Goal: Task Accomplishment & Management: Manage account settings

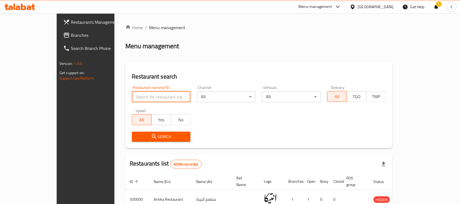
click at [153, 96] on input "search" at bounding box center [161, 96] width 59 height 11
paste input "628265"
type input "628265"
click button "Search" at bounding box center [161, 137] width 59 height 10
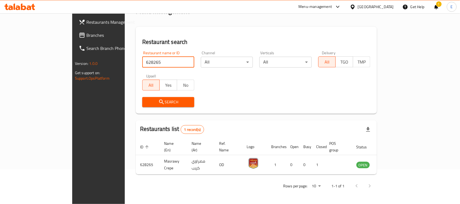
scroll to position [29, 0]
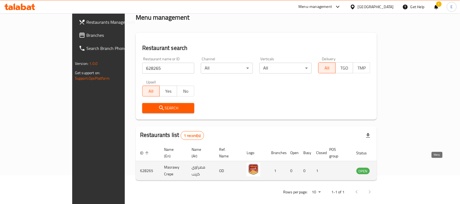
click at [391, 169] on icon "enhanced table" at bounding box center [388, 171] width 6 height 5
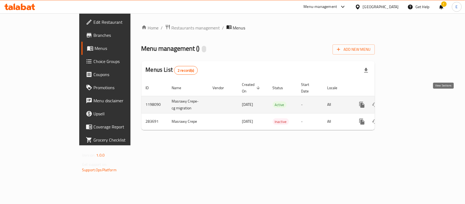
click at [404, 101] on icon "enhanced table" at bounding box center [401, 104] width 7 height 7
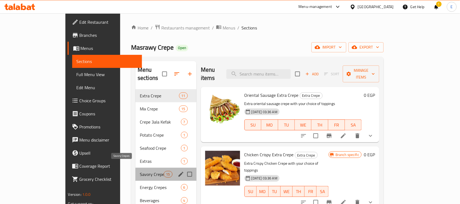
click at [140, 171] on span "Savory Crepes" at bounding box center [152, 174] width 24 height 7
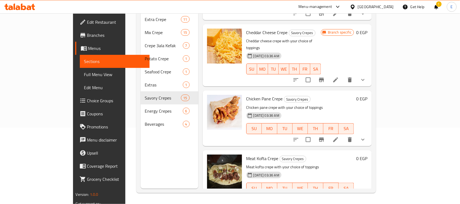
scroll to position [112, 0]
click at [366, 136] on icon "show more" at bounding box center [362, 139] width 7 height 7
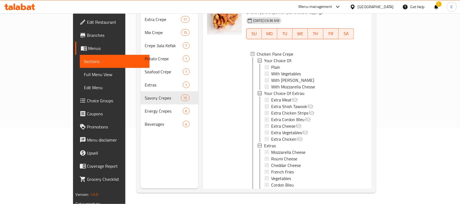
scroll to position [207, 0]
click at [264, 142] on div "Extras" at bounding box center [307, 145] width 86 height 7
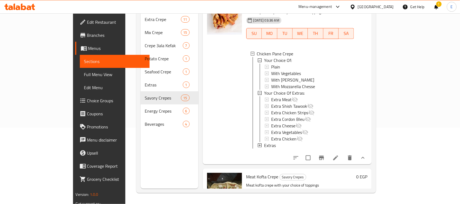
scroll to position [0, 0]
click at [265, 90] on span "Your Choice Of Extras:" at bounding box center [284, 93] width 41 height 7
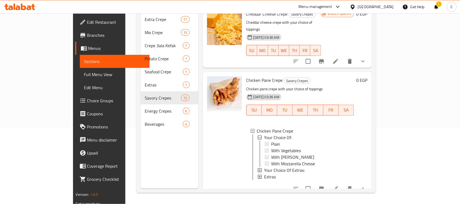
scroll to position [130, 0]
click at [271, 141] on div "Plain" at bounding box center [310, 144] width 79 height 7
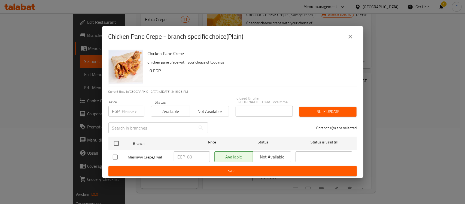
click at [121, 106] on div "EGP Price" at bounding box center [126, 111] width 36 height 11
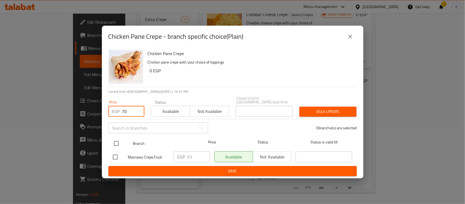
type input "70"
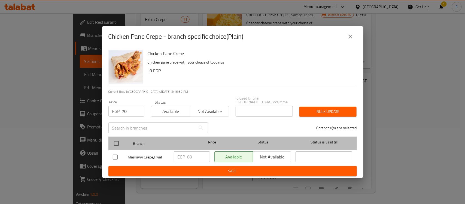
click at [114, 135] on div at bounding box center [121, 143] width 20 height 16
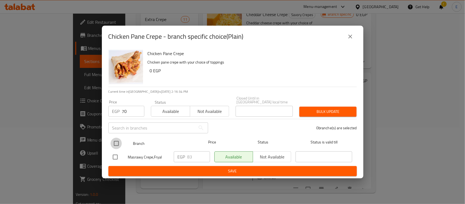
click at [114, 142] on input "checkbox" at bounding box center [116, 143] width 11 height 11
checkbox input "true"
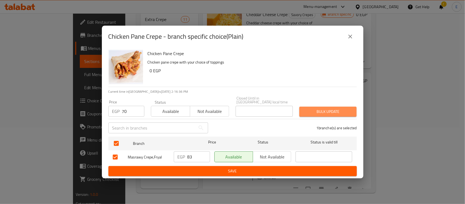
click at [312, 109] on span "Bulk update" at bounding box center [328, 111] width 48 height 7
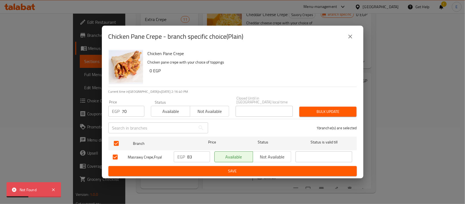
click at [279, 7] on div "Chicken Pane Crepe - branch specific choice(Plain) Chicken Pane Crepe Chicken p…" at bounding box center [232, 102] width 465 height 204
click at [344, 40] on button "close" at bounding box center [350, 36] width 13 height 13
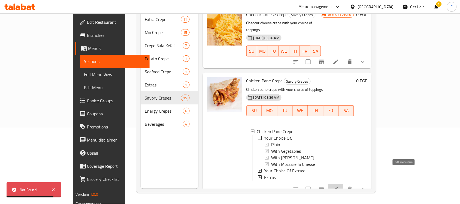
click at [339, 186] on icon at bounding box center [335, 189] width 7 height 7
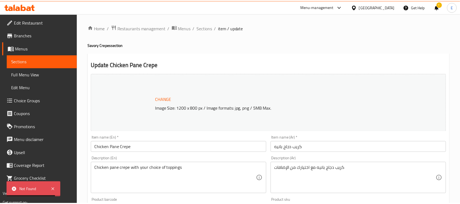
scroll to position [243, 0]
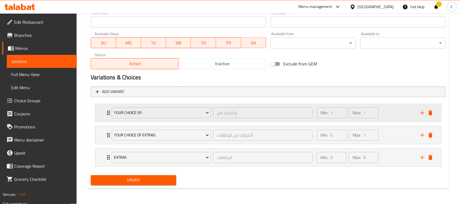
click at [102, 110] on div "Your Choice Of: إختيارك من: ​ Min: 1 ​ Max: 1 ​" at bounding box center [268, 112] width 346 height 17
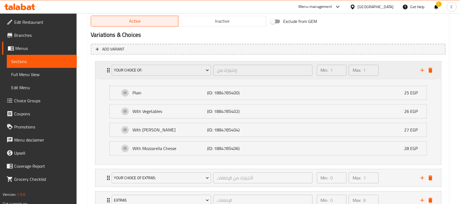
scroll to position [285, 0]
click at [259, 88] on div "Plain (ID: 1884785400) 25 EGP" at bounding box center [270, 93] width 300 height 14
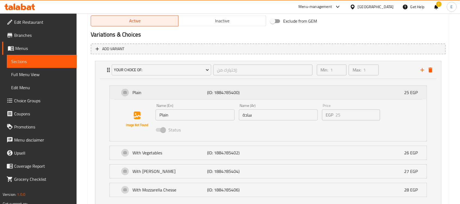
click at [259, 88] on div "Plain (ID: 1884785400) 25 EGP" at bounding box center [270, 93] width 300 height 14
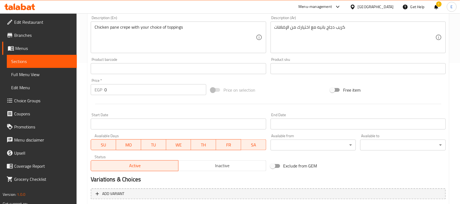
scroll to position [0, 0]
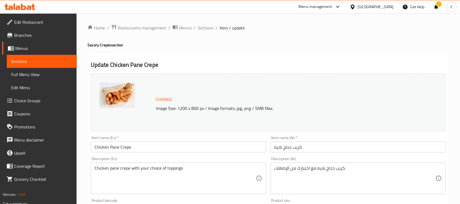
click at [202, 26] on span "Sections" at bounding box center [206, 28] width 16 height 7
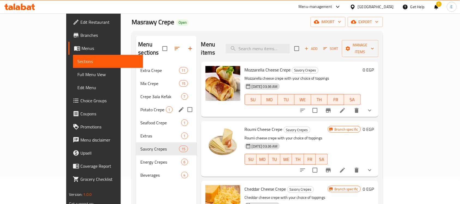
scroll to position [26, 0]
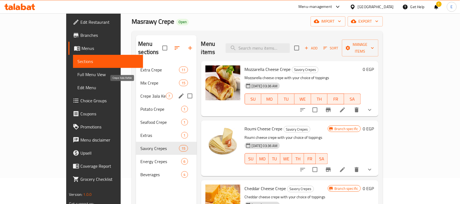
click at [140, 93] on span "Crepe 3ala Kefak" at bounding box center [152, 96] width 25 height 7
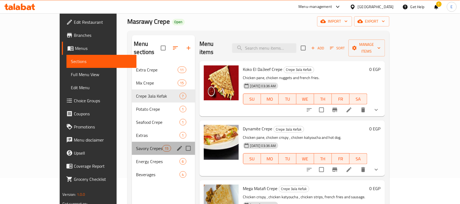
click at [132, 144] on div "Savory Crepes 15" at bounding box center [163, 148] width 63 height 13
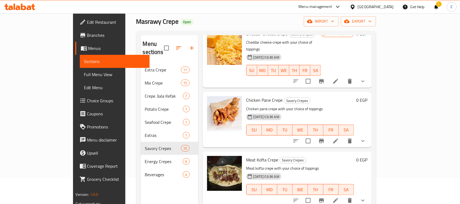
scroll to position [173, 0]
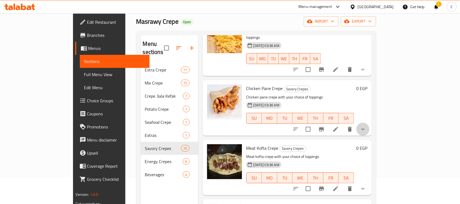
click at [369, 123] on button "show more" at bounding box center [362, 129] width 13 height 13
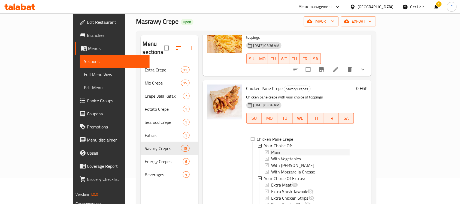
click at [271, 149] on div "Plain" at bounding box center [310, 152] width 79 height 7
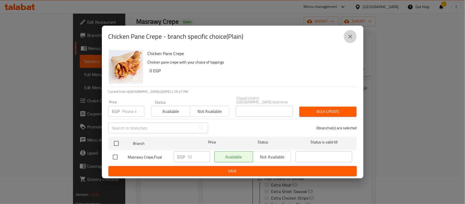
click at [347, 35] on icon "close" at bounding box center [350, 36] width 7 height 7
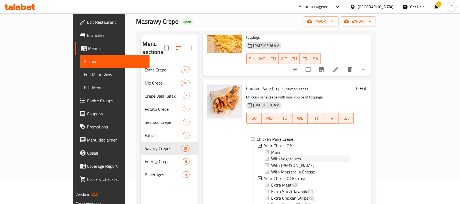
click at [279, 155] on span "With Vegetables" at bounding box center [286, 158] width 30 height 7
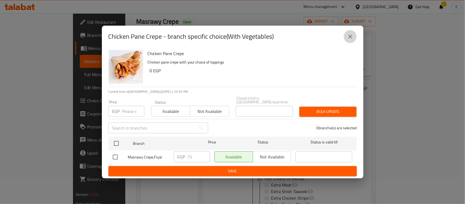
click at [346, 42] on button "close" at bounding box center [350, 36] width 13 height 13
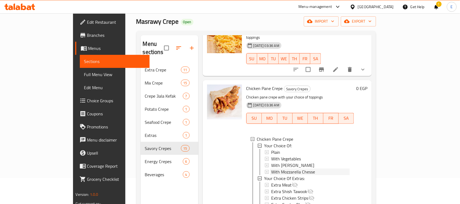
click at [289, 168] on span "With Mozzarella Chesse" at bounding box center [293, 171] width 44 height 7
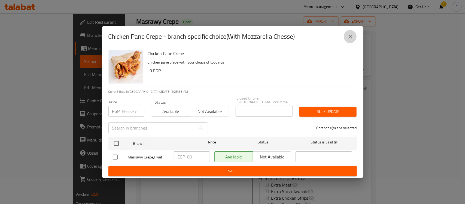
click at [349, 42] on button "close" at bounding box center [350, 36] width 13 height 13
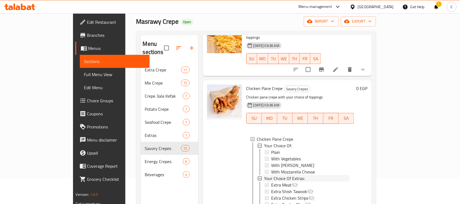
click at [284, 175] on span "Your Choice Of Extras:" at bounding box center [284, 178] width 41 height 7
click at [284, 188] on span "Mozzarella Cheese" at bounding box center [288, 191] width 34 height 7
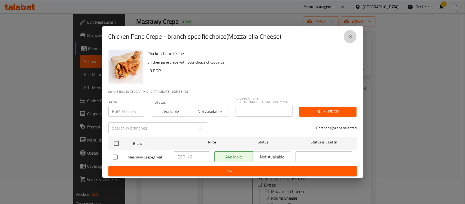
click at [351, 42] on button "close" at bounding box center [350, 36] width 13 height 13
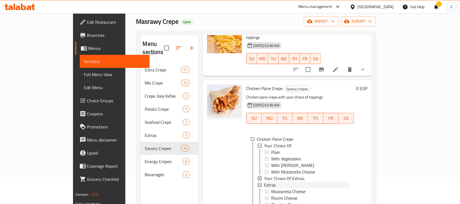
click at [266, 181] on div "Extras" at bounding box center [307, 184] width 86 height 7
click at [269, 136] on span "Chicken Pane Crepe" at bounding box center [275, 139] width 36 height 7
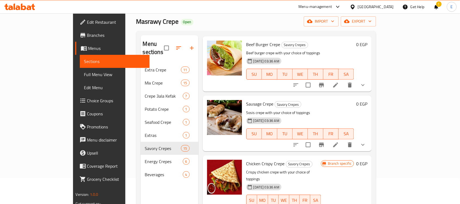
scroll to position [417, 0]
click at [343, 139] on li at bounding box center [335, 144] width 15 height 10
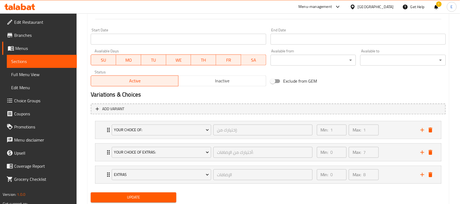
scroll to position [243, 0]
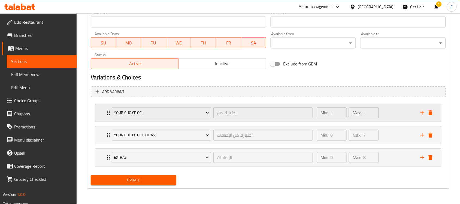
click at [103, 116] on div "Your Choice Of: إختيارك من: ​ Min: 1 ​ Max: 1 ​" at bounding box center [268, 112] width 346 height 17
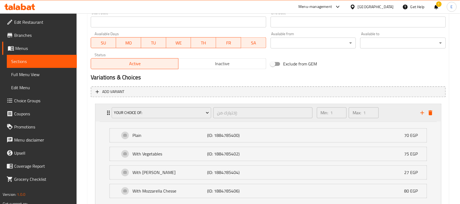
click at [106, 116] on icon "Expand" at bounding box center [108, 112] width 7 height 7
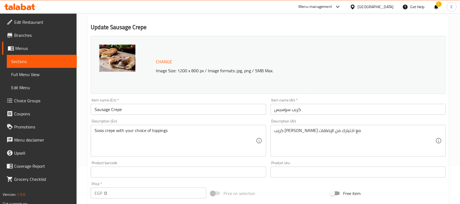
scroll to position [0, 0]
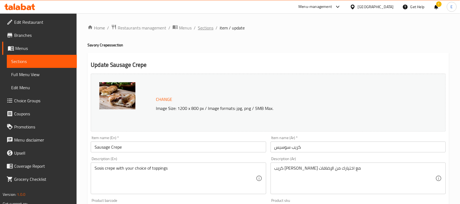
click at [211, 25] on span "Sections" at bounding box center [206, 28] width 16 height 7
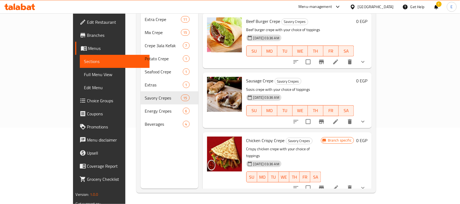
scroll to position [376, 0]
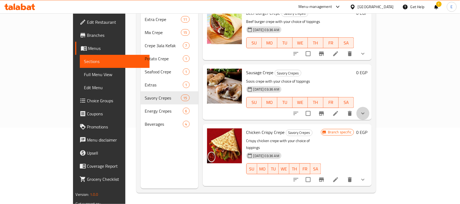
click at [369, 107] on button "show more" at bounding box center [362, 113] width 13 height 13
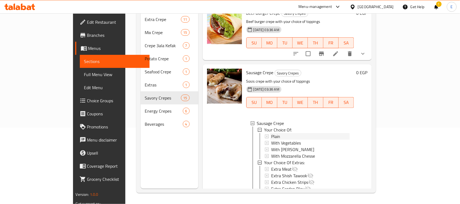
click at [273, 133] on div "Plain" at bounding box center [310, 136] width 79 height 7
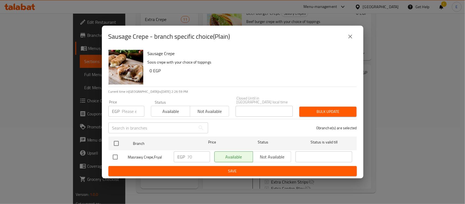
click at [348, 40] on icon "close" at bounding box center [350, 36] width 7 height 7
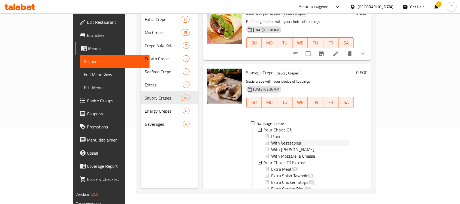
click at [316, 139] on div "With Vegetables" at bounding box center [310, 142] width 79 height 7
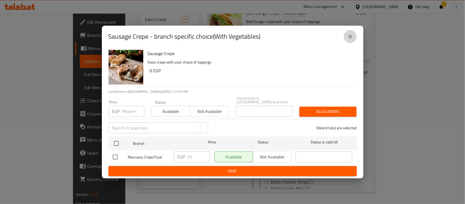
click at [350, 43] on button "close" at bounding box center [350, 36] width 13 height 13
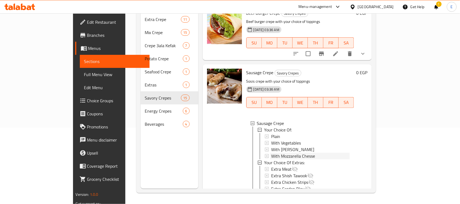
click at [298, 152] on div "With Mozzarella Chesse" at bounding box center [310, 155] width 79 height 7
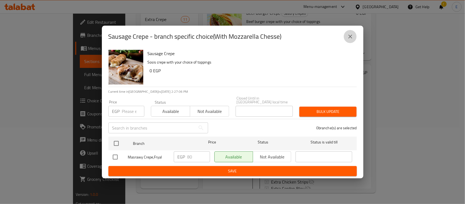
click at [350, 37] on icon "close" at bounding box center [350, 36] width 7 height 7
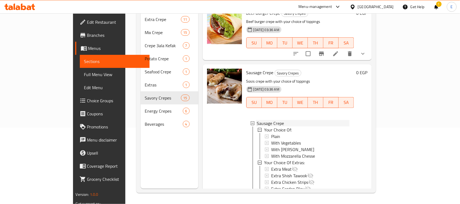
click at [282, 120] on div "Sausage Crepe" at bounding box center [303, 123] width 93 height 7
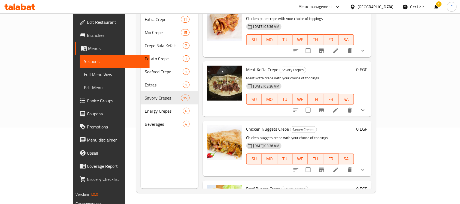
scroll to position [201, 0]
click at [339, 107] on icon at bounding box center [335, 110] width 7 height 7
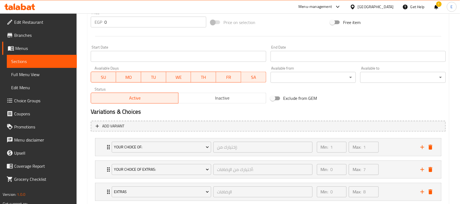
scroll to position [243, 0]
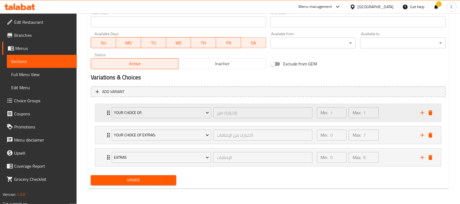
click at [102, 113] on div "Your Choice Of: إختيارك من: ​ Min: 1 ​ Max: 1 ​" at bounding box center [268, 112] width 346 height 17
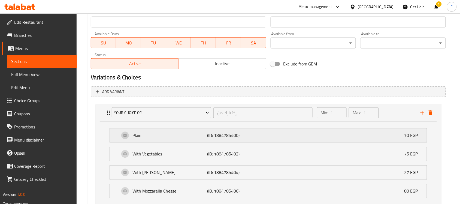
click at [255, 138] on p "(ID: 1884785400)" at bounding box center [232, 135] width 50 height 7
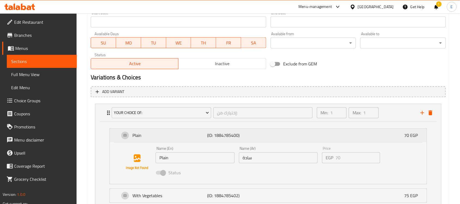
click at [255, 138] on p "(ID: 1884785400)" at bounding box center [232, 135] width 50 height 7
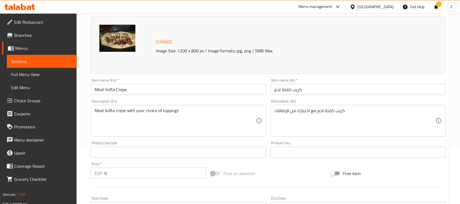
scroll to position [0, 0]
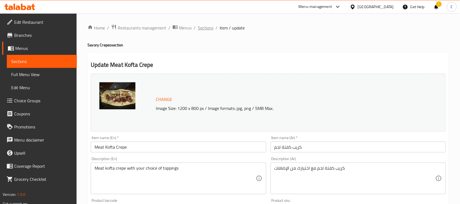
click at [203, 26] on span "Sections" at bounding box center [206, 28] width 16 height 7
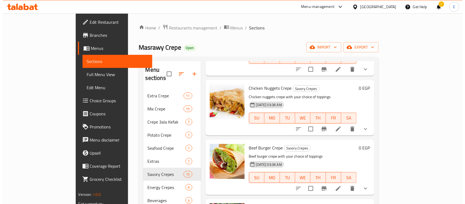
scroll to position [331, 0]
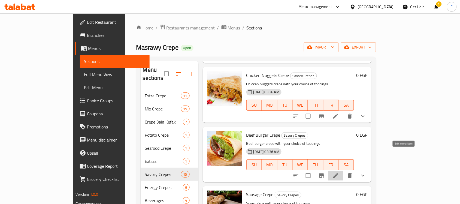
click at [339, 172] on icon at bounding box center [335, 175] width 7 height 7
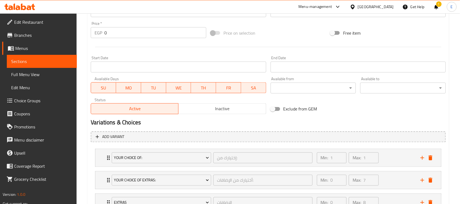
scroll to position [201, 0]
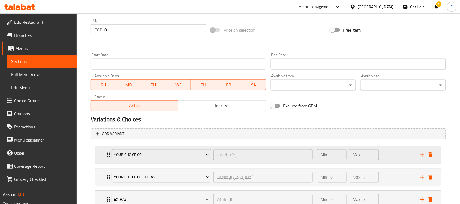
click at [103, 150] on div "Your Choice Of: إختيارك من: ​ Min: 1 ​ Max: 1 ​" at bounding box center [268, 154] width 346 height 17
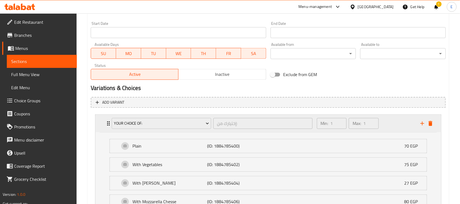
scroll to position [0, 0]
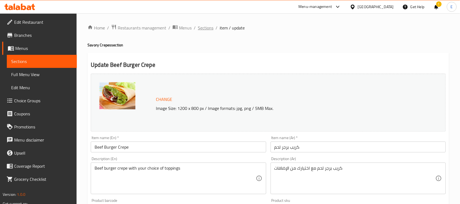
click at [206, 28] on span "Sections" at bounding box center [206, 28] width 16 height 7
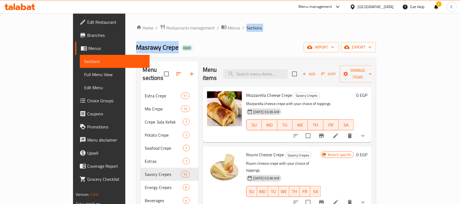
click at [205, 34] on div "Home / Restaurants management / Menus / Sections Masrawy Crepe Open import expo…" at bounding box center [256, 146] width 240 height 245
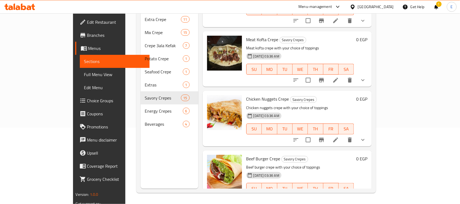
scroll to position [231, 0]
click at [339, 137] on icon at bounding box center [335, 140] width 7 height 7
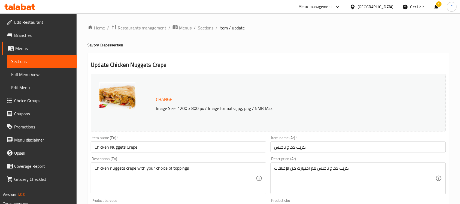
click at [208, 29] on span "Sections" at bounding box center [206, 28] width 16 height 7
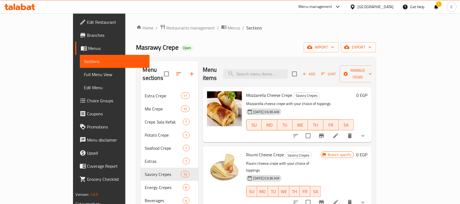
click at [369, 130] on button "show more" at bounding box center [362, 135] width 13 height 13
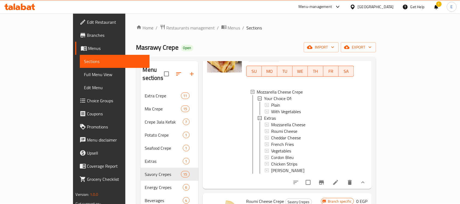
scroll to position [48, 0]
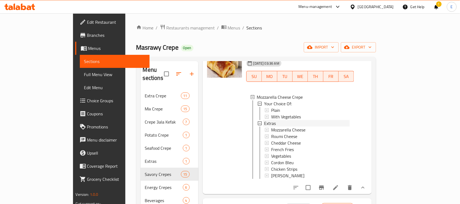
click at [304, 120] on div "Extras" at bounding box center [307, 123] width 86 height 7
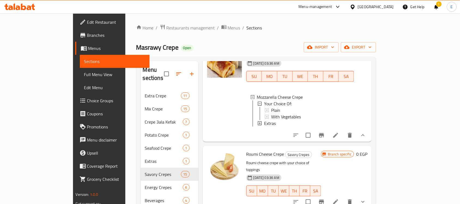
scroll to position [86, 0]
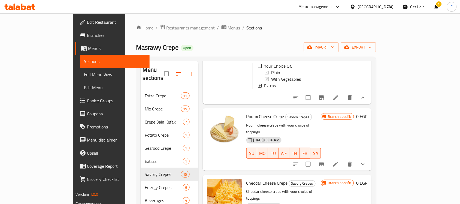
click at [369, 158] on button "show more" at bounding box center [362, 163] width 13 height 13
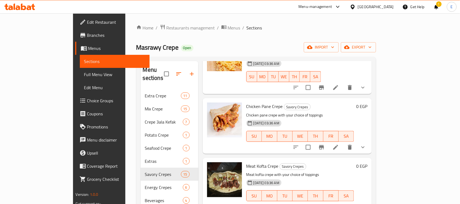
scroll to position [330, 0]
click at [369, 140] on button "show more" at bounding box center [362, 146] width 13 height 13
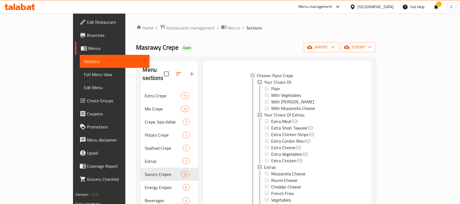
scroll to position [410, 0]
click at [305, 99] on div "With [PERSON_NAME]" at bounding box center [310, 102] width 79 height 7
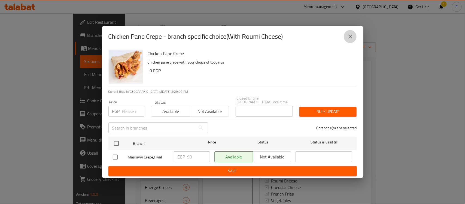
click at [349, 37] on icon "close" at bounding box center [350, 36] width 7 height 7
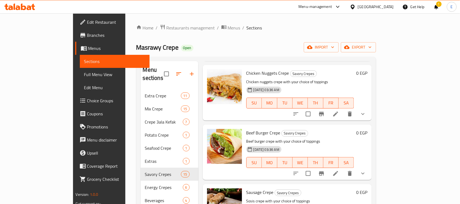
scroll to position [648, 0]
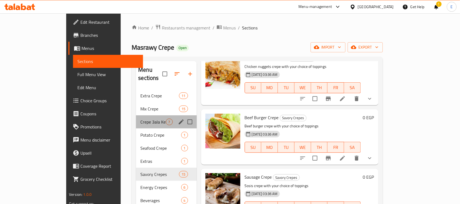
click at [141, 120] on div "Crepe 3ala Kefak 7" at bounding box center [166, 121] width 60 height 13
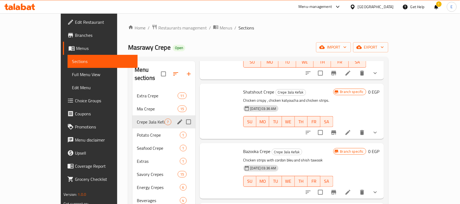
scroll to position [226, 0]
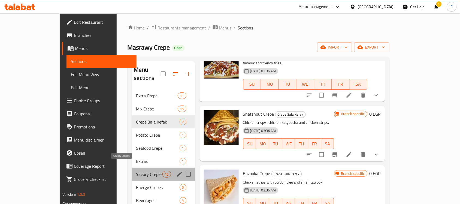
click at [136, 171] on span "Savory Crepes" at bounding box center [149, 174] width 26 height 7
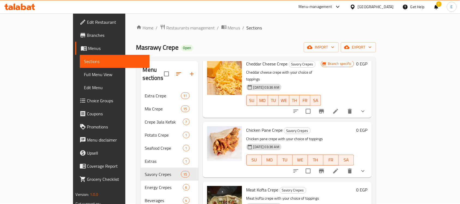
scroll to position [160, 0]
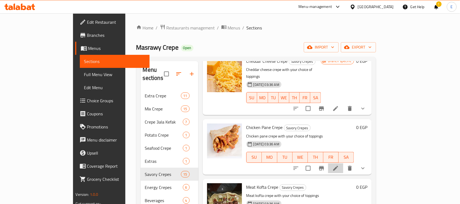
click at [343, 163] on li at bounding box center [335, 168] width 15 height 10
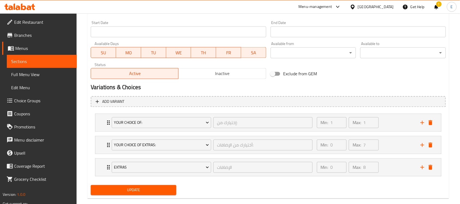
scroll to position [243, 0]
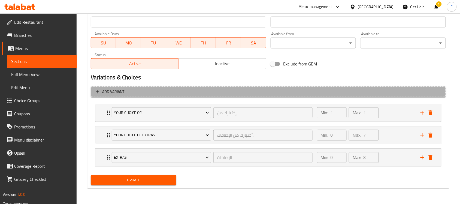
click at [196, 89] on span "Add variant" at bounding box center [268, 92] width 345 height 7
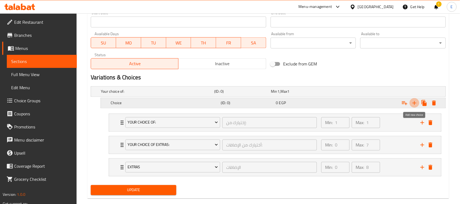
click at [415, 106] on button "Expand" at bounding box center [414, 103] width 10 height 10
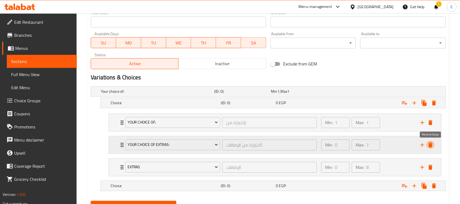
click at [431, 144] on icon "delete" at bounding box center [430, 144] width 4 height 5
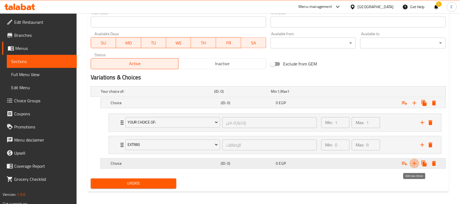
click at [415, 164] on icon "Expand" at bounding box center [414, 163] width 4 height 4
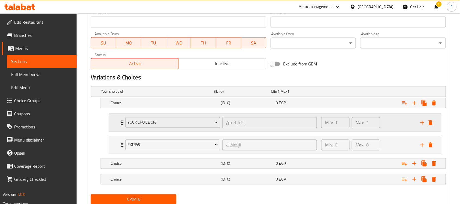
click at [119, 123] on icon "Expand" at bounding box center [122, 122] width 7 height 7
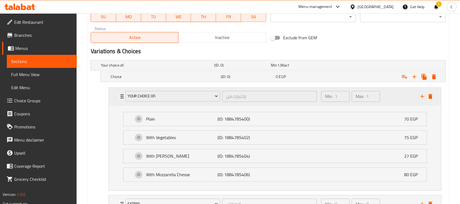
scroll to position [267, 0]
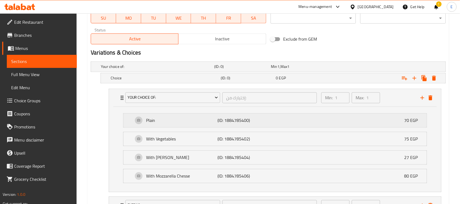
click at [150, 121] on p "Plain" at bounding box center [181, 120] width 71 height 7
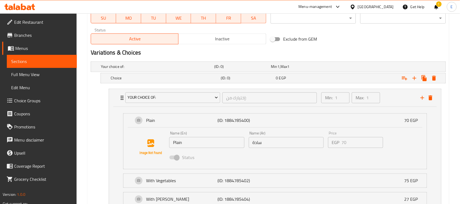
click at [182, 145] on input "Plain" at bounding box center [206, 142] width 75 height 11
click at [128, 74] on div "Choice (ID: 0) 0 EGP" at bounding box center [274, 78] width 330 height 12
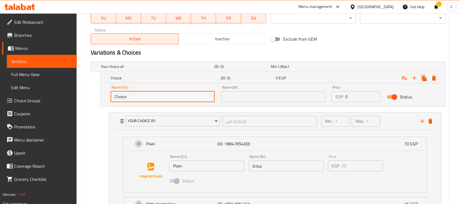
click at [143, 101] on input "Choice" at bounding box center [163, 96] width 104 height 11
paste input "Plain"
click at [143, 101] on input "Choice" at bounding box center [163, 96] width 104 height 11
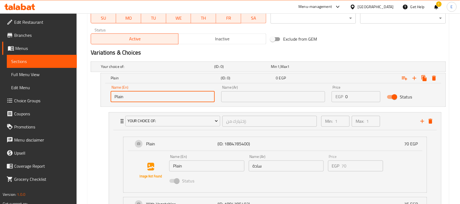
type input "Plain"
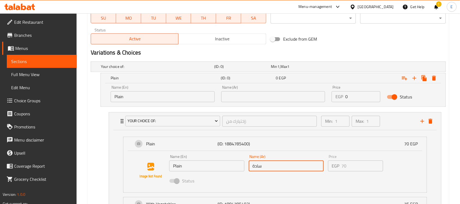
click at [264, 169] on input "سادة" at bounding box center [286, 165] width 75 height 11
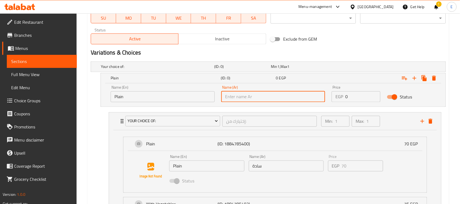
click at [248, 100] on input "text" at bounding box center [273, 96] width 104 height 11
paste input "سادة"
type input "سادة"
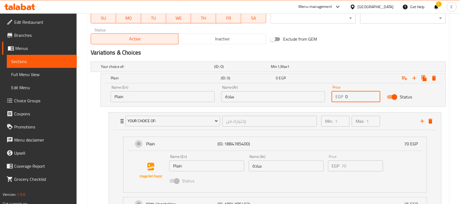
click at [353, 97] on input "0" at bounding box center [362, 96] width 35 height 11
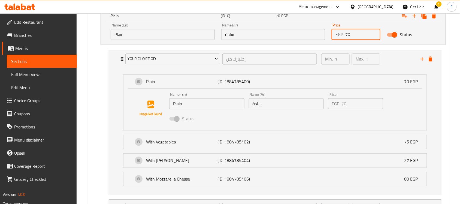
scroll to position [332, 0]
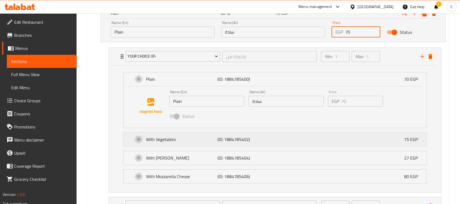
click at [202, 145] on div "With Vegetables (ID: 1884785402) 75 EGP" at bounding box center [276, 139] width 287 height 14
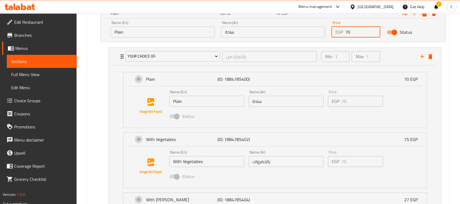
type input "70"
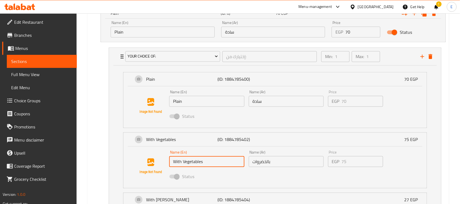
click at [190, 162] on input "With Vegetables" at bounding box center [206, 161] width 75 height 11
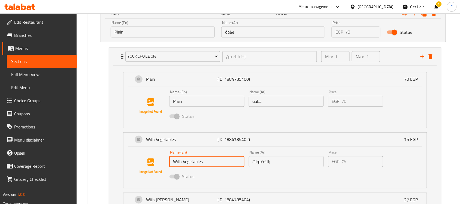
scroll to position [455, 0]
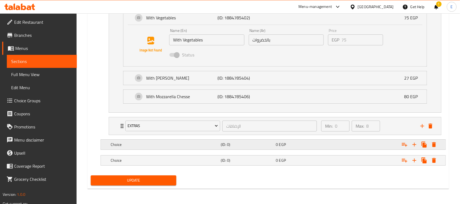
click at [151, 142] on h5 "Choice" at bounding box center [165, 144] width 108 height 5
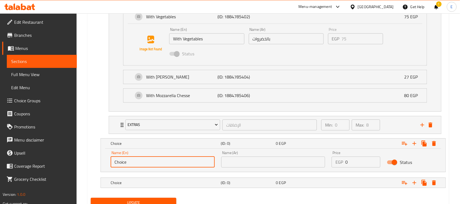
click at [144, 158] on input "Choice" at bounding box center [163, 161] width 104 height 11
paste input "With Vegetables"
type input "With Vegetables"
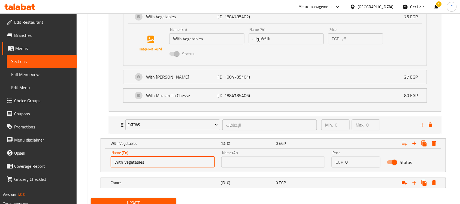
click at [268, 39] on input "بالخضروات" at bounding box center [286, 38] width 75 height 11
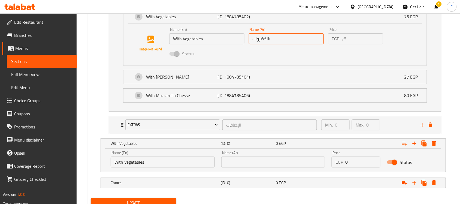
click at [268, 39] on input "بالخضروات" at bounding box center [286, 38] width 75 height 11
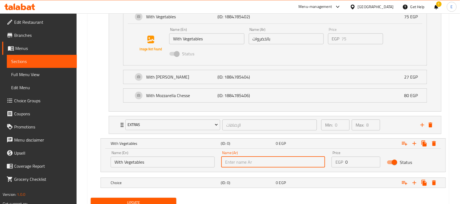
click at [239, 161] on input "text" at bounding box center [273, 161] width 104 height 11
paste input "بالخضروات"
type input "بالخضروات"
click at [246, 180] on div "(ID: 0)" at bounding box center [247, 183] width 55 height 8
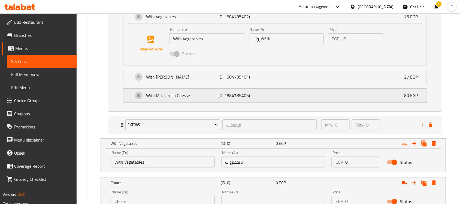
click at [220, 95] on p "(ID: 1884785406)" at bounding box center [241, 95] width 48 height 7
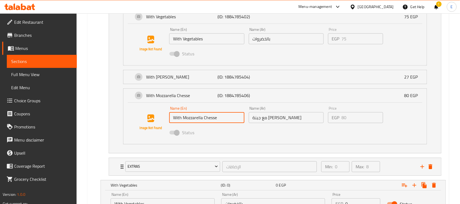
click at [195, 119] on input "With Mozzarella Chesse" at bounding box center [206, 117] width 75 height 11
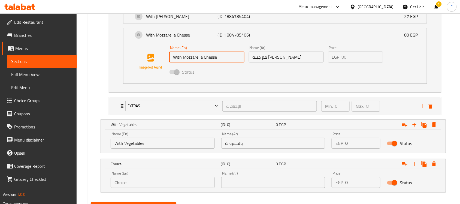
scroll to position [543, 0]
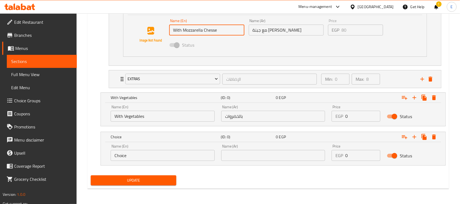
click at [144, 152] on input "Choice" at bounding box center [163, 155] width 104 height 11
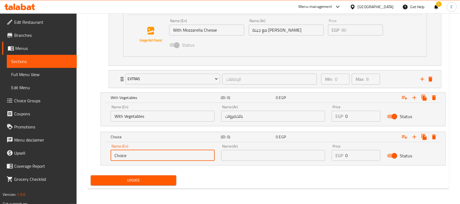
click at [144, 152] on input "Choice" at bounding box center [163, 155] width 104 height 11
paste input "With Mozzarella Chess"
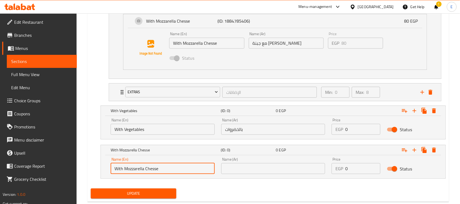
scroll to position [524, 0]
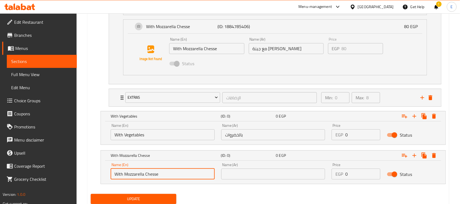
type input "With Mozzarella Chesse"
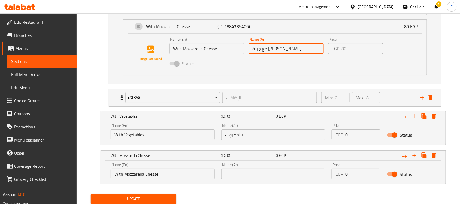
click at [288, 51] on input "مع جبنة موتزاريلا" at bounding box center [286, 48] width 75 height 11
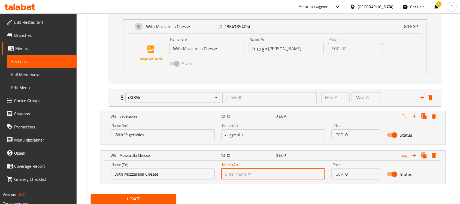
click at [249, 176] on input "text" at bounding box center [273, 173] width 104 height 11
paste input "مع جبنة موتزاريلا"
type input "مع جبنة موتزاريلا"
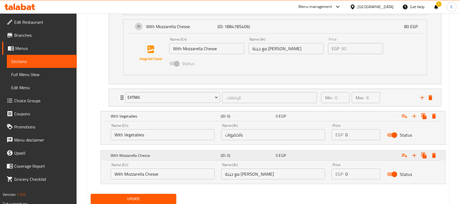
click at [243, 154] on h5 "(ID: 0)" at bounding box center [247, 154] width 53 height 5
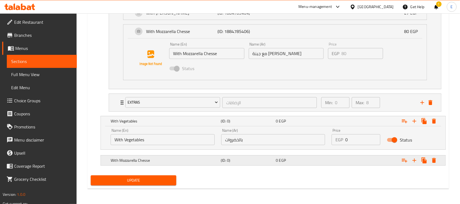
scroll to position [520, 0]
click at [206, 121] on h5 "With Vegetables" at bounding box center [165, 120] width 108 height 5
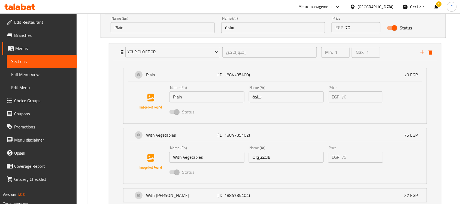
scroll to position [323, 0]
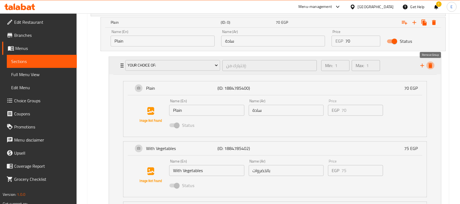
click at [432, 68] on icon "delete" at bounding box center [430, 65] width 7 height 7
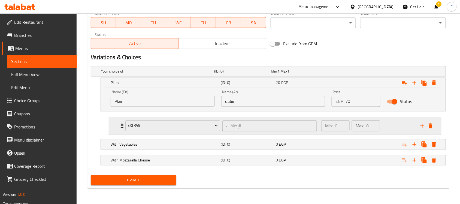
click at [118, 129] on div "Extras الإضافات ​ Min: 0 ​ Max: 8 ​" at bounding box center [275, 125] width 332 height 17
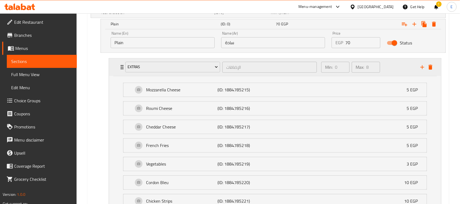
scroll to position [314, 0]
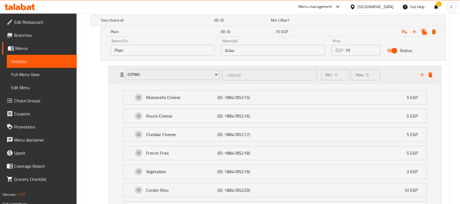
click at [115, 74] on div "Extras الإضافات ​ Min: 0 ​ Max: 8 ​" at bounding box center [275, 74] width 332 height 17
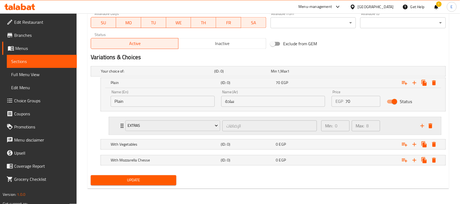
scroll to position [263, 0]
click at [236, 85] on h5 "(ID: 0)" at bounding box center [247, 82] width 53 height 5
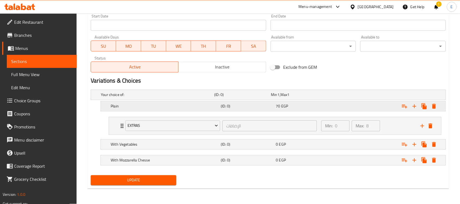
scroll to position [240, 0]
click at [266, 157] on div "(ID: 0)" at bounding box center [247, 160] width 55 height 8
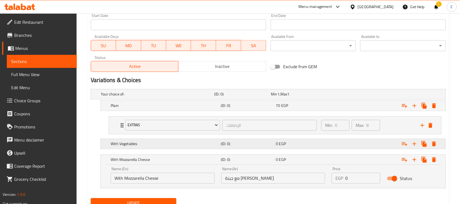
click at [262, 144] on h5 "(ID: 0)" at bounding box center [247, 143] width 53 height 5
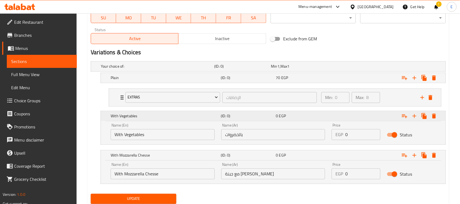
scroll to position [270, 0]
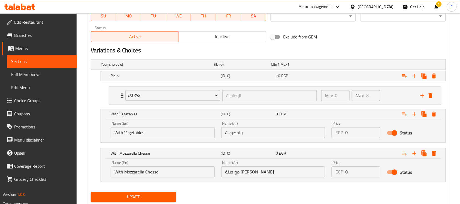
click at [347, 133] on input "0" at bounding box center [362, 132] width 35 height 11
type input "75"
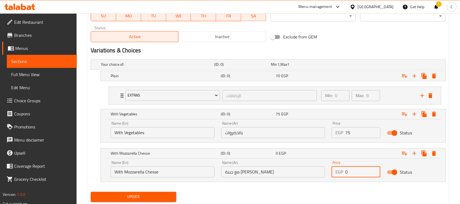
click at [353, 176] on input "0" at bounding box center [362, 171] width 35 height 11
type input "80"
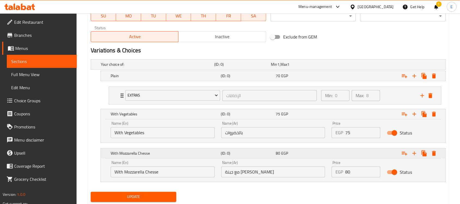
click at [345, 157] on div "Expand" at bounding box center [385, 153] width 110 height 12
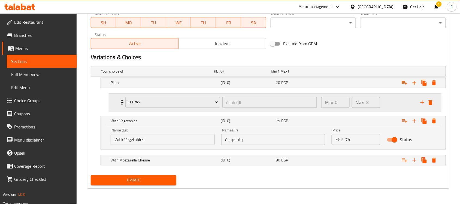
scroll to position [263, 0]
click at [283, 121] on span "EGP" at bounding box center [284, 120] width 7 height 7
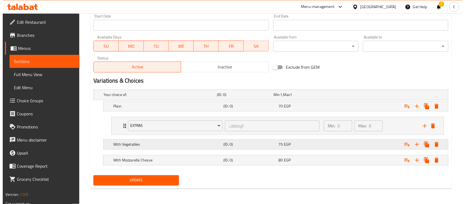
scroll to position [240, 0]
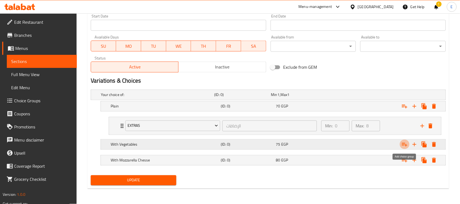
click at [407, 146] on icon "Expand" at bounding box center [404, 144] width 7 height 7
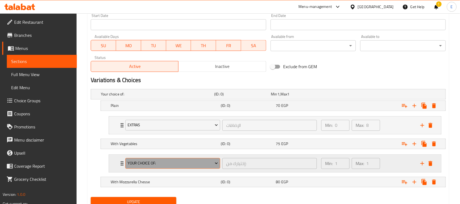
click at [181, 167] on button "Your Choice Of:" at bounding box center [172, 163] width 95 height 11
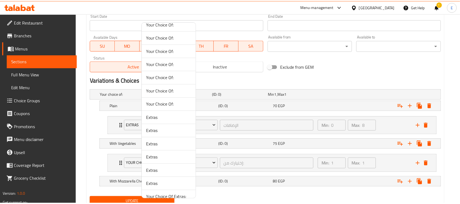
scroll to position [194, 0]
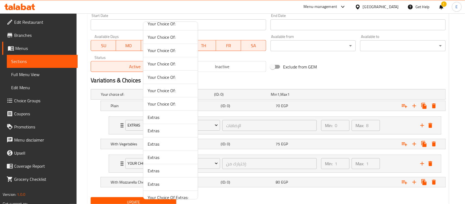
click at [117, 124] on div at bounding box center [232, 102] width 465 height 204
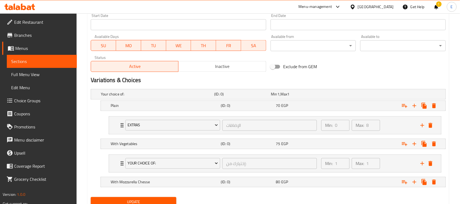
click at [117, 124] on div "Extras الإضافات ​ Min: 0 ​ Max: 8 ​" at bounding box center [275, 125] width 332 height 17
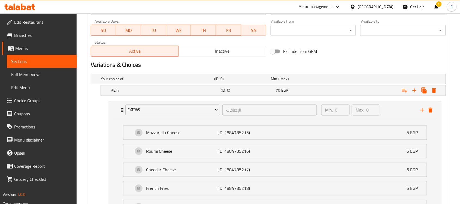
scroll to position [303, 0]
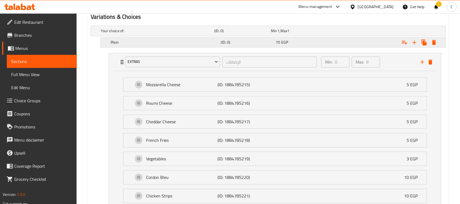
click at [132, 46] on div "Plain (ID: 0) 70 EGP" at bounding box center [274, 42] width 330 height 12
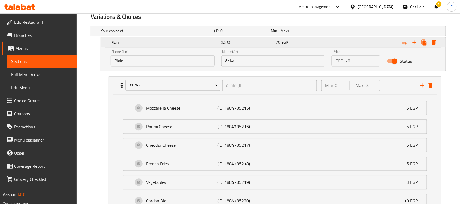
click at [132, 46] on div "Plain (ID: 0) 70 EGP" at bounding box center [274, 42] width 330 height 12
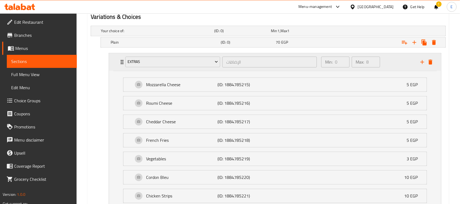
click at [113, 59] on div "Extras الإضافات ​ Min: 0 ​ Max: 8 ​" at bounding box center [275, 61] width 332 height 17
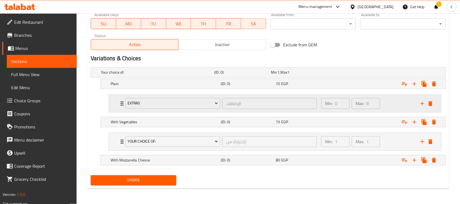
scroll to position [262, 0]
click at [428, 142] on icon "delete" at bounding box center [430, 141] width 7 height 7
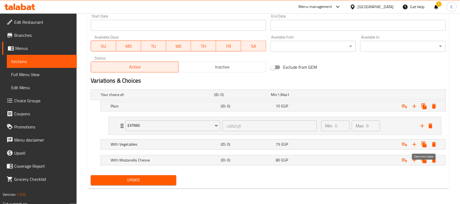
scroll to position [240, 0]
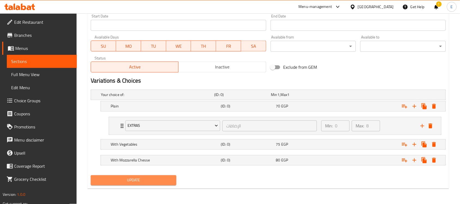
click at [128, 178] on span "Update" at bounding box center [133, 180] width 77 height 7
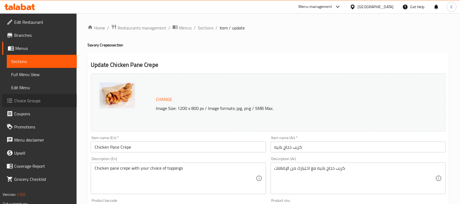
click at [40, 103] on span "Choice Groups" at bounding box center [43, 100] width 58 height 7
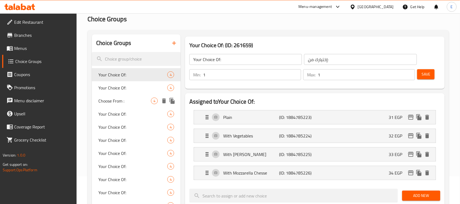
scroll to position [27, 0]
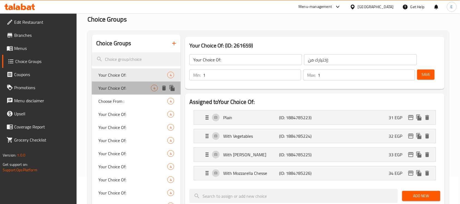
click at [135, 89] on span "Your Choice Of:" at bounding box center [124, 88] width 53 height 7
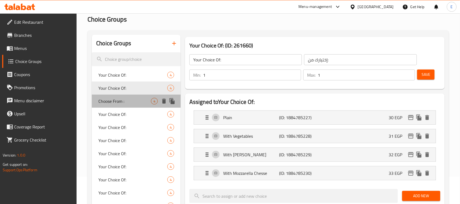
click at [133, 100] on span "Choose From :" at bounding box center [124, 101] width 53 height 7
type input "Choose From :"
type input "اختار من :"
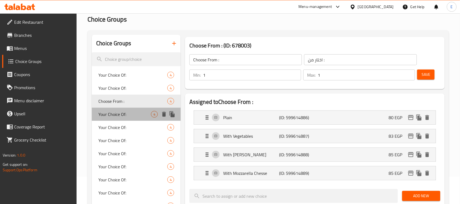
click at [132, 112] on span "Your Choice Of:" at bounding box center [124, 114] width 53 height 7
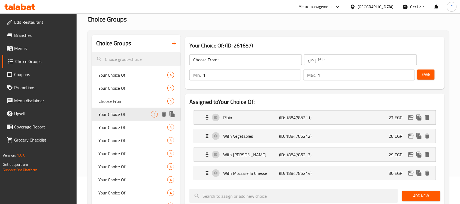
type input "Your Choice Of:"
type input "إختيارك من:"
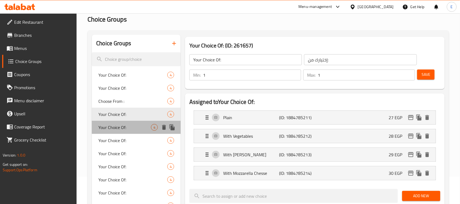
click at [131, 124] on span "Your Choice Of:" at bounding box center [124, 127] width 53 height 7
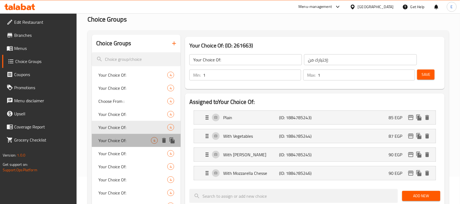
click at [131, 135] on div "Your Choice Of: 4" at bounding box center [136, 140] width 89 height 13
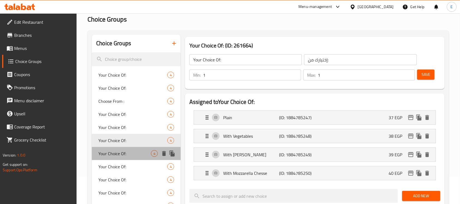
click at [130, 151] on span "Your Choice Of:" at bounding box center [124, 153] width 53 height 7
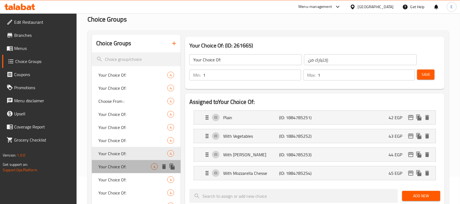
click at [129, 161] on div "Your Choice Of: 4" at bounding box center [136, 166] width 89 height 13
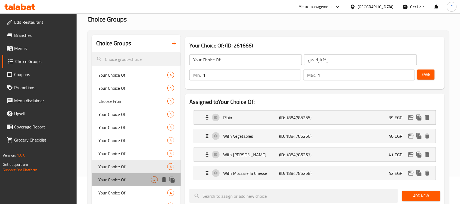
click at [129, 178] on span "Your Choice Of:" at bounding box center [124, 179] width 53 height 7
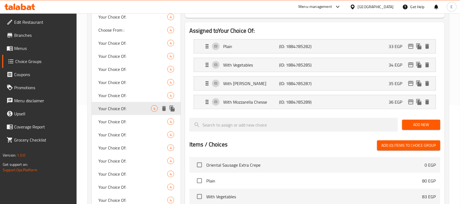
scroll to position [99, 0]
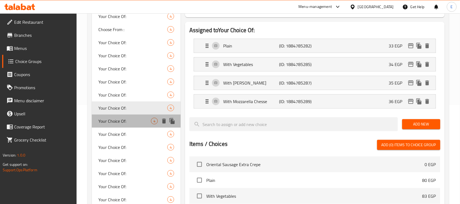
click at [117, 118] on span "Your Choice Of:" at bounding box center [124, 121] width 53 height 7
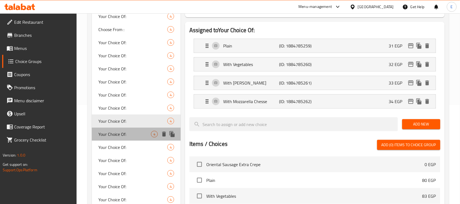
click at [117, 133] on span "Your Choice Of:" at bounding box center [124, 134] width 53 height 7
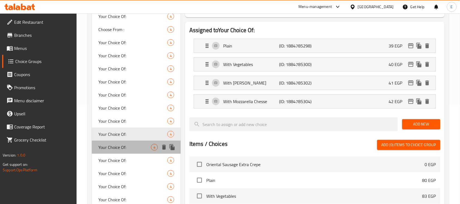
click at [120, 148] on span "Your Choice Of:" at bounding box center [124, 147] width 53 height 7
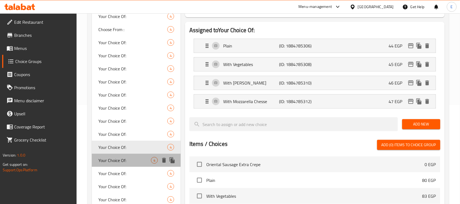
click at [123, 160] on span "Your Choice Of:" at bounding box center [124, 160] width 53 height 7
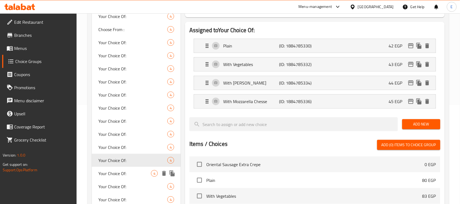
click at [127, 174] on span "Your Choice Of:" at bounding box center [124, 173] width 53 height 7
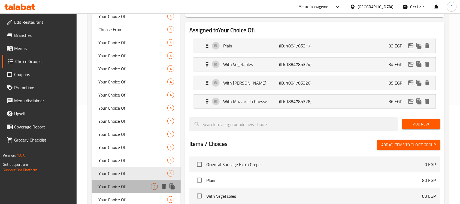
click at [128, 183] on span "Your Choice Of:" at bounding box center [124, 186] width 53 height 7
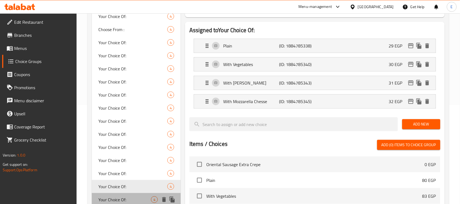
click at [129, 194] on div "Your Choice Of: 4" at bounding box center [136, 199] width 89 height 13
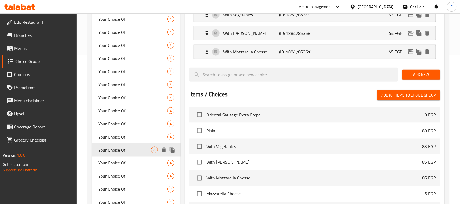
scroll to position [153, 0]
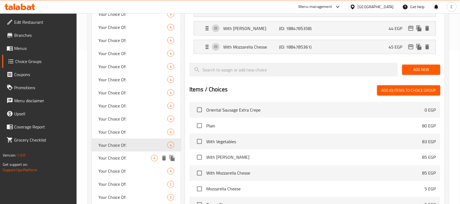
click at [120, 155] on span "Your Choice Of:" at bounding box center [124, 158] width 53 height 7
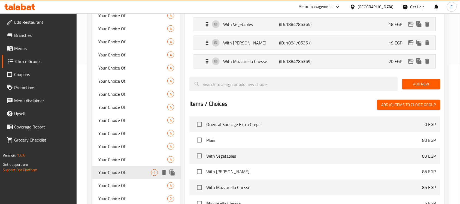
scroll to position [139, 0]
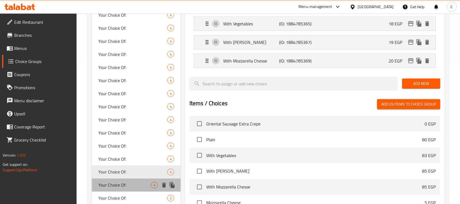
click at [123, 182] on span "Your Choice Of:" at bounding box center [124, 185] width 53 height 7
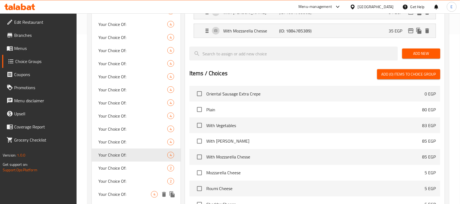
scroll to position [170, 0]
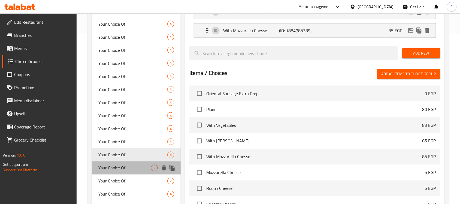
click at [133, 167] on span "Your Choice Of:" at bounding box center [124, 167] width 53 height 7
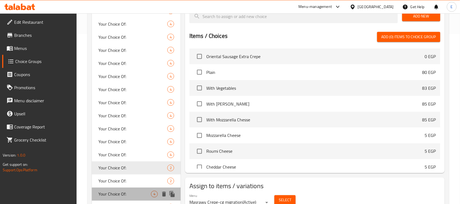
click at [142, 193] on span "Your Choice Of:" at bounding box center [124, 194] width 53 height 7
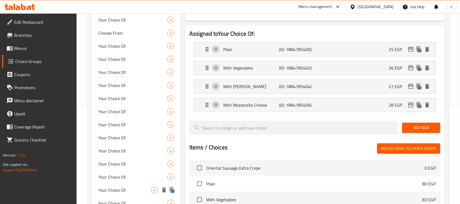
scroll to position [95, 0]
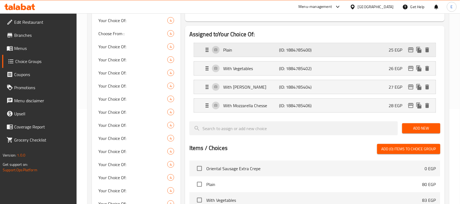
click at [353, 51] on div "Plain (ID: 1884785400) 25 EGP" at bounding box center [316, 50] width 225 height 14
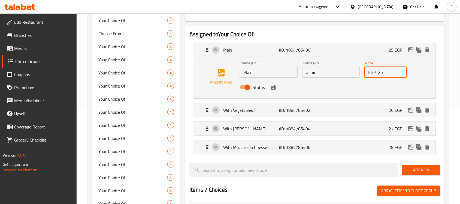
click at [383, 74] on input "25" at bounding box center [392, 72] width 29 height 11
click at [273, 87] on icon "save" at bounding box center [273, 87] width 7 height 7
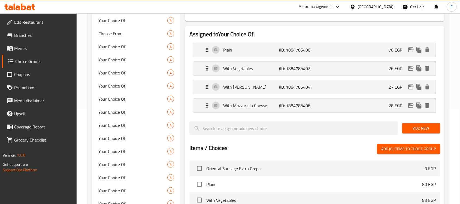
type input "70"
click at [304, 71] on p "(ID: 1884785402)" at bounding box center [297, 68] width 37 height 7
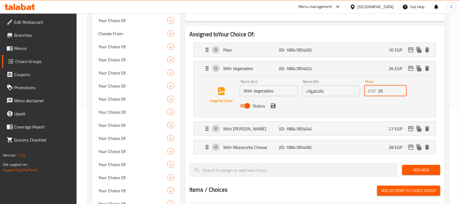
click at [385, 90] on input "26" at bounding box center [392, 90] width 29 height 11
click at [274, 105] on icon "save" at bounding box center [273, 105] width 5 height 5
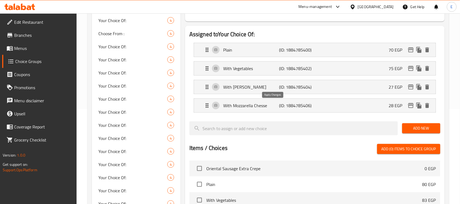
type input "75"
click at [410, 102] on icon "edit" at bounding box center [410, 105] width 7 height 7
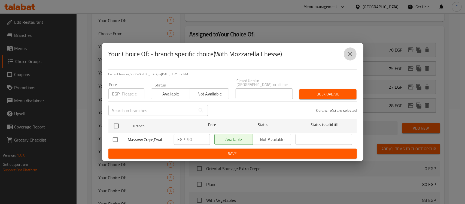
click at [348, 59] on button "close" at bounding box center [350, 53] width 13 height 13
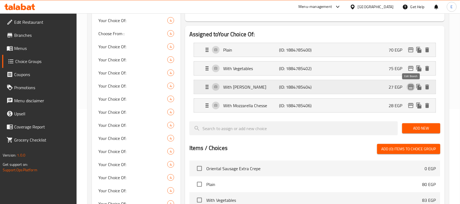
click at [414, 87] on icon "edit" at bounding box center [410, 87] width 7 height 7
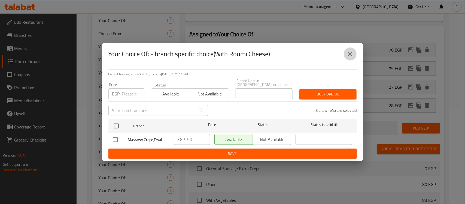
click at [355, 56] on button "close" at bounding box center [350, 53] width 13 height 13
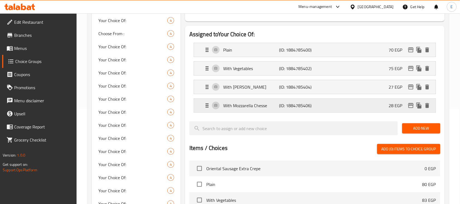
click at [397, 104] on p "28 EGP" at bounding box center [398, 105] width 18 height 7
click at [383, 110] on div "With Mozzarella Chesse (ID: 1884785406) 28 EGP" at bounding box center [316, 106] width 225 height 14
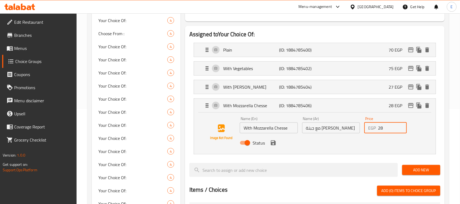
click at [382, 127] on input "28" at bounding box center [392, 127] width 29 height 11
click at [272, 145] on icon "save" at bounding box center [273, 142] width 5 height 5
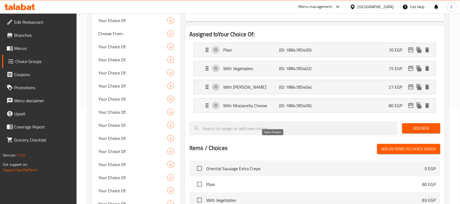
type input "80"
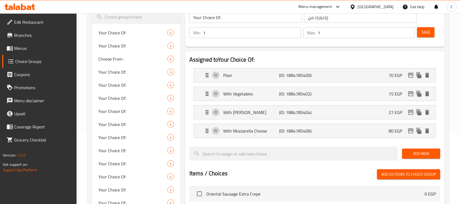
scroll to position [69, 0]
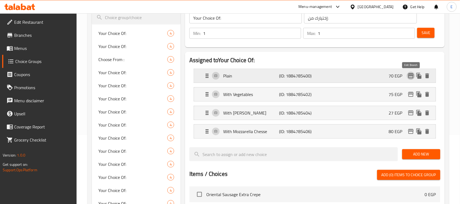
click at [410, 75] on icon "edit" at bounding box center [410, 75] width 5 height 5
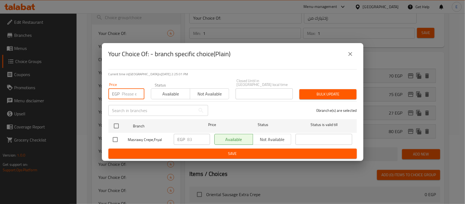
click at [127, 89] on input "number" at bounding box center [133, 93] width 22 height 11
click at [345, 54] on button "close" at bounding box center [350, 53] width 13 height 13
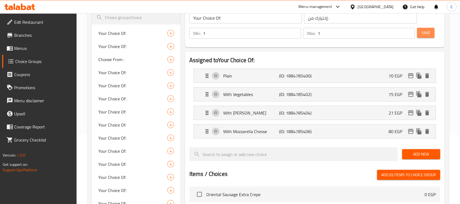
click at [423, 30] on span "Save" at bounding box center [425, 32] width 9 height 7
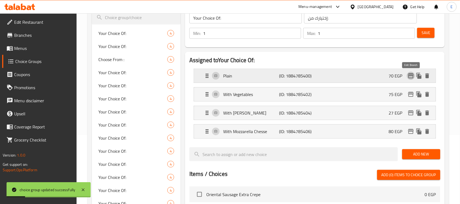
click at [413, 77] on icon "edit" at bounding box center [410, 75] width 7 height 7
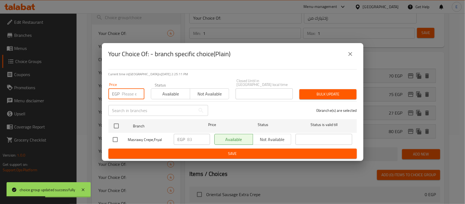
click at [126, 88] on input "number" at bounding box center [133, 93] width 22 height 11
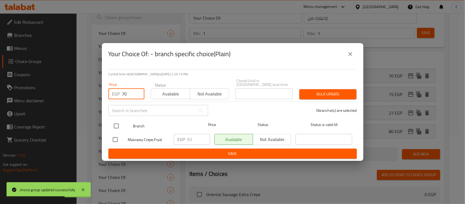
type input "70"
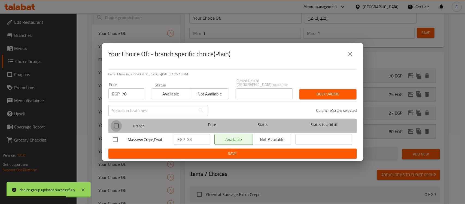
click at [116, 120] on input "checkbox" at bounding box center [116, 125] width 11 height 11
checkbox input "true"
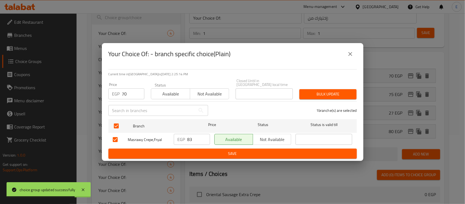
click at [339, 91] on span "Bulk update" at bounding box center [328, 94] width 48 height 7
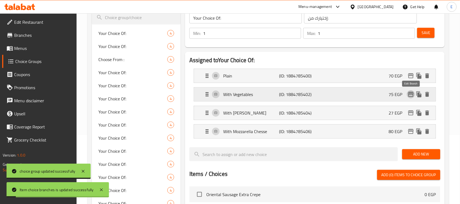
click at [410, 95] on icon "edit" at bounding box center [410, 94] width 7 height 7
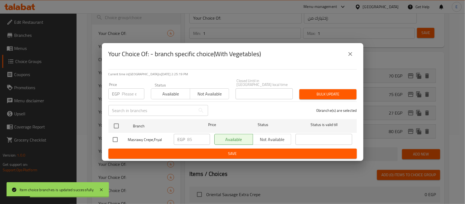
click at [126, 93] on input "number" at bounding box center [133, 93] width 22 height 11
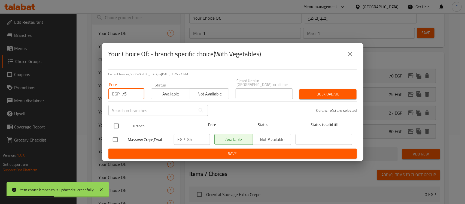
type input "75"
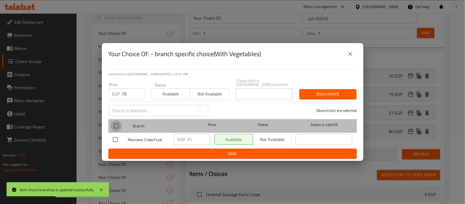
click at [118, 121] on input "checkbox" at bounding box center [116, 125] width 11 height 11
checkbox input "true"
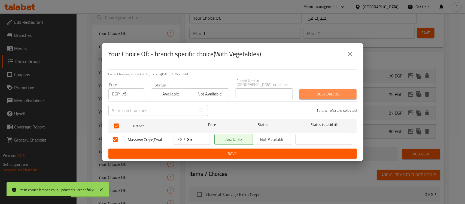
click at [342, 96] on span "Bulk update" at bounding box center [328, 94] width 48 height 7
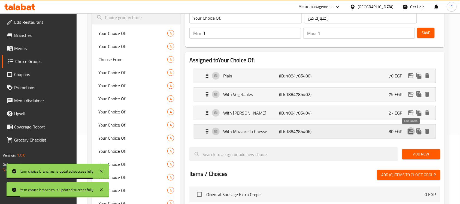
click at [409, 132] on icon "edit" at bounding box center [410, 131] width 5 height 5
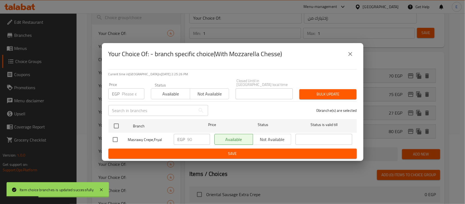
click at [123, 86] on div "Price EGP Price" at bounding box center [126, 91] width 36 height 17
click at [130, 92] on input "number" at bounding box center [133, 93] width 22 height 11
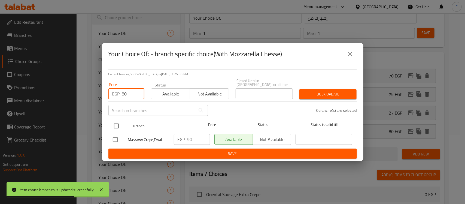
type input "80"
click at [119, 121] on input "checkbox" at bounding box center [116, 125] width 11 height 11
checkbox input "true"
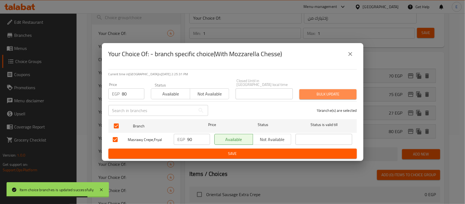
click at [310, 91] on span "Bulk update" at bounding box center [328, 94] width 48 height 7
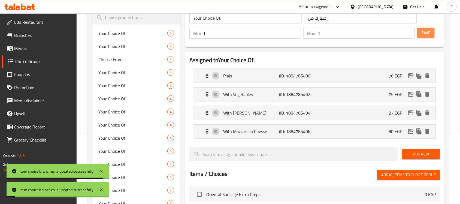
click at [429, 32] on span "Save" at bounding box center [425, 32] width 9 height 7
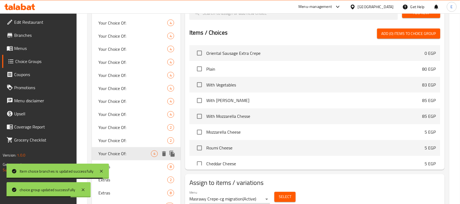
scroll to position [301, 0]
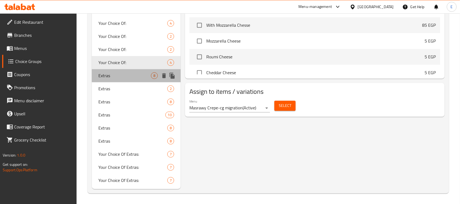
click at [133, 72] on span "Extras" at bounding box center [124, 75] width 53 height 7
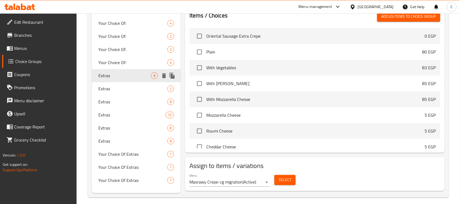
type input "Extras"
type input "الإضافات"
type input "0"
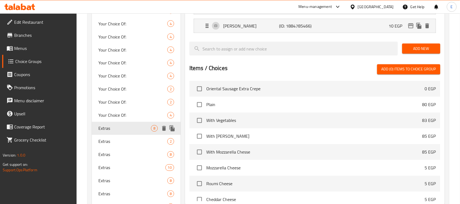
scroll to position [249, 0]
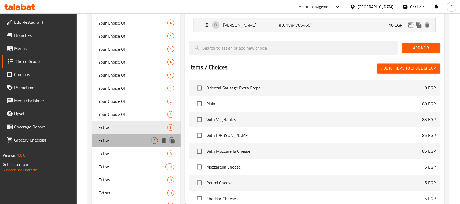
click at [121, 141] on span "Extras" at bounding box center [124, 140] width 53 height 7
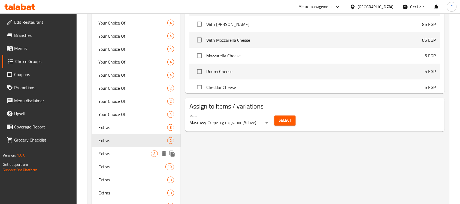
click at [126, 148] on div "Extras 8" at bounding box center [136, 153] width 89 height 13
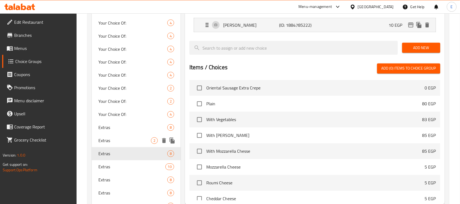
type input "8"
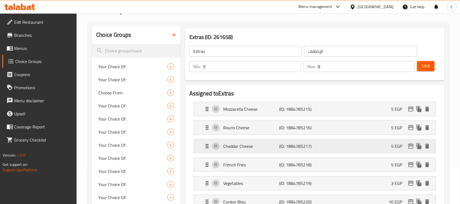
scroll to position [35, 0]
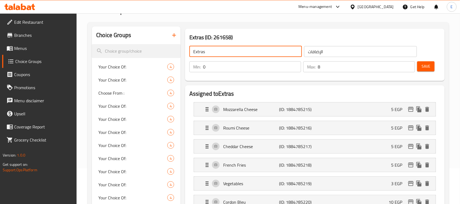
click at [230, 53] on input "Extras" at bounding box center [245, 51] width 112 height 11
type input "Extras:"
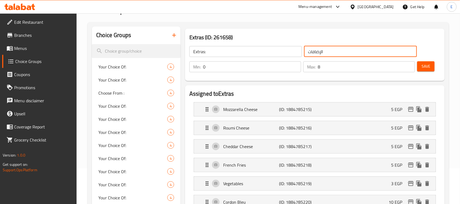
click at [327, 54] on input "الإضافات" at bounding box center [360, 51] width 112 height 11
type input "الإضافات:"
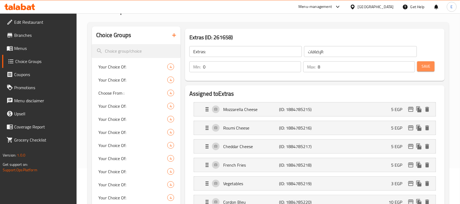
click at [430, 68] on button "Save" at bounding box center [425, 66] width 17 height 10
click at [410, 114] on div "Mozzarella Cheese (ID: 1884785215) 5 EGP" at bounding box center [316, 109] width 225 height 14
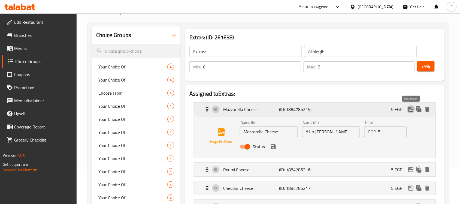
click at [410, 112] on icon "edit" at bounding box center [410, 109] width 7 height 7
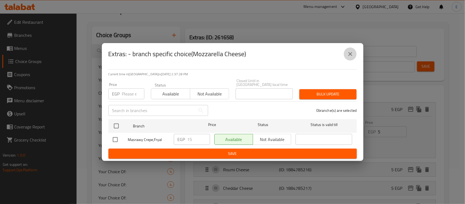
click at [355, 59] on button "close" at bounding box center [350, 53] width 13 height 13
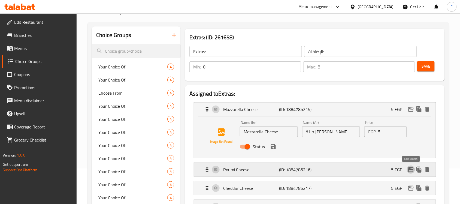
click at [410, 169] on icon "edit" at bounding box center [410, 169] width 5 height 5
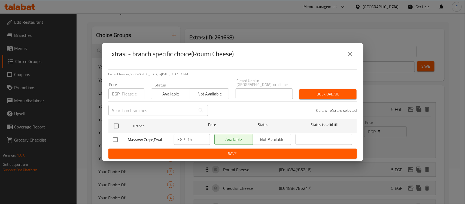
drag, startPoint x: 356, startPoint y: 62, endPoint x: 349, endPoint y: 54, distance: 10.0
click at [349, 54] on div "Extras: - branch specific choice(Roumi Cheese)" at bounding box center [232, 53] width 248 height 13
click at [349, 54] on icon "close" at bounding box center [350, 54] width 4 height 4
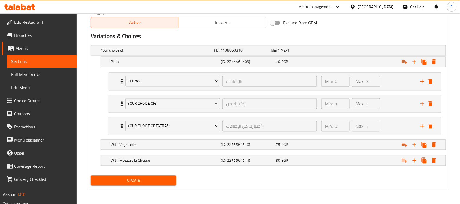
scroll to position [285, 0]
click at [433, 126] on icon "delete" at bounding box center [430, 126] width 7 height 7
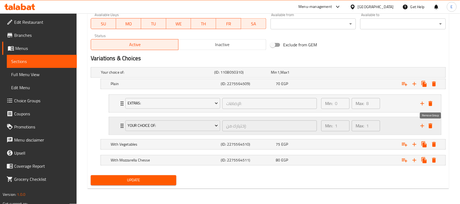
click at [433, 123] on icon "delete" at bounding box center [430, 126] width 7 height 7
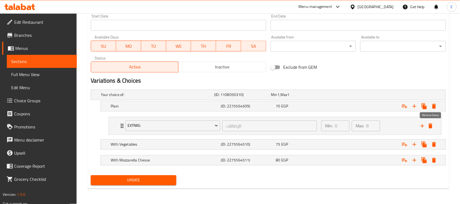
scroll to position [240, 0]
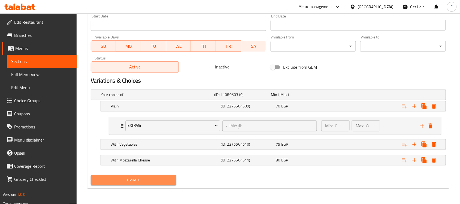
click at [153, 178] on span "Update" at bounding box center [133, 180] width 77 height 7
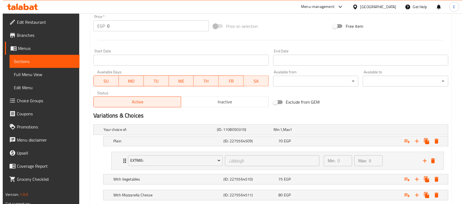
scroll to position [240, 0]
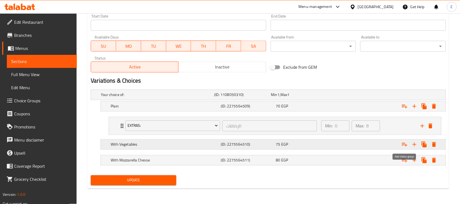
click at [404, 148] on button "Expand" at bounding box center [404, 144] width 10 height 10
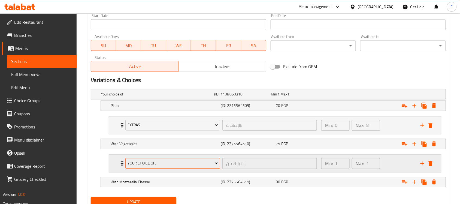
click at [155, 167] on button "Your Choice Of:" at bounding box center [172, 163] width 95 height 11
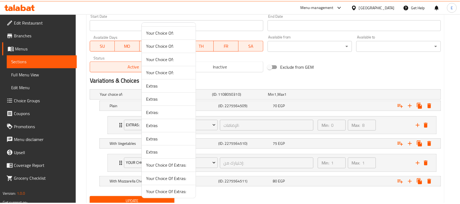
scroll to position [225, 0]
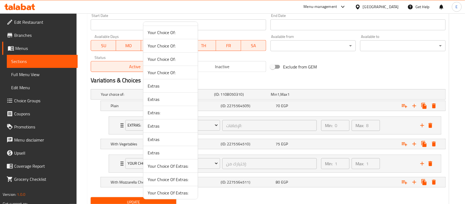
click at [155, 115] on span "Extras:" at bounding box center [171, 112] width 46 height 7
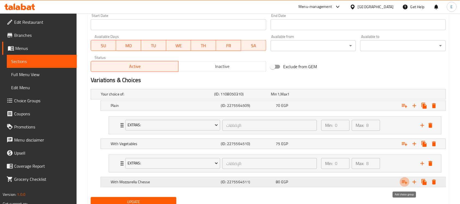
click at [406, 183] on icon "Expand" at bounding box center [404, 182] width 7 height 7
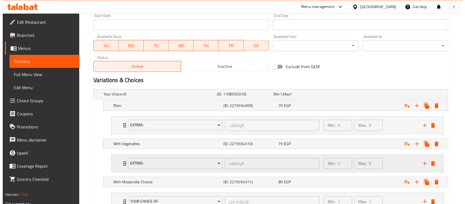
scroll to position [285, 0]
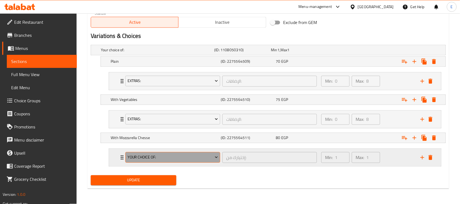
click at [184, 153] on button "Your Choice Of:" at bounding box center [172, 157] width 95 height 11
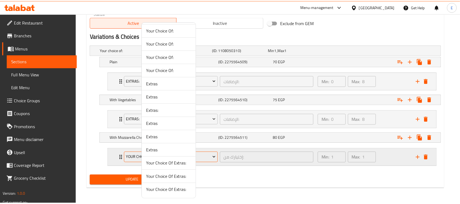
scroll to position [229, 0]
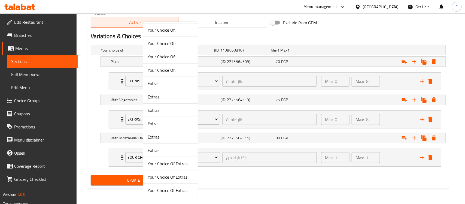
click at [153, 111] on span "Extras:" at bounding box center [171, 110] width 46 height 7
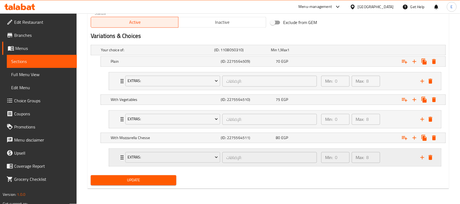
click at [111, 158] on div "Extras: الإضافات: ​ Min: 0 ​ Max: 8 ​" at bounding box center [275, 157] width 332 height 17
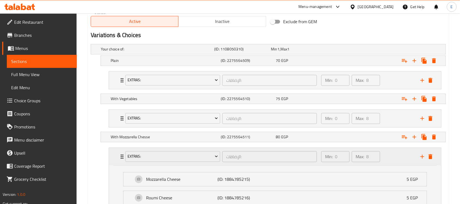
click at [111, 158] on div "Extras: الإضافات: ​ Min: 0 ​ Max: 8 ​" at bounding box center [275, 156] width 332 height 17
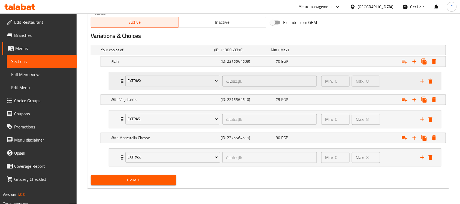
click at [117, 78] on div "Extras: الإضافات: ​ Min: 0 ​ Max: 8 ​" at bounding box center [275, 80] width 332 height 17
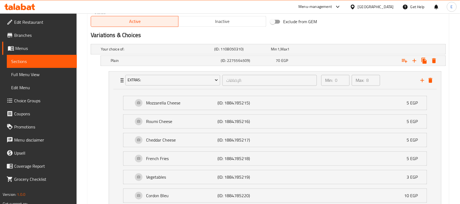
scroll to position [445, 0]
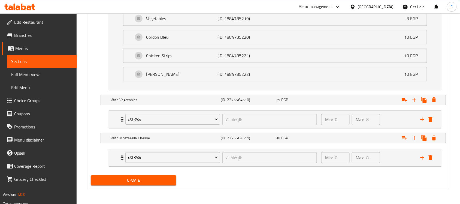
click at [109, 173] on div "Update" at bounding box center [134, 180] width 90 height 14
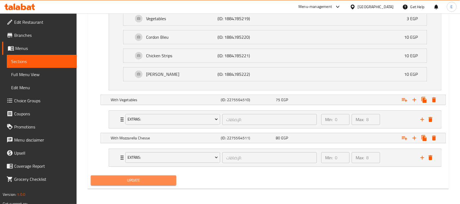
click at [108, 178] on span "Update" at bounding box center [133, 180] width 77 height 7
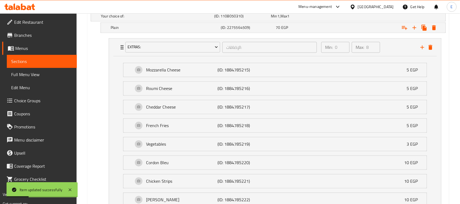
scroll to position [300, 0]
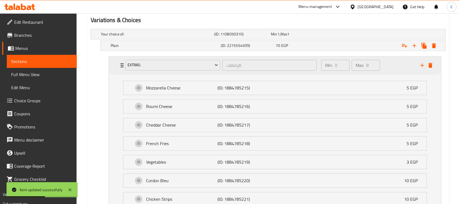
click at [115, 64] on div "Extras: الإضافات: ​ Min: 0 ​ Max: 8 ​" at bounding box center [275, 65] width 332 height 17
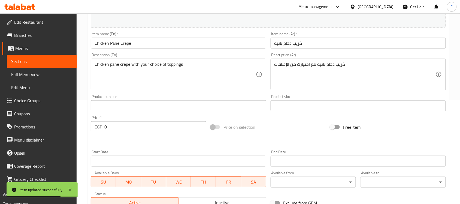
scroll to position [0, 0]
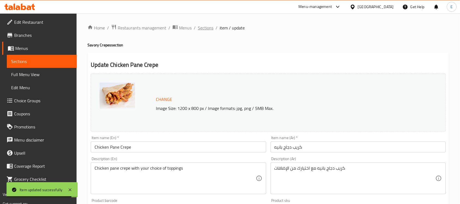
click at [201, 26] on span "Sections" at bounding box center [206, 28] width 16 height 7
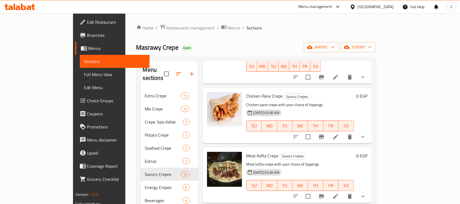
scroll to position [192, 0]
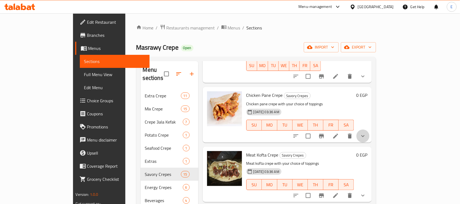
click at [369, 129] on button "show more" at bounding box center [362, 135] width 13 height 13
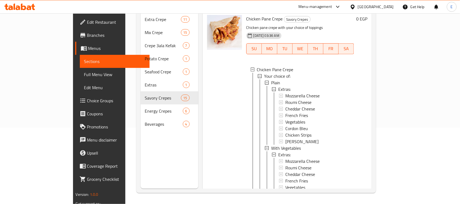
scroll to position [309, 0]
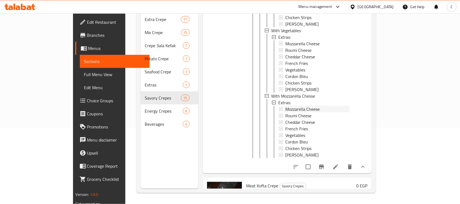
click at [304, 148] on div "Chicken Pane Crepe Savory Crepes Chicken pane crepe with your choice of topping…" at bounding box center [300, 32] width 112 height 275
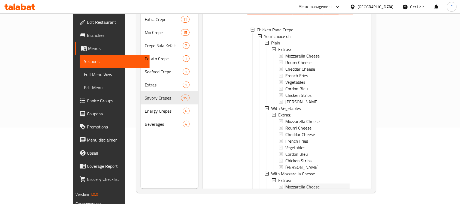
scroll to position [218, 0]
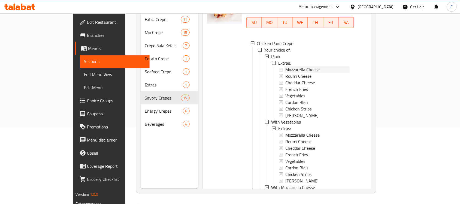
click at [292, 66] on span "Mozzarella Cheese" at bounding box center [302, 69] width 34 height 7
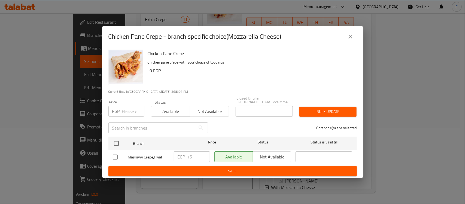
click at [350, 35] on button "close" at bounding box center [350, 36] width 13 height 13
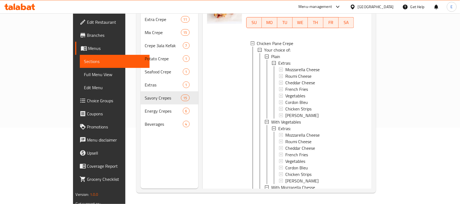
click at [285, 132] on span "Mozzarella Cheese" at bounding box center [302, 135] width 34 height 7
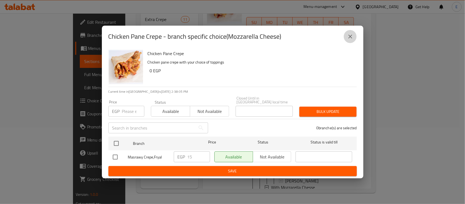
click at [353, 39] on icon "close" at bounding box center [350, 36] width 7 height 7
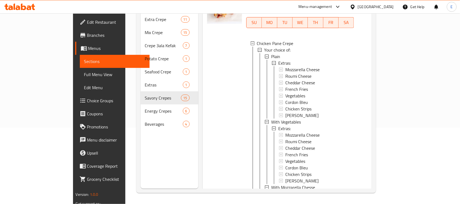
click at [285, 197] on span "Mozzarella Cheese" at bounding box center [302, 200] width 34 height 7
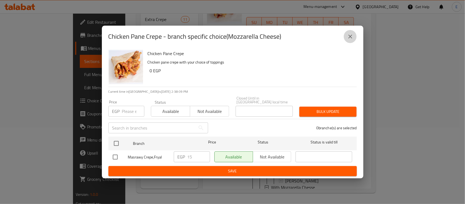
click at [348, 40] on icon "close" at bounding box center [350, 36] width 7 height 7
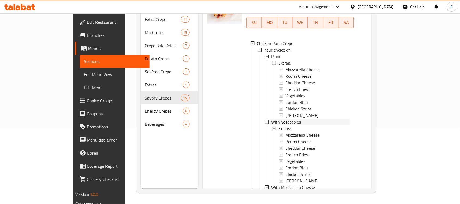
click at [284, 118] on div "With Vegetables" at bounding box center [310, 121] width 79 height 7
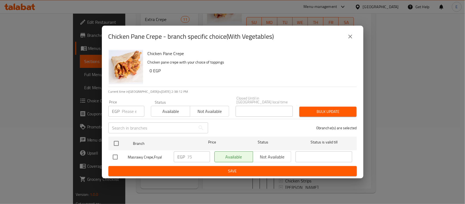
click at [357, 31] on div "Chicken Pane Crepe - branch specific choice(With Vegetables)" at bounding box center [232, 37] width 261 height 22
click at [354, 41] on button "close" at bounding box center [350, 36] width 13 height 13
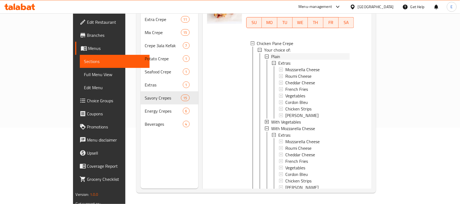
click at [278, 53] on div "Plain" at bounding box center [310, 56] width 79 height 7
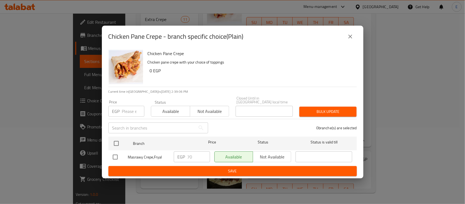
click at [358, 36] on div "Chicken Pane Crepe - branch specific choice(Plain)" at bounding box center [232, 37] width 261 height 22
click at [352, 37] on icon "close" at bounding box center [350, 36] width 7 height 7
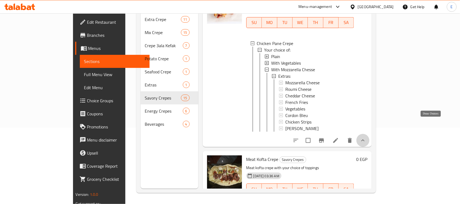
click at [366, 137] on icon "show more" at bounding box center [362, 140] width 7 height 7
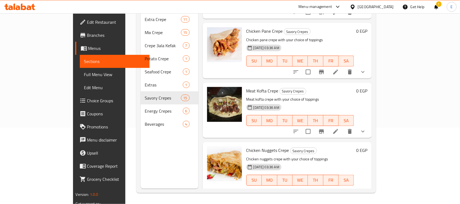
scroll to position [178, 0]
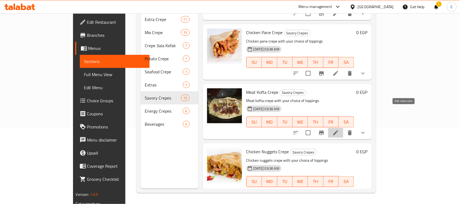
click at [339, 129] on icon at bounding box center [335, 132] width 7 height 7
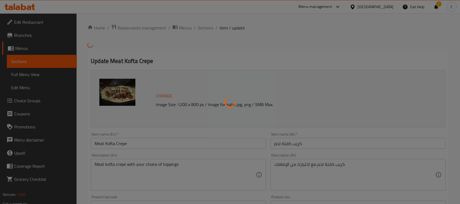
type input "إختيارك من:"
type input "1"
type input "أختيارك من الإضافات:"
type input "0"
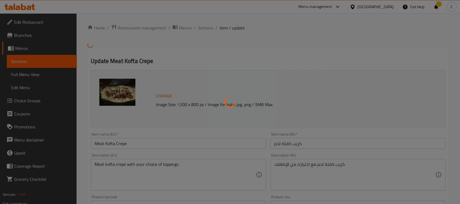
type input "7"
type input "الإضافات:"
type input "0"
type input "8"
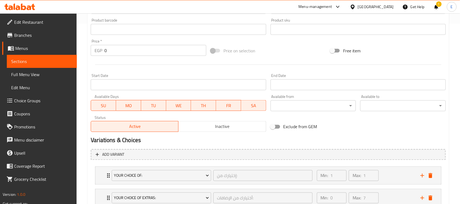
scroll to position [243, 0]
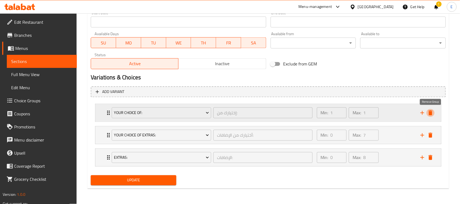
click at [430, 114] on icon "delete" at bounding box center [430, 112] width 4 height 5
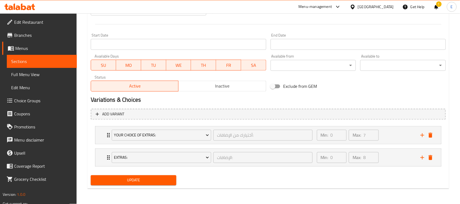
scroll to position [220, 0]
click at [428, 132] on icon "delete" at bounding box center [430, 135] width 7 height 7
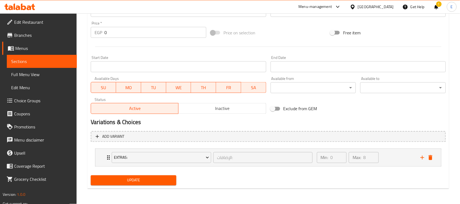
scroll to position [198, 0]
click at [430, 153] on div "Extras: الإضافات: ​ Min: 0 ​ Max: 8 ​" at bounding box center [269, 157] width 329 height 17
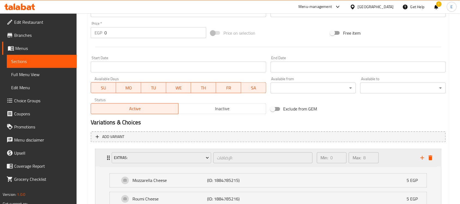
scroll to position [243, 0]
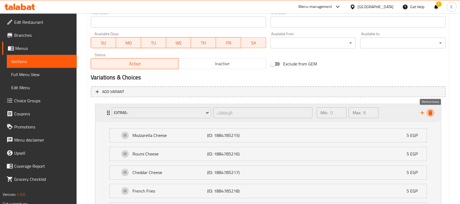
click at [430, 116] on icon "delete" at bounding box center [430, 112] width 7 height 7
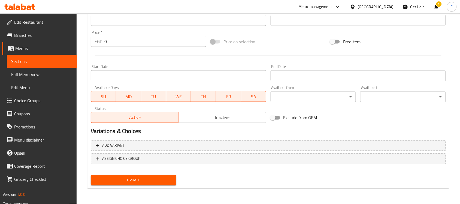
scroll to position [188, 0]
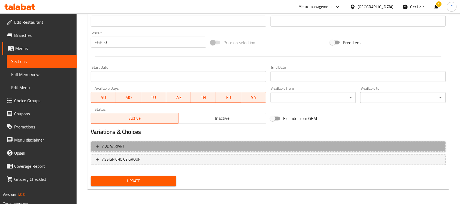
click at [161, 142] on button "Add variant" at bounding box center [268, 146] width 355 height 11
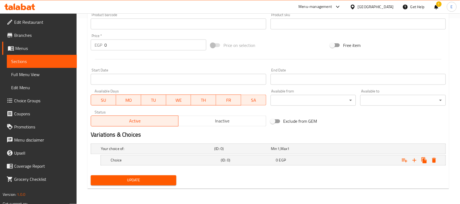
scroll to position [185, 0]
click at [413, 162] on icon "Expand" at bounding box center [414, 160] width 7 height 7
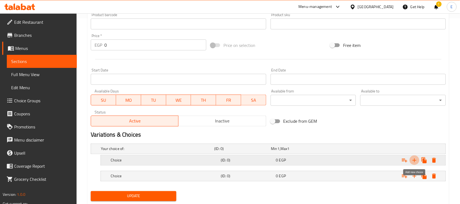
click at [413, 162] on icon "Expand" at bounding box center [414, 160] width 7 height 7
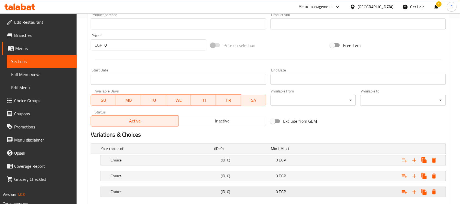
click at [189, 190] on h5 "Choice" at bounding box center [165, 191] width 108 height 5
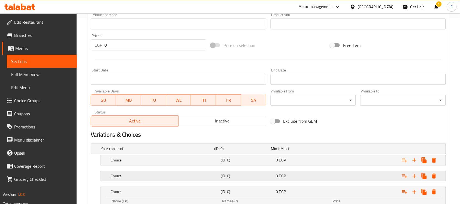
click at [167, 175] on h5 "Choice" at bounding box center [165, 175] width 108 height 5
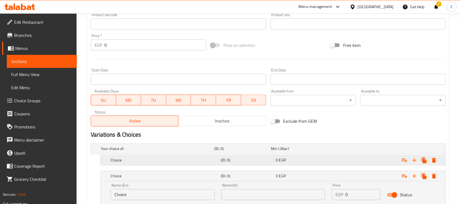
click at [155, 165] on div "Choice (ID: 0) 0 EGP" at bounding box center [274, 160] width 330 height 12
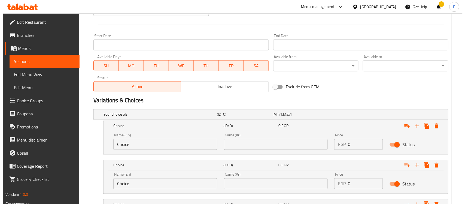
scroll to position [220, 0]
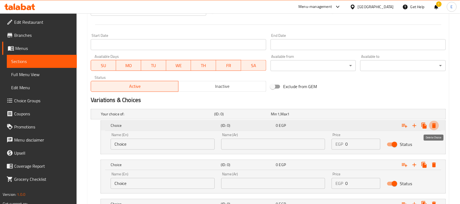
click at [435, 123] on icon "Expand" at bounding box center [434, 125] width 7 height 7
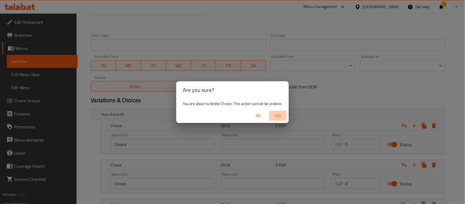
click at [280, 113] on span "Yes" at bounding box center [277, 115] width 13 height 7
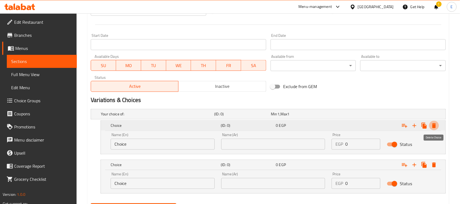
click at [435, 123] on icon "Expand" at bounding box center [434, 125] width 7 height 7
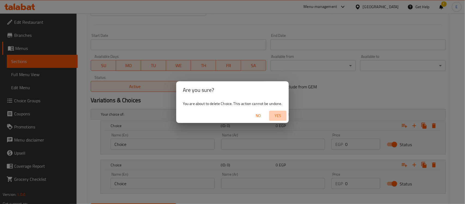
click at [274, 111] on button "Yes" at bounding box center [277, 116] width 17 height 10
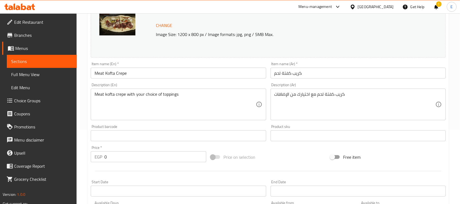
scroll to position [209, 0]
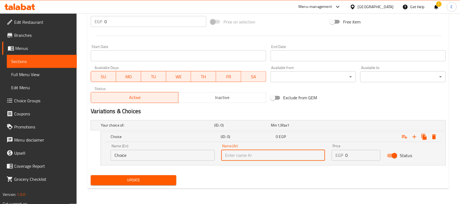
click at [243, 160] on input "text" at bounding box center [273, 155] width 104 height 11
paste input "سادة"
type input "سادة"
click at [136, 158] on input "Choice" at bounding box center [163, 155] width 104 height 11
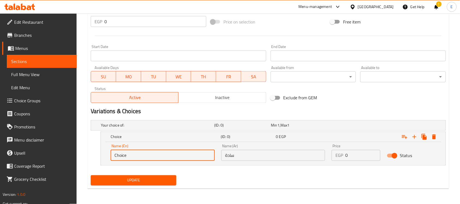
click at [136, 158] on input "Choice" at bounding box center [163, 155] width 104 height 11
paste input "Plain"
type input "Plain"
click at [138, 136] on h5 "Plain" at bounding box center [165, 136] width 108 height 5
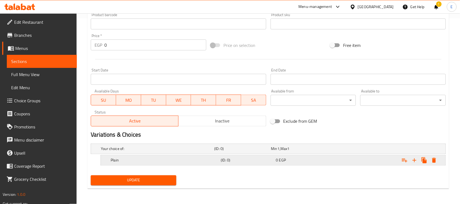
scroll to position [185, 0]
click at [286, 162] on div "0 EGP" at bounding box center [302, 159] width 53 height 5
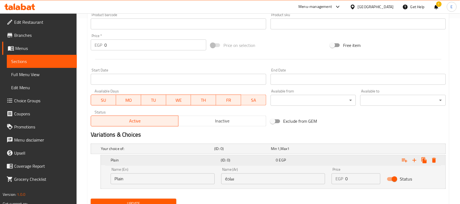
scroll to position [209, 0]
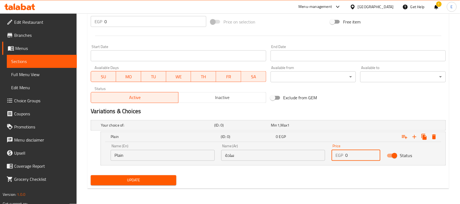
click at [350, 153] on input "0" at bounding box center [362, 155] width 35 height 11
type input "75"
click at [305, 135] on div "75 EGP" at bounding box center [302, 136] width 53 height 5
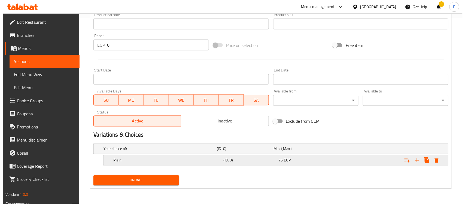
scroll to position [185, 0]
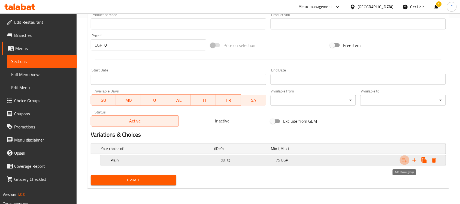
click at [406, 160] on icon "Expand" at bounding box center [404, 160] width 5 height 4
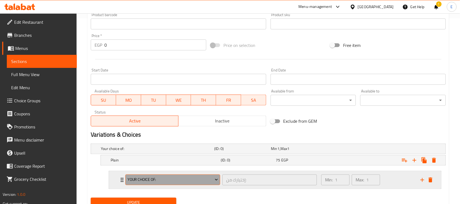
click at [160, 182] on span "Your Choice Of:" at bounding box center [172, 179] width 91 height 7
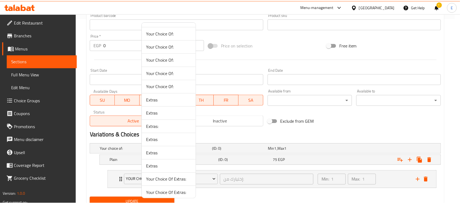
scroll to position [229, 0]
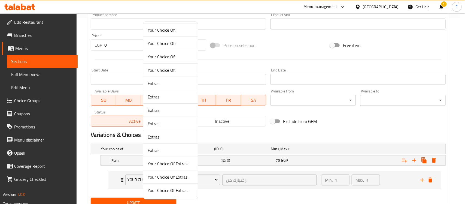
click at [151, 108] on span "Extras:" at bounding box center [171, 110] width 46 height 7
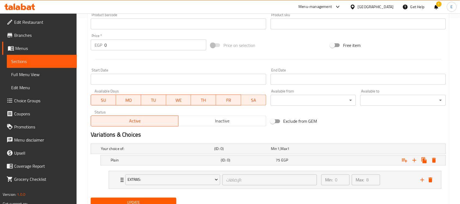
scroll to position [208, 0]
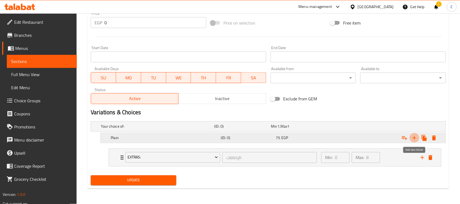
click at [414, 141] on icon "Expand" at bounding box center [414, 138] width 7 height 7
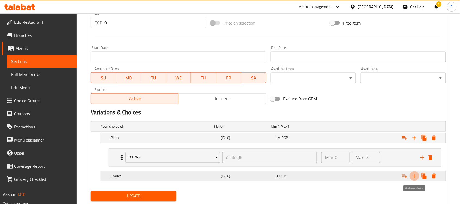
click at [413, 176] on icon "Expand" at bounding box center [414, 176] width 4 height 4
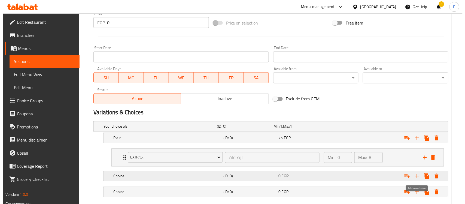
scroll to position [240, 0]
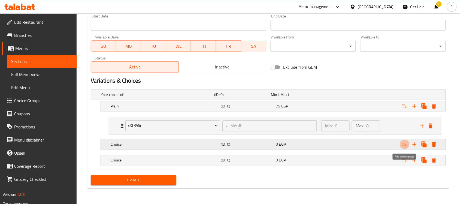
click at [406, 148] on button "Expand" at bounding box center [404, 144] width 10 height 10
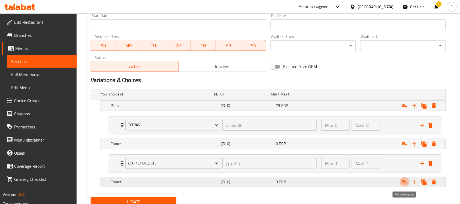
click at [408, 184] on icon "Expand" at bounding box center [404, 182] width 7 height 7
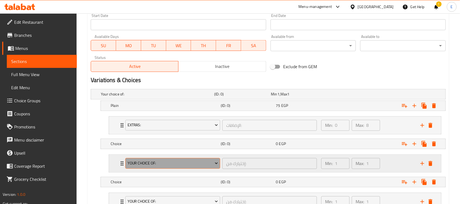
click at [161, 166] on span "Your Choice Of:" at bounding box center [172, 163] width 91 height 7
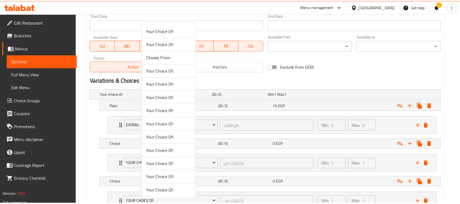
scroll to position [229, 0]
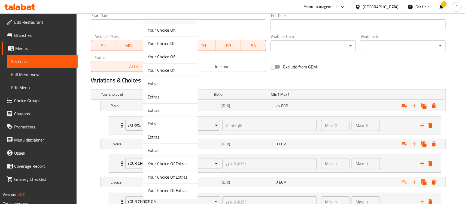
click at [154, 112] on span "Extras:" at bounding box center [171, 110] width 46 height 7
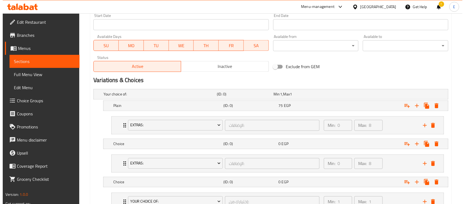
scroll to position [285, 0]
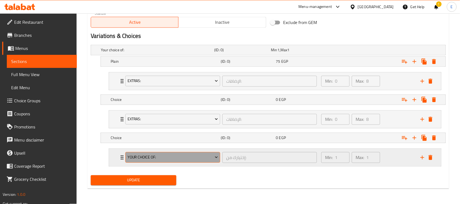
click at [142, 154] on span "Your Choice Of:" at bounding box center [172, 157] width 91 height 7
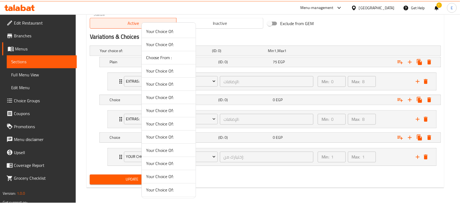
scroll to position [229, 0]
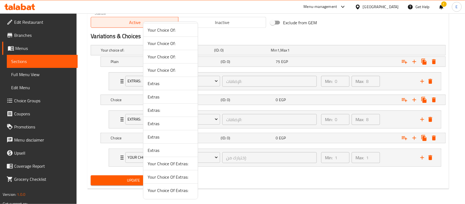
click at [151, 109] on span "Extras:" at bounding box center [171, 110] width 46 height 7
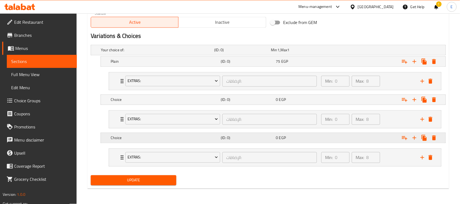
click at [145, 136] on h5 "Choice" at bounding box center [165, 137] width 108 height 5
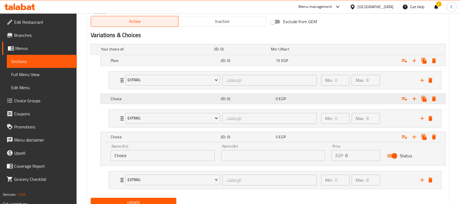
click at [126, 100] on h5 "Choice" at bounding box center [165, 98] width 108 height 5
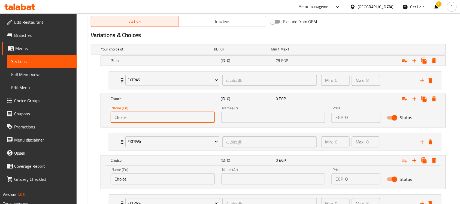
click at [126, 116] on input "Choice" at bounding box center [163, 117] width 104 height 11
paste input "With Vegetables"
type input "With Vegetables"
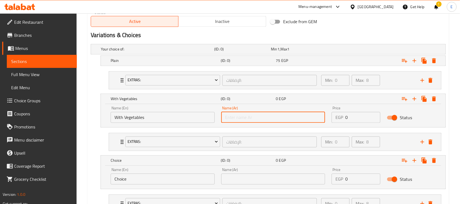
click at [270, 115] on input "text" at bounding box center [273, 117] width 104 height 11
paste input "بالخضروات"
type input "بالخضروات"
click at [351, 117] on input "0" at bounding box center [362, 117] width 35 height 11
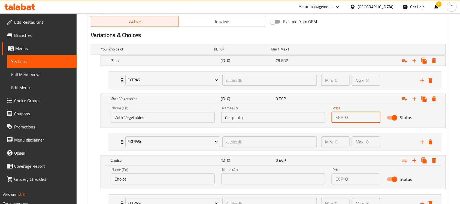
click at [351, 117] on input "0" at bounding box center [362, 117] width 35 height 11
type input "80"
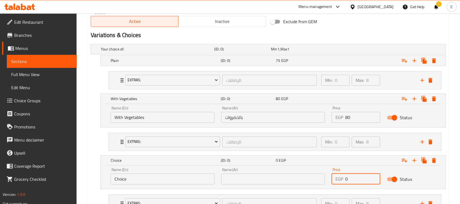
click at [347, 177] on input "0" at bounding box center [362, 178] width 35 height 11
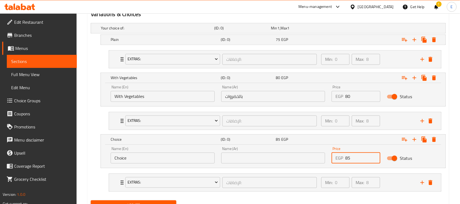
scroll to position [306, 0]
type input "85"
click at [128, 159] on input "Choice" at bounding box center [163, 157] width 104 height 11
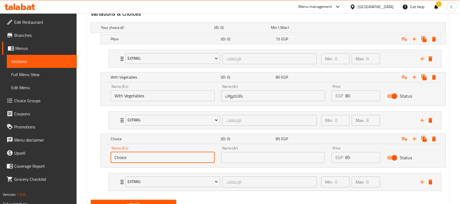
click at [128, 159] on input "Choice" at bounding box center [163, 157] width 104 height 11
paste input "With Mozzarella Chess"
type input "With Mozzarella Chesse"
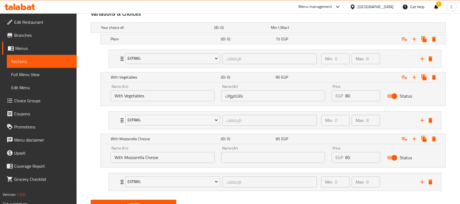
click at [247, 164] on div "Name (Ar) Name (Ar)" at bounding box center [273, 154] width 111 height 23
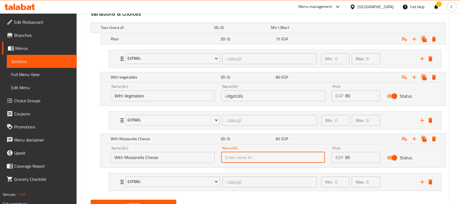
click at [254, 158] on input "text" at bounding box center [273, 157] width 104 height 11
paste input "مع جبنة [PERSON_NAME]"
type input "مع جبنة [PERSON_NAME]"
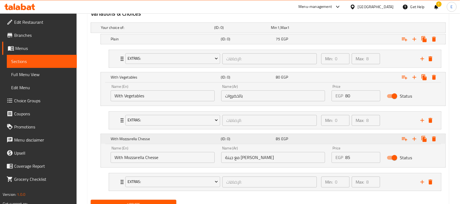
click at [199, 140] on h5 "With Mozzarella Chesse" at bounding box center [165, 138] width 108 height 5
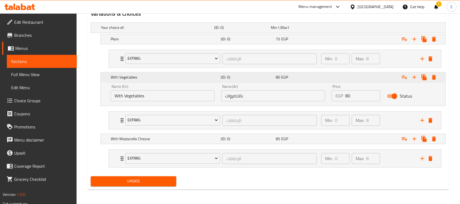
click at [138, 75] on h5 "With Vegetables" at bounding box center [165, 77] width 108 height 5
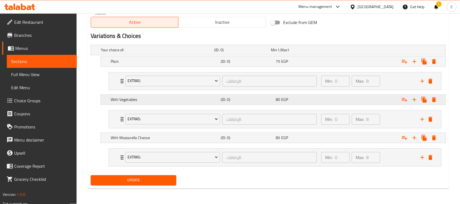
scroll to position [285, 0]
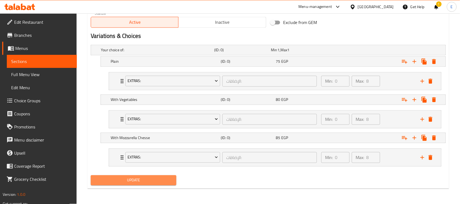
click at [127, 178] on span "Update" at bounding box center [133, 180] width 77 height 7
click at [144, 180] on span "Update" at bounding box center [133, 180] width 77 height 7
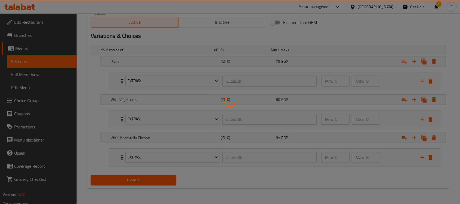
scroll to position [0, 0]
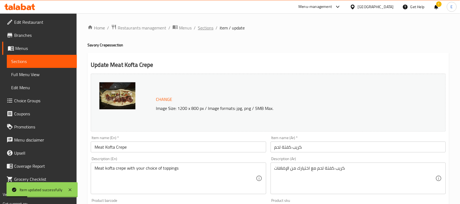
click at [203, 29] on span "Sections" at bounding box center [206, 28] width 16 height 7
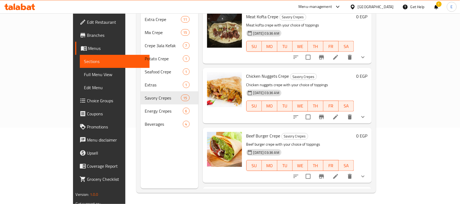
scroll to position [254, 0]
click at [339, 113] on icon at bounding box center [335, 116] width 7 height 7
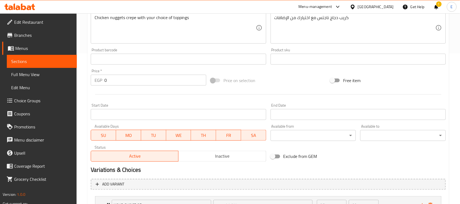
scroll to position [243, 0]
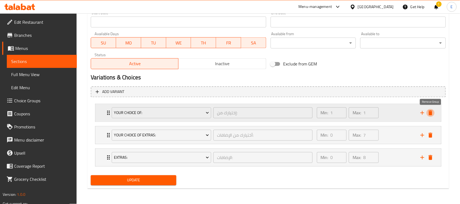
click at [432, 111] on icon "delete" at bounding box center [430, 112] width 4 height 5
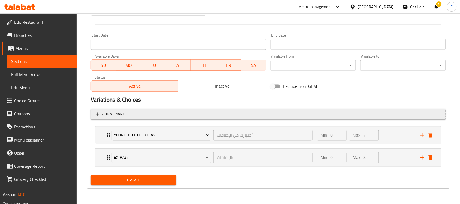
scroll to position [220, 0]
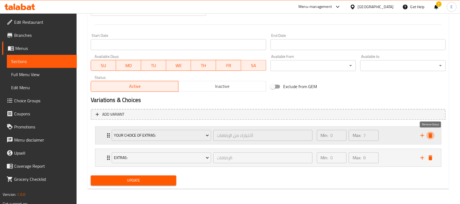
click at [430, 134] on icon "delete" at bounding box center [430, 135] width 4 height 5
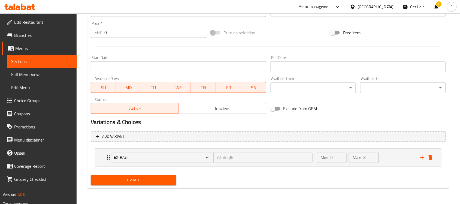
scroll to position [198, 0]
click at [430, 153] on div "Extras: الإضافات: ​ Min: 0 ​ Max: 8 ​" at bounding box center [269, 157] width 329 height 17
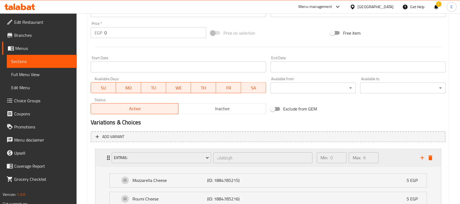
scroll to position [243, 0]
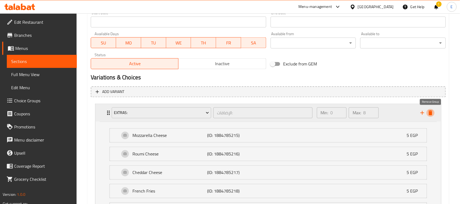
click at [428, 112] on icon "delete" at bounding box center [430, 112] width 7 height 7
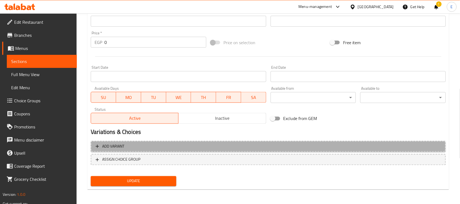
click at [123, 146] on span "Add variant" at bounding box center [113, 146] width 22 height 7
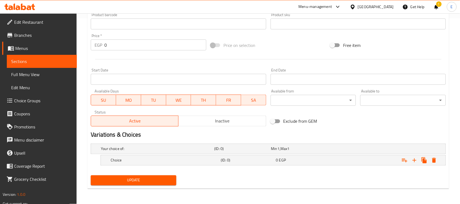
scroll to position [185, 0]
click at [404, 160] on icon "Expand" at bounding box center [404, 160] width 7 height 7
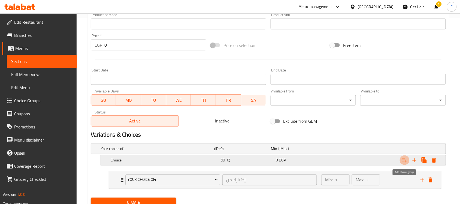
click at [404, 160] on icon "Expand" at bounding box center [404, 160] width 7 height 7
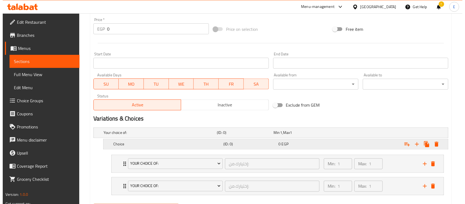
scroll to position [202, 0]
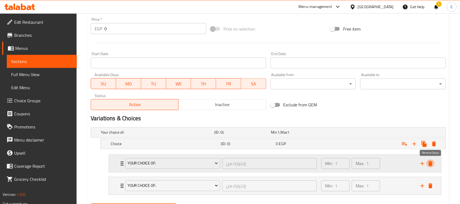
click at [428, 163] on icon "delete" at bounding box center [430, 163] width 7 height 7
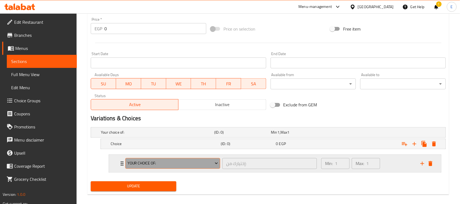
click at [178, 167] on button "Your Choice Of:" at bounding box center [172, 163] width 95 height 11
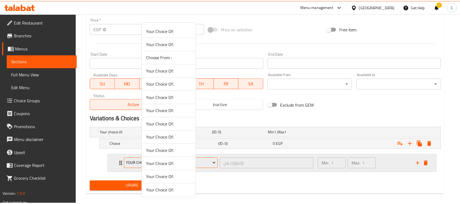
scroll to position [229, 0]
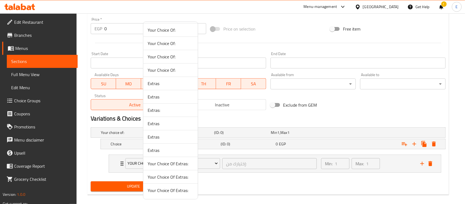
click at [152, 110] on span "Extras:" at bounding box center [171, 110] width 46 height 7
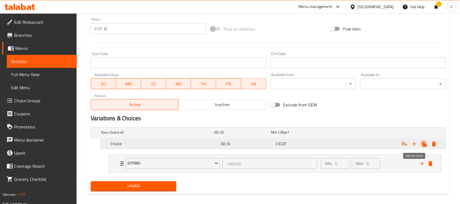
click at [414, 146] on icon "Expand" at bounding box center [414, 144] width 7 height 7
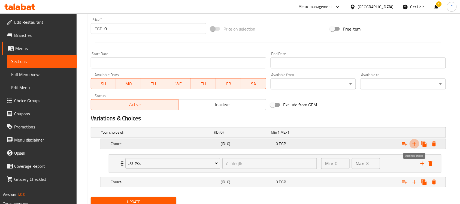
click at [414, 146] on icon "Expand" at bounding box center [414, 144] width 7 height 7
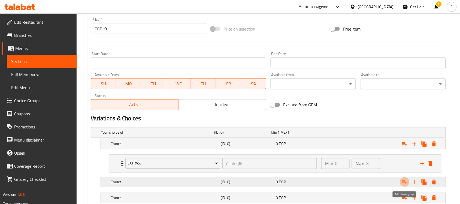
click at [407, 183] on icon "Expand" at bounding box center [404, 182] width 7 height 7
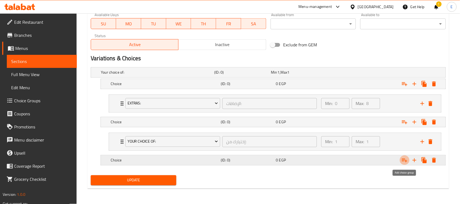
click at [405, 164] on button "Expand" at bounding box center [404, 160] width 10 height 10
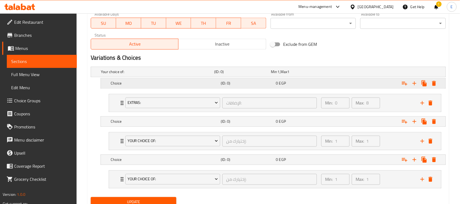
click at [176, 84] on h5 "Choice" at bounding box center [165, 83] width 108 height 5
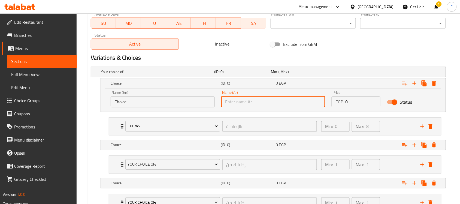
click at [242, 105] on input "text" at bounding box center [273, 101] width 104 height 11
type input "s"
type input "سادة"
click at [251, 145] on h5 "(ID: 0)" at bounding box center [247, 144] width 53 height 5
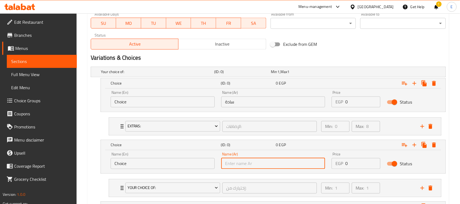
paste input "بالخضروات"
type input "بالخضروات"
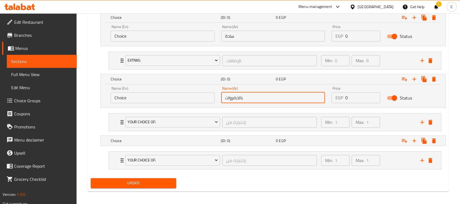
scroll to position [331, 0]
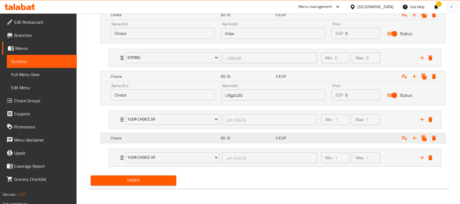
click at [236, 142] on div "Choice (ID: 0) 0 EGP" at bounding box center [274, 138] width 330 height 12
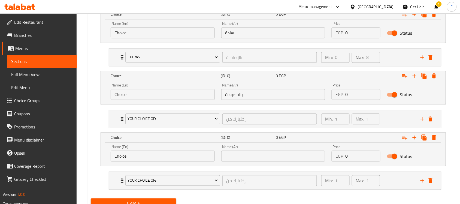
click at [253, 154] on input "text" at bounding box center [273, 155] width 104 height 11
paste input "مع جبنة [PERSON_NAME]"
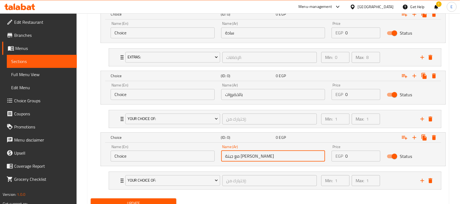
type input "مع جبنة [PERSON_NAME]"
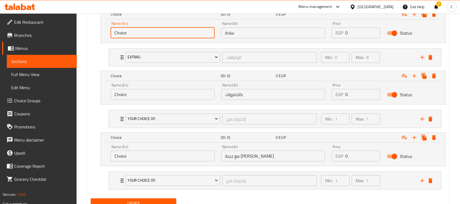
click at [135, 29] on input "Choice" at bounding box center [163, 32] width 104 height 11
paste input "Plain"
type input "Plain"
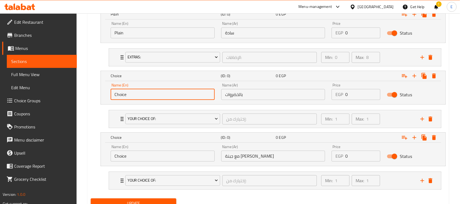
click at [122, 97] on input "Choice" at bounding box center [163, 94] width 104 height 11
paste input "With Vegetables"
type input "With Vegetables"
click at [123, 154] on input "Choice" at bounding box center [163, 155] width 104 height 11
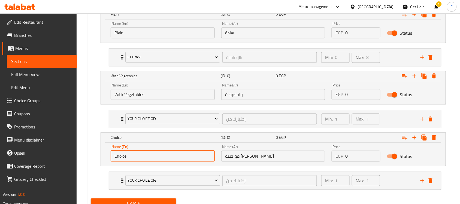
click at [123, 154] on input "Choice" at bounding box center [163, 155] width 104 height 11
paste input "With Mozzarella Chess"
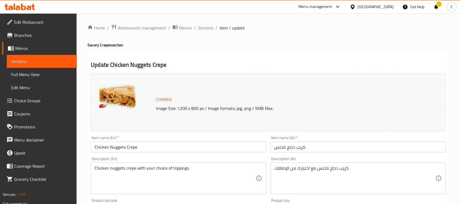
type input "With Mozzarella Chesse"
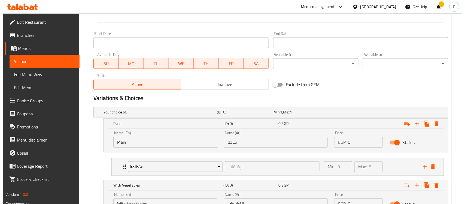
scroll to position [253, 0]
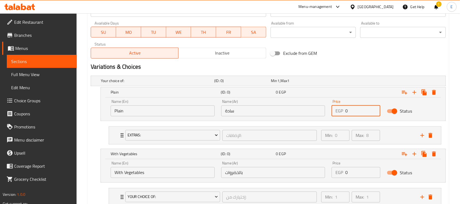
click at [355, 112] on input "0" at bounding box center [362, 110] width 35 height 11
type input "75"
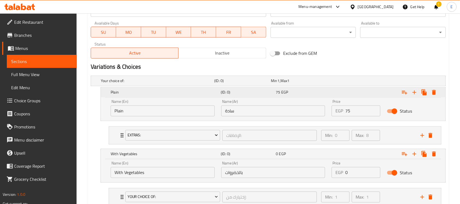
click at [280, 90] on div "75 EGP" at bounding box center [302, 92] width 53 height 5
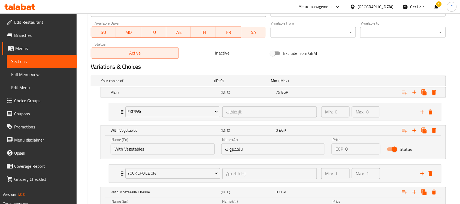
click at [348, 145] on input "0" at bounding box center [362, 149] width 35 height 11
type input "80"
click at [315, 133] on div "80 EGP" at bounding box center [302, 130] width 53 height 5
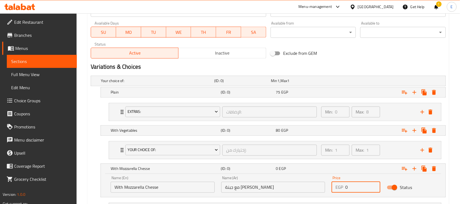
click at [355, 186] on input "0" at bounding box center [362, 187] width 35 height 11
type input "85"
click at [146, 171] on h5 "With Mozzarella Chesse" at bounding box center [165, 168] width 108 height 5
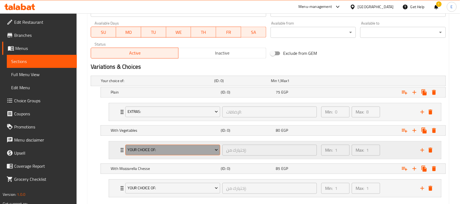
click at [156, 152] on span "Your Choice Of:" at bounding box center [172, 150] width 91 height 7
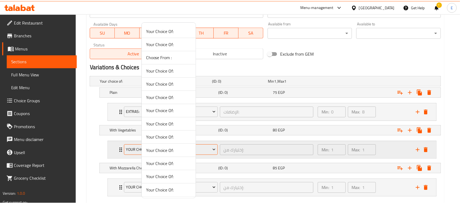
scroll to position [229, 0]
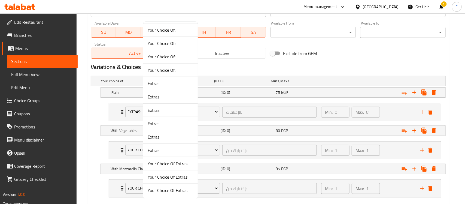
click at [155, 115] on li "Extras:" at bounding box center [170, 109] width 54 height 13
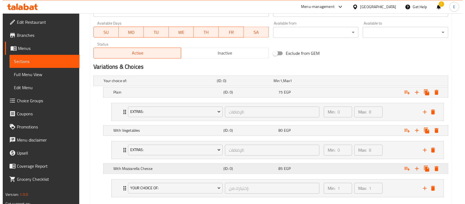
scroll to position [285, 0]
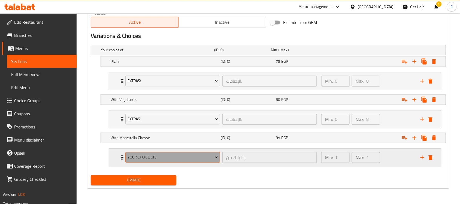
click at [153, 154] on span "Your Choice Of:" at bounding box center [172, 157] width 91 height 7
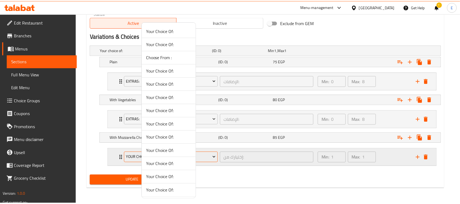
scroll to position [229, 0]
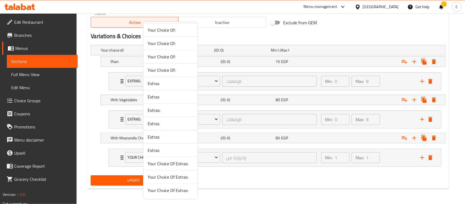
click at [151, 111] on span "Extras:" at bounding box center [171, 110] width 46 height 7
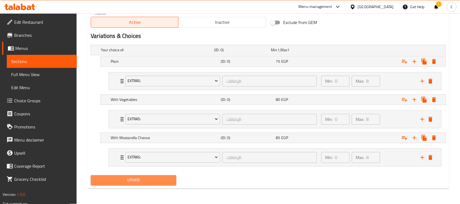
click at [119, 178] on span "Update" at bounding box center [133, 180] width 77 height 7
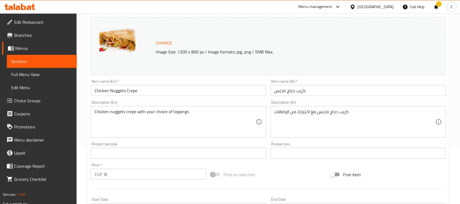
scroll to position [0, 0]
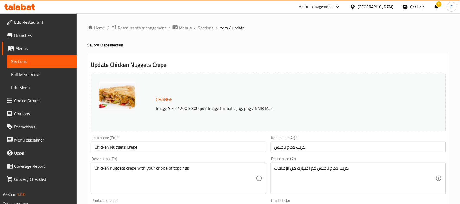
click at [203, 26] on span "Sections" at bounding box center [206, 28] width 16 height 7
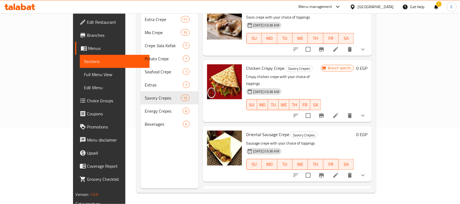
scroll to position [465, 0]
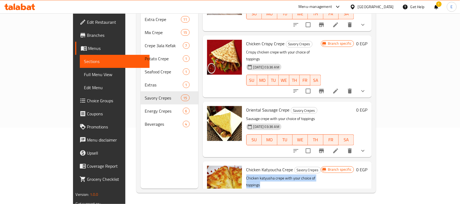
drag, startPoint x: 388, startPoint y: 129, endPoint x: 383, endPoint y: 145, distance: 17.1
click at [372, 145] on div "Menu items Add Sort Manage items Mozzarella Cheese Crepe Savory Crepes Mozzarel…" at bounding box center [284, 87] width 173 height 204
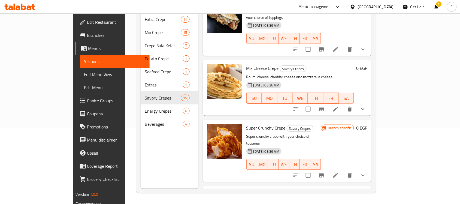
scroll to position [701, 0]
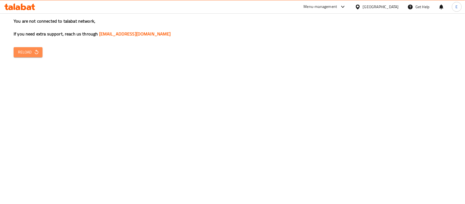
click at [30, 53] on span "Reload" at bounding box center [28, 52] width 20 height 7
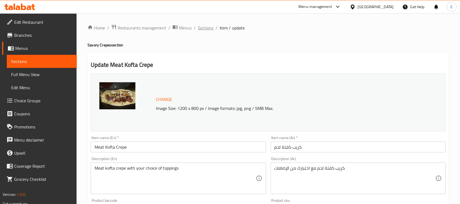
click at [207, 25] on span "Sections" at bounding box center [206, 28] width 16 height 7
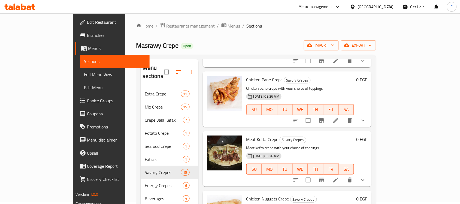
scroll to position [192, 0]
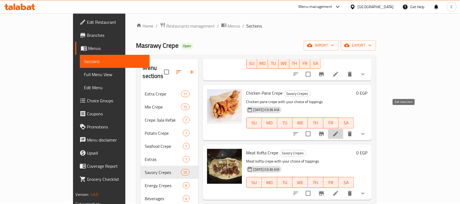
click at [339, 130] on icon at bounding box center [335, 133] width 7 height 7
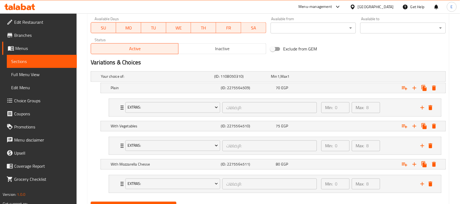
scroll to position [285, 0]
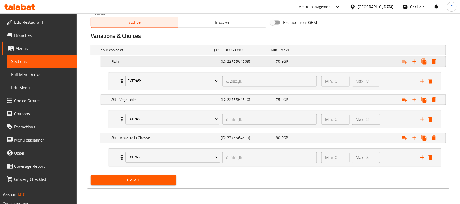
click at [210, 64] on div "Plain" at bounding box center [164, 62] width 110 height 8
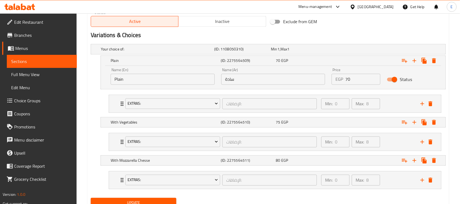
click at [245, 82] on input "سادة" at bounding box center [273, 79] width 104 height 11
click at [115, 79] on input "Plain" at bounding box center [163, 79] width 104 height 11
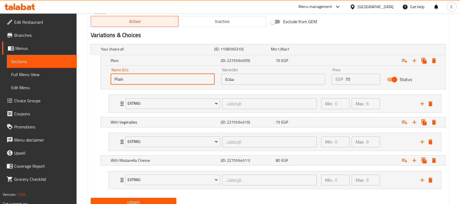
click at [115, 79] on input "Plain" at bounding box center [163, 79] width 104 height 11
click at [145, 121] on h5 "With Vegetables" at bounding box center [165, 122] width 108 height 5
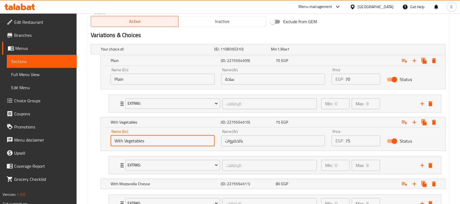
click at [153, 139] on input "With Vegetables" at bounding box center [163, 140] width 104 height 11
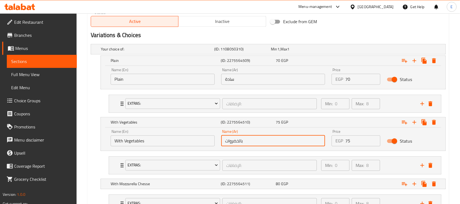
click at [258, 141] on input "بالخضروات" at bounding box center [273, 140] width 104 height 11
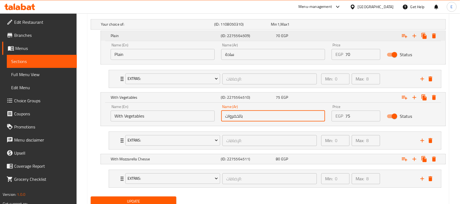
scroll to position [310, 0]
click at [154, 162] on div "With Mozzarella Chesse" at bounding box center [164, 158] width 110 height 8
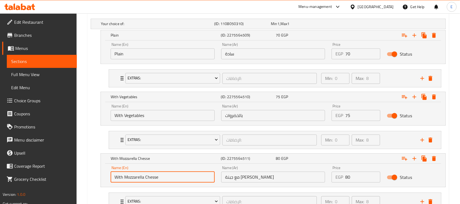
click at [141, 175] on input "With Mozzarella Chesse" at bounding box center [163, 176] width 104 height 11
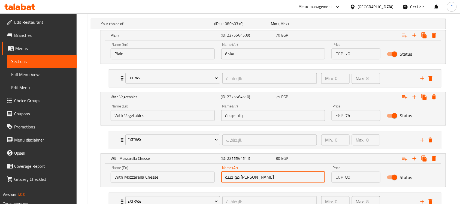
click at [234, 179] on input "مع جبنة [PERSON_NAME]" at bounding box center [273, 176] width 104 height 11
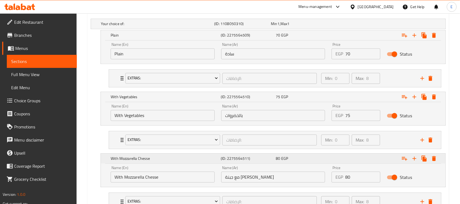
click at [159, 156] on div "With Mozzarella Chesse" at bounding box center [164, 158] width 110 height 8
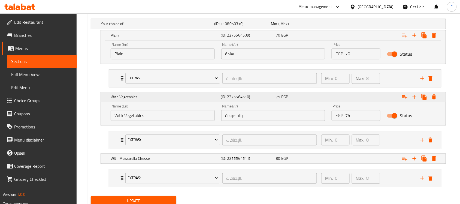
click at [127, 98] on h5 "With Vegetables" at bounding box center [165, 96] width 108 height 5
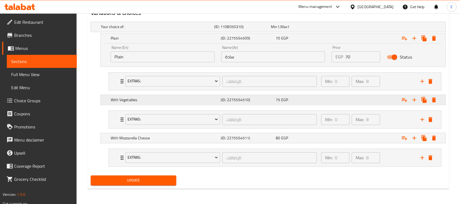
scroll to position [308, 0]
click at [121, 33] on div "Plain (ID: 2275564509) 70 EGP" at bounding box center [274, 38] width 330 height 12
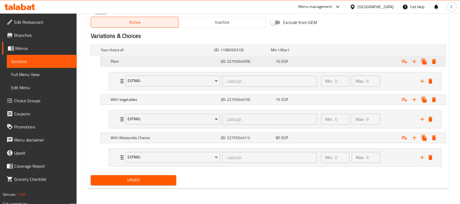
scroll to position [285, 0]
click at [223, 142] on div "With Mozzarella Chesse (ID: 2275564511) 80 EGP" at bounding box center [274, 138] width 330 height 12
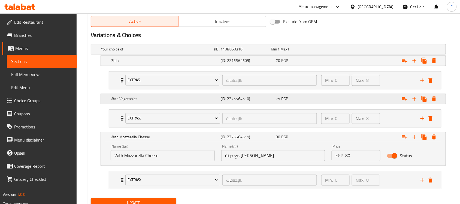
click at [230, 99] on h5 "(ID: 2275564510)" at bounding box center [247, 98] width 53 height 5
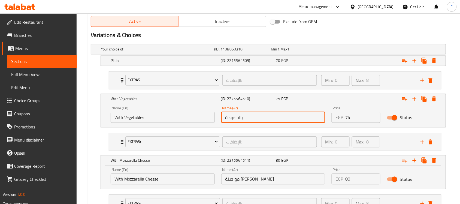
click at [245, 116] on input "بالخضروات" at bounding box center [273, 117] width 104 height 11
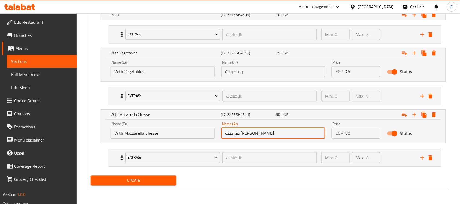
click at [237, 136] on input "مع جبنة [PERSON_NAME]" at bounding box center [273, 132] width 104 height 11
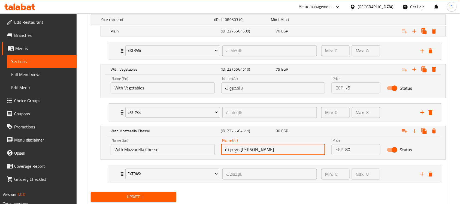
scroll to position [314, 0]
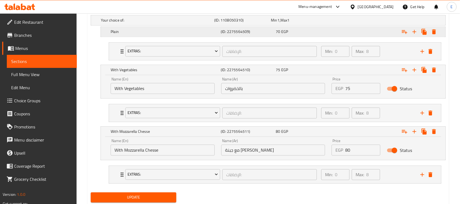
click at [127, 33] on h5 "Plain" at bounding box center [165, 31] width 108 height 5
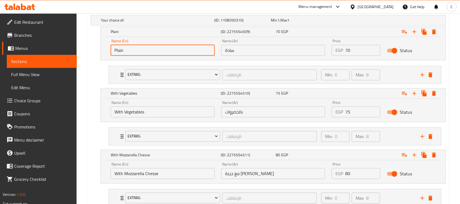
click at [131, 50] on input "Plain" at bounding box center [163, 50] width 104 height 11
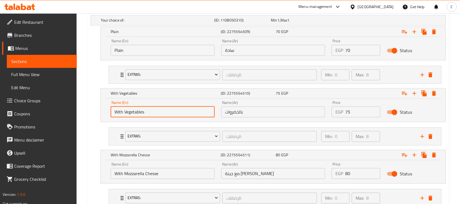
click at [144, 113] on input "With Vegetables" at bounding box center [163, 111] width 104 height 11
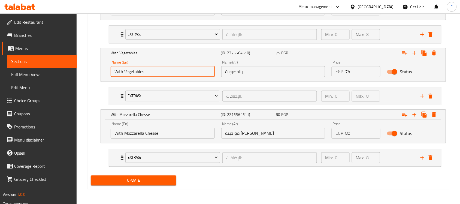
click at [153, 135] on input "With Mozzarella Chesse" at bounding box center [163, 132] width 104 height 11
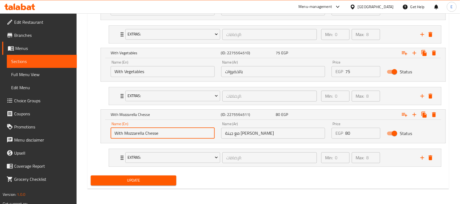
click at [153, 135] on input "With Mozzarella Chesse" at bounding box center [163, 132] width 104 height 11
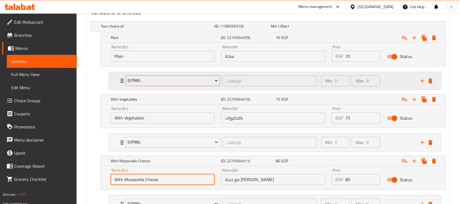
scroll to position [307, 0]
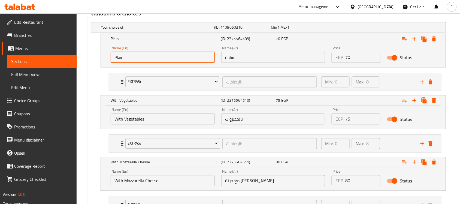
click at [172, 54] on input "Plain" at bounding box center [163, 57] width 104 height 11
click at [251, 56] on input "سادة" at bounding box center [273, 57] width 104 height 11
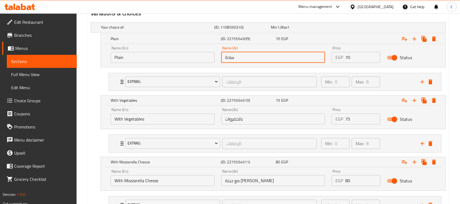
click at [251, 56] on input "سادة" at bounding box center [273, 57] width 104 height 11
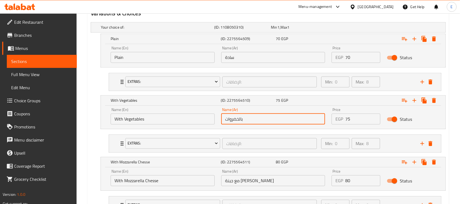
click at [236, 120] on input "بالخضروات" at bounding box center [273, 118] width 104 height 11
click at [170, 118] on input "With Vegetables" at bounding box center [163, 118] width 104 height 11
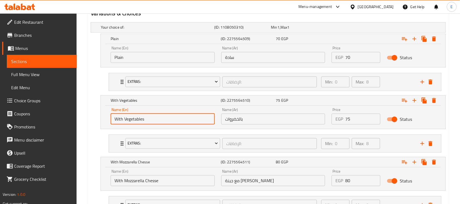
click at [170, 118] on input "With Vegetables" at bounding box center [163, 118] width 104 height 11
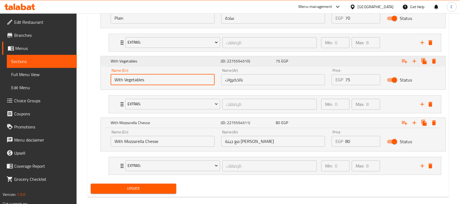
scroll to position [355, 0]
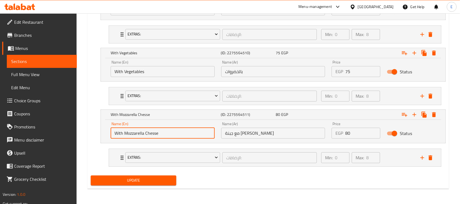
click at [153, 129] on input "With Mozzarella Chesse" at bounding box center [163, 132] width 104 height 11
click at [257, 130] on input "مع جبنة [PERSON_NAME]" at bounding box center [273, 132] width 104 height 11
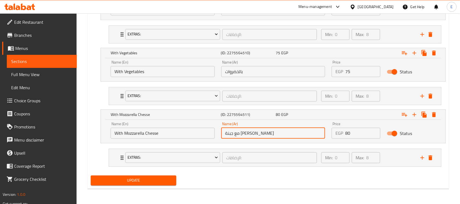
click at [257, 130] on input "مع جبنة [PERSON_NAME]" at bounding box center [273, 132] width 104 height 11
drag, startPoint x: 161, startPoint y: 177, endPoint x: 200, endPoint y: 144, distance: 50.6
click at [161, 177] on span "Update" at bounding box center [133, 180] width 77 height 7
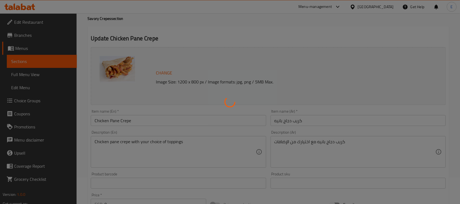
scroll to position [0, 0]
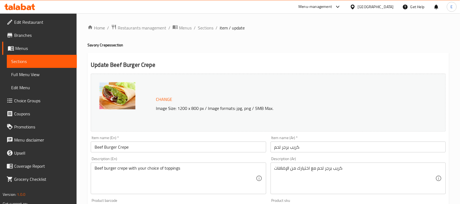
scroll to position [243, 0]
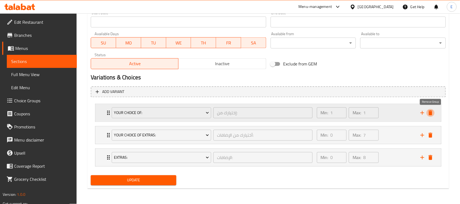
click at [431, 111] on icon "delete" at bounding box center [430, 112] width 4 height 5
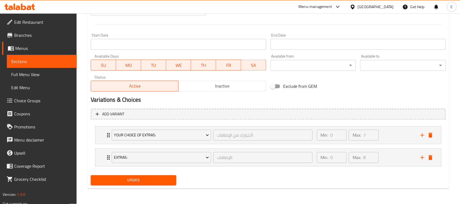
scroll to position [220, 0]
click at [429, 130] on div "Your Choice Of Extras: أختيارك من الإضافات: ​ Min: 0 ​ Max: 7 ​" at bounding box center [269, 135] width 329 height 17
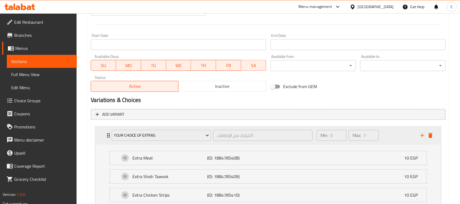
scroll to position [243, 0]
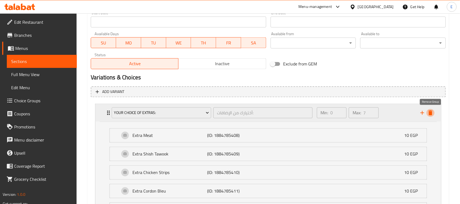
click at [431, 114] on icon "delete" at bounding box center [430, 112] width 4 height 5
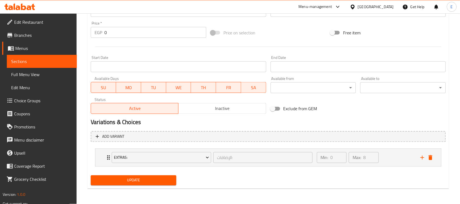
scroll to position [198, 0]
click at [432, 157] on icon "delete" at bounding box center [430, 157] width 7 height 7
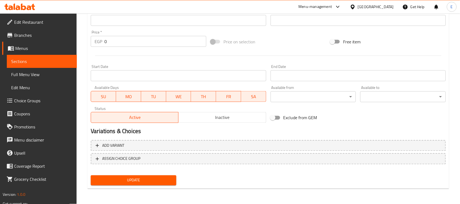
scroll to position [188, 0]
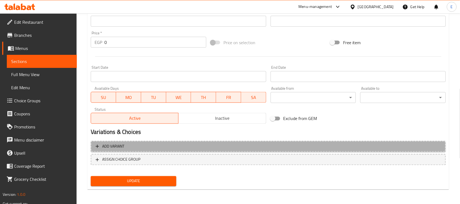
click at [399, 143] on span "Add variant" at bounding box center [268, 146] width 345 height 7
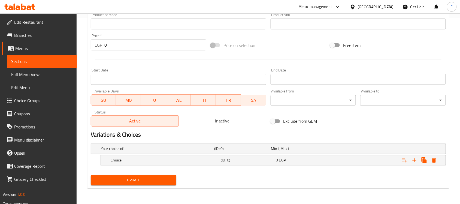
scroll to position [185, 0]
click at [414, 160] on icon "Expand" at bounding box center [414, 160] width 4 height 4
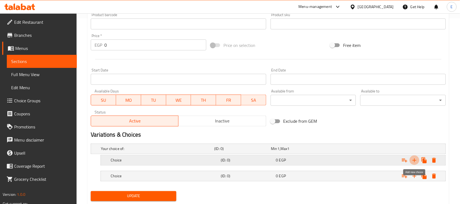
click at [414, 160] on icon "Expand" at bounding box center [414, 160] width 4 height 4
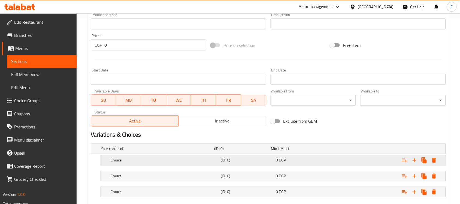
scroll to position [217, 0]
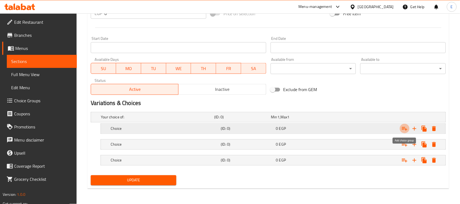
click at [404, 128] on icon "Expand" at bounding box center [404, 129] width 5 height 4
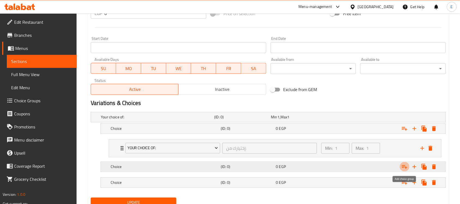
click at [402, 167] on icon "Expand" at bounding box center [404, 166] width 7 height 7
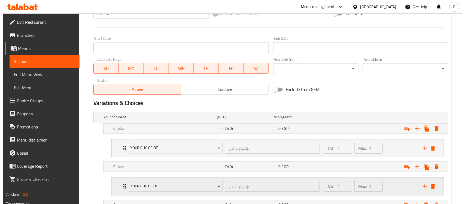
scroll to position [262, 0]
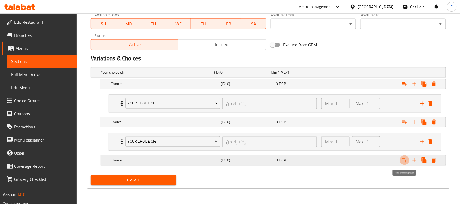
click at [406, 160] on icon "Expand" at bounding box center [404, 160] width 7 height 7
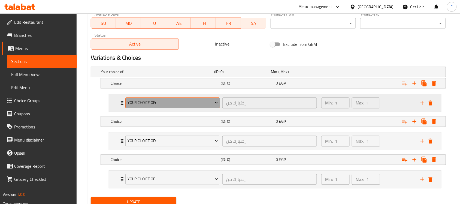
click at [161, 106] on span "Your Choice Of:" at bounding box center [172, 102] width 91 height 7
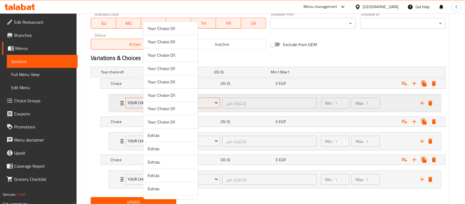
scroll to position [229, 0]
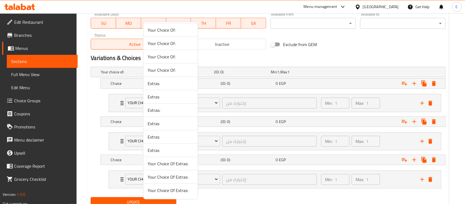
click at [154, 110] on span "Extras:" at bounding box center [171, 110] width 46 height 7
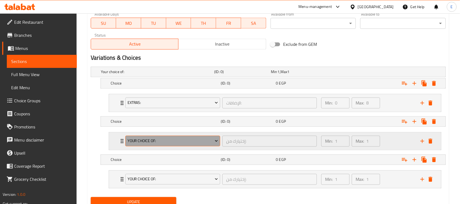
click at [150, 138] on span "Your Choice Of:" at bounding box center [172, 141] width 91 height 7
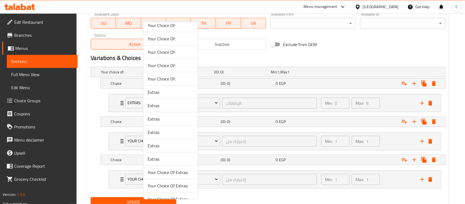
scroll to position [222, 0]
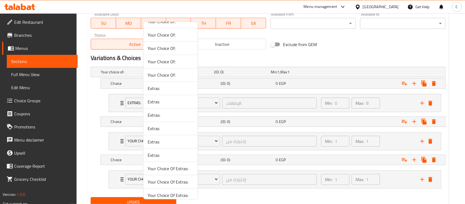
click at [157, 112] on span "Extras:" at bounding box center [171, 115] width 46 height 7
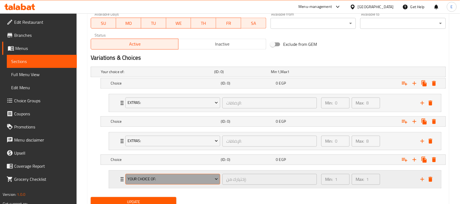
click at [142, 177] on span "Your Choice Of:" at bounding box center [172, 179] width 91 height 7
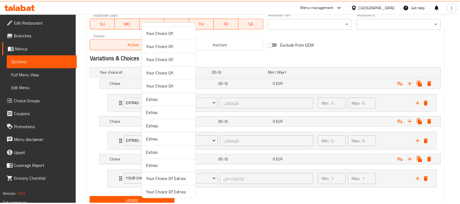
scroll to position [229, 0]
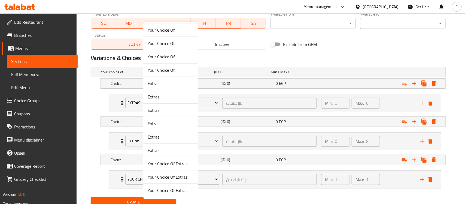
click at [150, 109] on span "Extras:" at bounding box center [171, 110] width 46 height 7
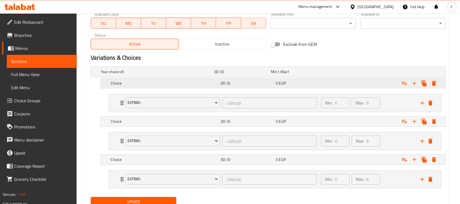
click at [141, 83] on h5 "Choice" at bounding box center [165, 83] width 108 height 5
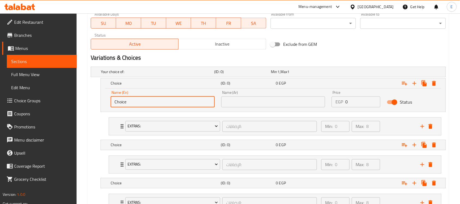
click at [135, 102] on input "Choice" at bounding box center [163, 101] width 104 height 11
paste input "Plain"
type input "Plain"
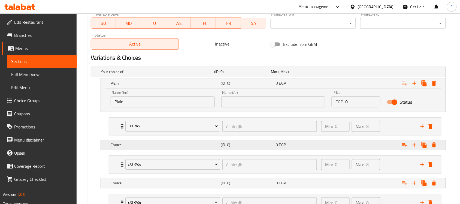
click at [135, 146] on h5 "Choice" at bounding box center [165, 144] width 108 height 5
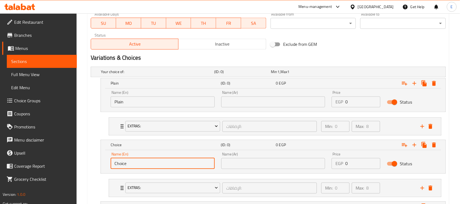
click at [135, 159] on input "Choice" at bounding box center [163, 163] width 104 height 11
paste input "Plain"
type input "Plain"
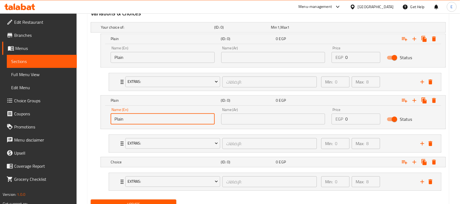
scroll to position [312, 0]
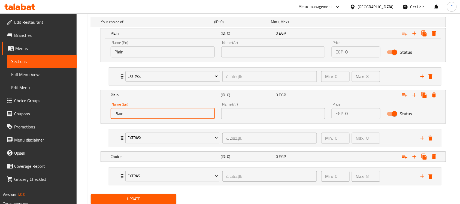
click at [134, 111] on input "Plain" at bounding box center [163, 113] width 104 height 11
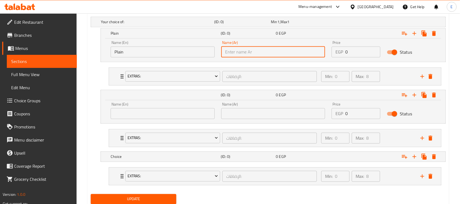
click at [242, 51] on input "text" at bounding box center [273, 51] width 104 height 11
paste input "سادة"
type input "سادة"
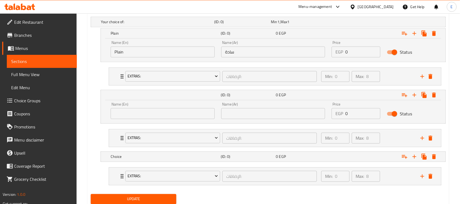
click at [245, 118] on div "Name (Ar) Name (Ar)" at bounding box center [273, 110] width 111 height 23
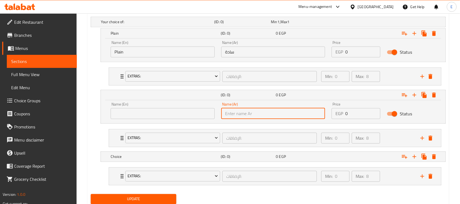
click at [245, 118] on input "text" at bounding box center [273, 113] width 104 height 11
paste input "بالخضروات"
type input "بالخضروات"
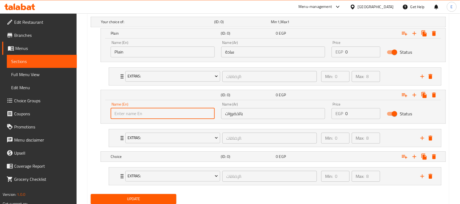
click at [119, 112] on input "text" at bounding box center [163, 113] width 104 height 11
paste input "With Vegetables"
type input "With Vegetables"
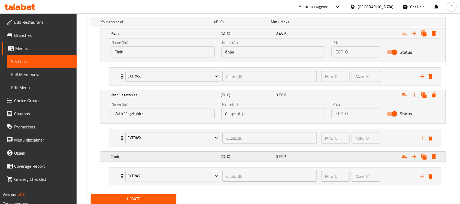
click at [156, 154] on h5 "Choice" at bounding box center [165, 156] width 108 height 5
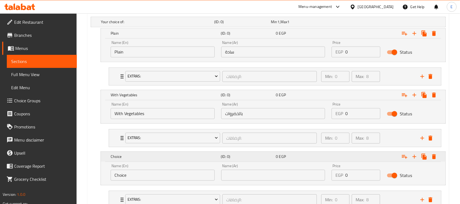
scroll to position [355, 0]
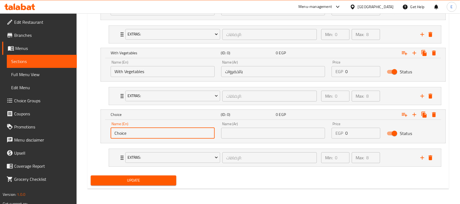
click at [134, 132] on input "Choice" at bounding box center [163, 132] width 104 height 11
paste input "With Mozzarella Chess"
type input "With Mozzarella Chesse"
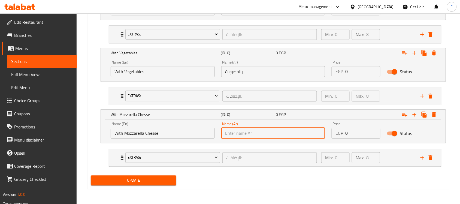
click at [236, 133] on input "text" at bounding box center [273, 132] width 104 height 11
paste input "مع جبنة [PERSON_NAME]"
type input "مع جبنة [PERSON_NAME]"
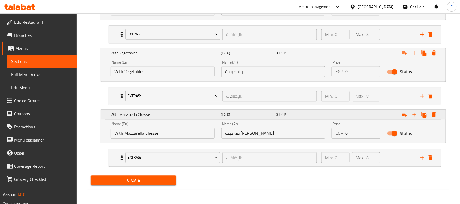
click at [167, 112] on h5 "With Mozzarella Chesse" at bounding box center [165, 114] width 108 height 5
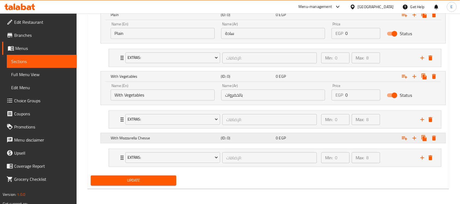
scroll to position [331, 0]
click at [171, 135] on div "With Mozzarella Chesse" at bounding box center [164, 138] width 110 height 8
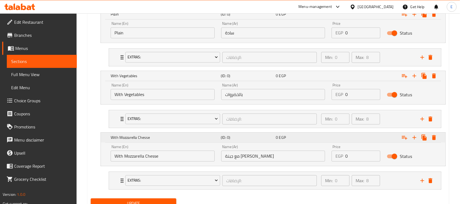
scroll to position [355, 0]
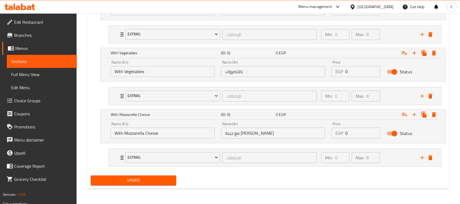
click at [98, 81] on div "Your choice of: (ID: 0) Min 1 , Max 1 Name (En) Your choice of: Name (En) Name …" at bounding box center [268, 72] width 359 height 200
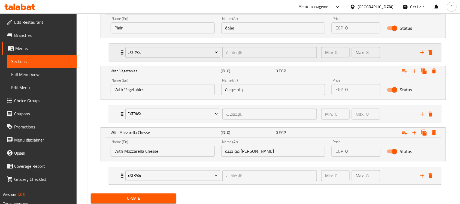
scroll to position [321, 0]
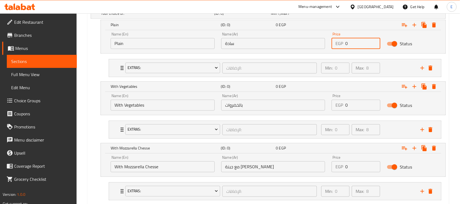
drag, startPoint x: 356, startPoint y: 45, endPoint x: 339, endPoint y: 44, distance: 17.2
click at [339, 44] on div "EGP 0 Price" at bounding box center [355, 43] width 49 height 11
type input "75"
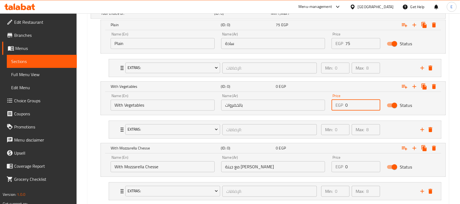
drag, startPoint x: 357, startPoint y: 108, endPoint x: 330, endPoint y: 105, distance: 27.2
click at [330, 105] on div "Price EGP 0 Price" at bounding box center [355, 101] width 55 height 23
type input "80"
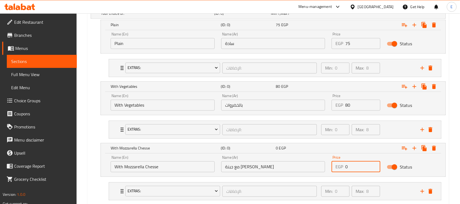
drag, startPoint x: 359, startPoint y: 163, endPoint x: 339, endPoint y: 168, distance: 21.1
click at [339, 168] on div "EGP 0 Price" at bounding box center [355, 166] width 49 height 11
type input "85"
click at [178, 144] on div "With Mozzarella Chesse (ID: 0) 85 EGP" at bounding box center [274, 148] width 330 height 12
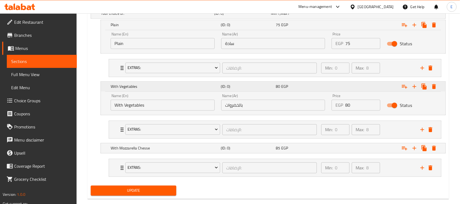
click at [182, 89] on h5 "With Vegetables" at bounding box center [165, 86] width 108 height 5
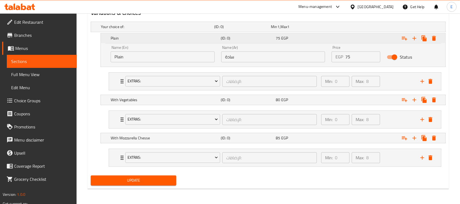
click at [167, 41] on div "Plain (ID: 0) 75 EGP" at bounding box center [274, 38] width 330 height 12
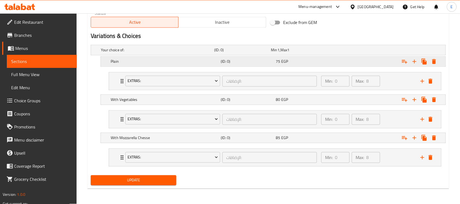
scroll to position [285, 0]
click at [139, 179] on span "Update" at bounding box center [133, 180] width 77 height 7
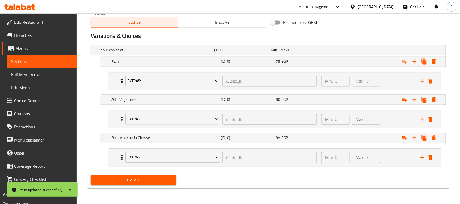
scroll to position [0, 0]
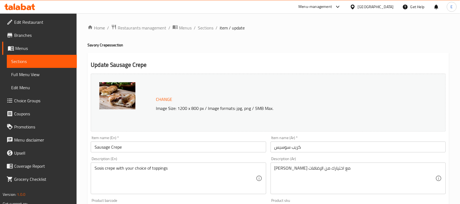
scroll to position [243, 0]
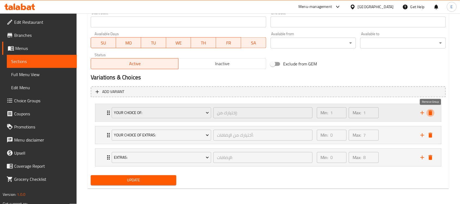
click at [434, 114] on icon "delete" at bounding box center [430, 112] width 7 height 7
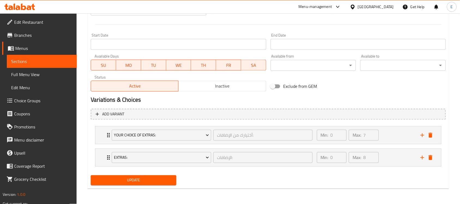
scroll to position [220, 0]
click at [432, 133] on icon "delete" at bounding box center [430, 135] width 7 height 7
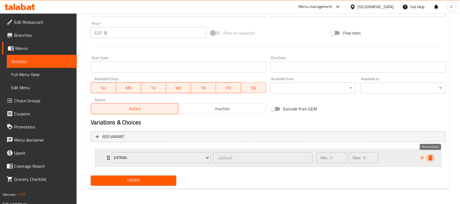
click at [434, 156] on icon "delete" at bounding box center [430, 157] width 7 height 7
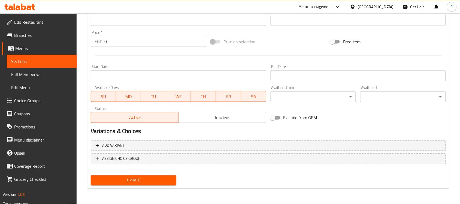
scroll to position [188, 0]
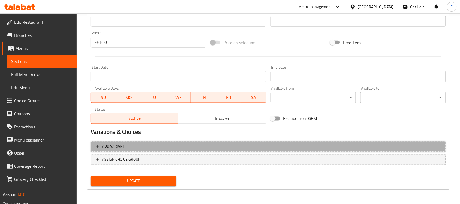
click at [229, 147] on span "Add variant" at bounding box center [268, 146] width 345 height 7
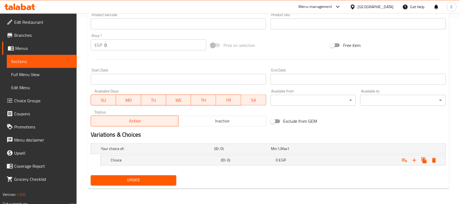
scroll to position [185, 0]
click at [417, 162] on icon "Expand" at bounding box center [414, 160] width 7 height 7
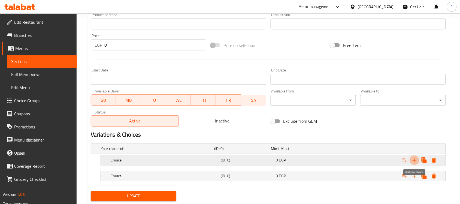
click at [417, 162] on icon "Expand" at bounding box center [414, 160] width 7 height 7
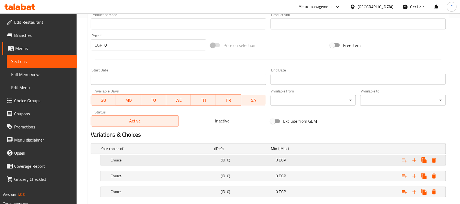
scroll to position [217, 0]
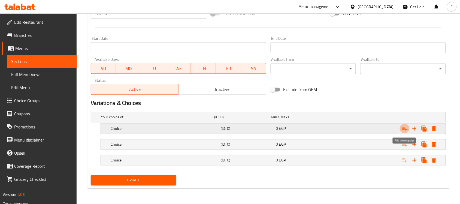
click at [406, 130] on icon "Expand" at bounding box center [404, 129] width 5 height 4
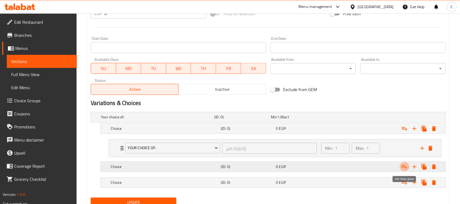
click at [405, 167] on icon "Expand" at bounding box center [404, 166] width 7 height 7
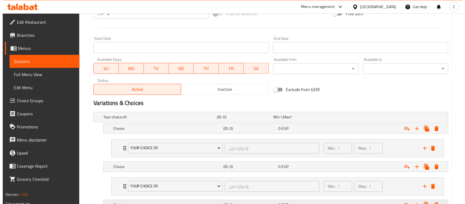
scroll to position [262, 0]
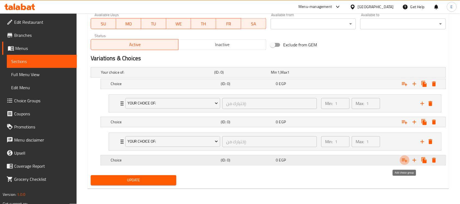
click at [406, 163] on icon "Expand" at bounding box center [404, 160] width 7 height 7
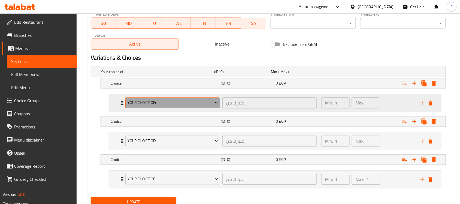
click at [147, 99] on span "Your Choice Of:" at bounding box center [172, 102] width 91 height 7
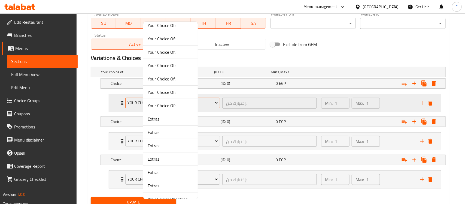
scroll to position [229, 0]
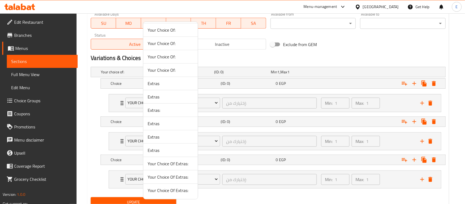
click at [150, 108] on span "Extras:" at bounding box center [171, 110] width 46 height 7
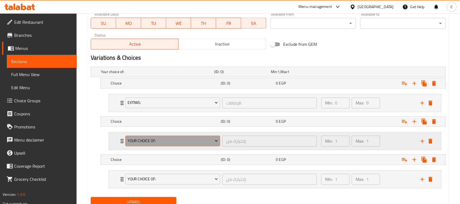
click at [146, 141] on span "Your Choice Of:" at bounding box center [172, 141] width 91 height 7
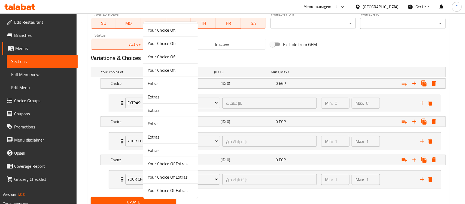
click at [154, 114] on li "Extras:" at bounding box center [170, 109] width 54 height 13
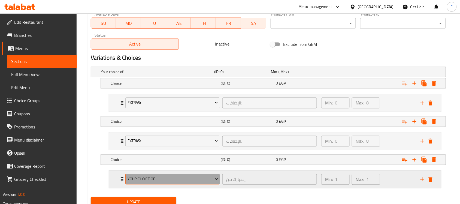
click at [144, 176] on span "Your Choice Of:" at bounding box center [172, 179] width 91 height 7
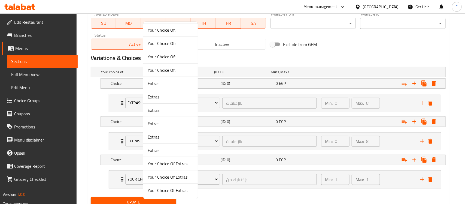
click at [157, 111] on span "Extras:" at bounding box center [171, 110] width 46 height 7
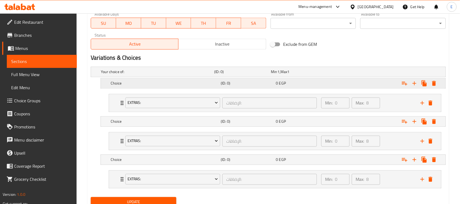
click at [168, 81] on h5 "Choice" at bounding box center [165, 83] width 108 height 5
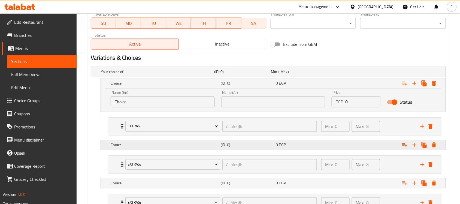
click at [164, 147] on h5 "Choice" at bounding box center [165, 144] width 108 height 5
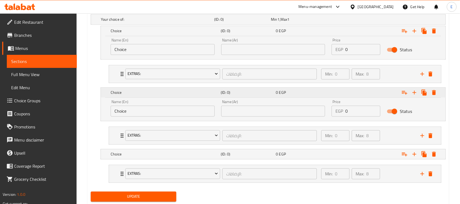
scroll to position [315, 0]
click at [152, 154] on h5 "Choice" at bounding box center [165, 153] width 108 height 5
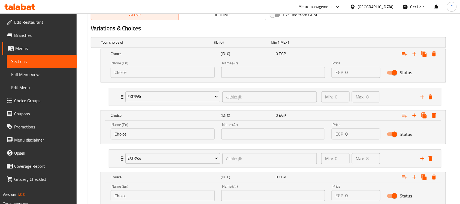
scroll to position [291, 0]
click at [127, 71] on input "Choice" at bounding box center [163, 72] width 104 height 11
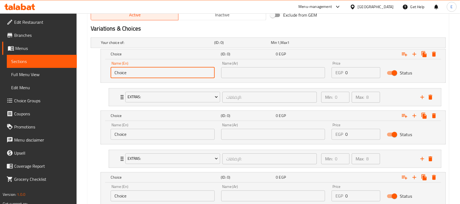
click at [127, 71] on input "Choice" at bounding box center [163, 72] width 104 height 11
paste input "Plain"
type input "Plain"
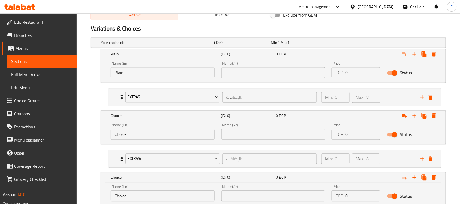
click at [231, 82] on div "Name (En) Plain Name (En) Name (Ar) Name (Ar) Price EGP 0 Price Status" at bounding box center [273, 70] width 344 height 23
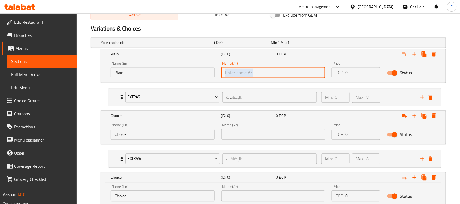
click at [235, 77] on input "text" at bounding box center [273, 72] width 104 height 11
paste input "سادة"
type input "سادة"
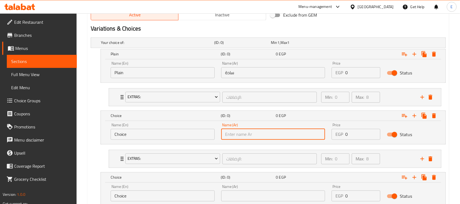
click at [238, 132] on input "text" at bounding box center [273, 134] width 104 height 11
paste input "بالخضروات"
type input "بالخضروات"
click at [120, 136] on input "Choice" at bounding box center [163, 134] width 104 height 11
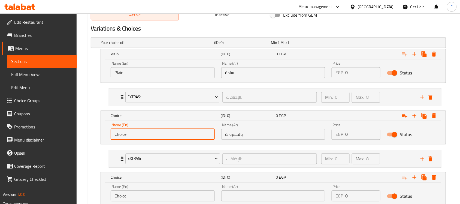
click at [120, 136] on input "Choice" at bounding box center [163, 134] width 104 height 11
paste input "With Vegetables"
click at [120, 136] on input "Choice" at bounding box center [163, 134] width 104 height 11
type input "With Vegetables"
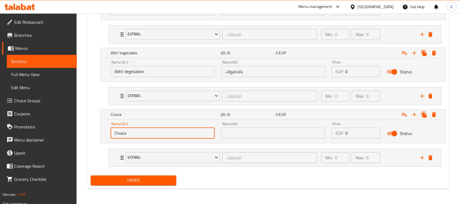
click at [134, 138] on input "Choice" at bounding box center [163, 132] width 104 height 11
paste input "With Mozzarella Chess"
type input "With Mozzarella Chesse"
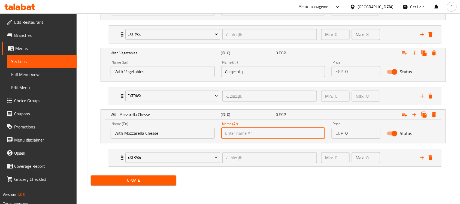
click at [233, 129] on input "text" at bounding box center [273, 132] width 104 height 11
paste input "مع جبنة [PERSON_NAME]"
type input "مع جبنة [PERSON_NAME]"
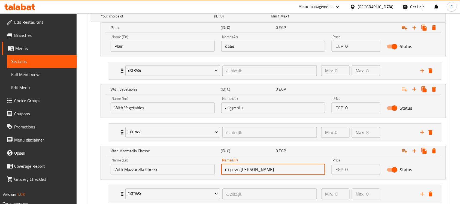
scroll to position [300, 0]
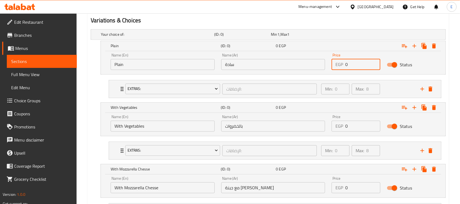
drag, startPoint x: 350, startPoint y: 66, endPoint x: 337, endPoint y: 63, distance: 13.8
click at [337, 63] on div "EGP 0 Price" at bounding box center [355, 64] width 49 height 11
type input "70"
drag, startPoint x: 349, startPoint y: 126, endPoint x: 328, endPoint y: 127, distance: 21.0
click at [328, 127] on div "Price EGP 0 Price" at bounding box center [355, 123] width 55 height 23
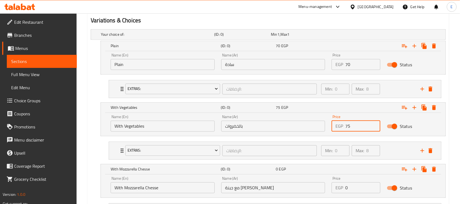
type input "75"
drag, startPoint x: 349, startPoint y: 193, endPoint x: 344, endPoint y: 192, distance: 5.3
click at [344, 192] on div "EGP 0 Price" at bounding box center [355, 187] width 49 height 11
type input "80"
click at [339, 168] on div "Expand" at bounding box center [385, 169] width 110 height 12
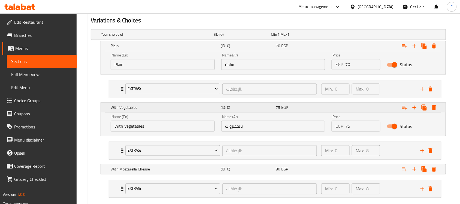
click at [331, 109] on div "Expand" at bounding box center [385, 108] width 110 height 12
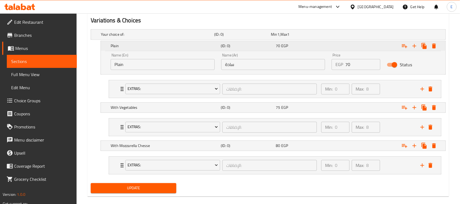
click at [325, 44] on div "70 EGP" at bounding box center [302, 45] width 53 height 5
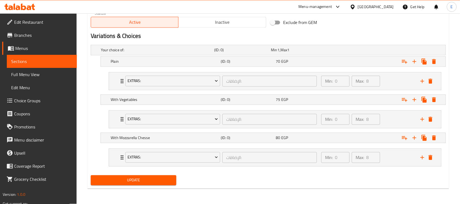
scroll to position [285, 0]
click at [167, 184] on button "Update" at bounding box center [134, 180] width 86 height 10
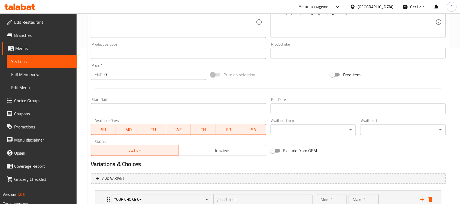
scroll to position [243, 0]
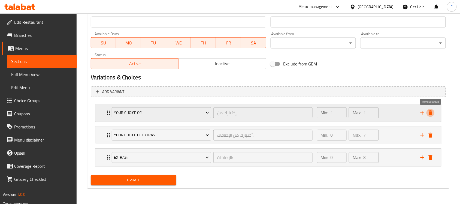
click at [432, 115] on icon "delete" at bounding box center [430, 112] width 7 height 7
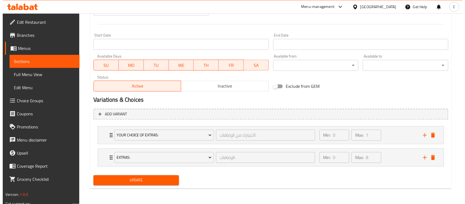
scroll to position [220, 0]
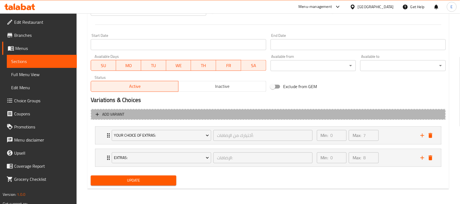
click at [432, 115] on span "Add variant" at bounding box center [268, 114] width 345 height 7
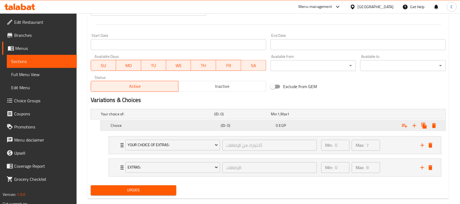
click at [432, 121] on div "Your choice of: (ID: 0) Min 1 , Max 1 Name (En) Your choice of: Name (En) Name …" at bounding box center [268, 145] width 359 height 76
click at [432, 121] on button "Expand" at bounding box center [434, 126] width 10 height 10
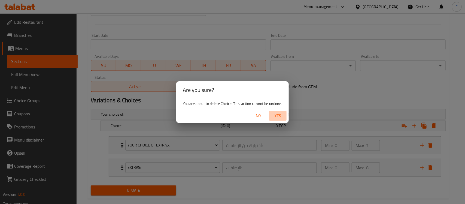
click at [280, 118] on span "Yes" at bounding box center [277, 115] width 13 height 7
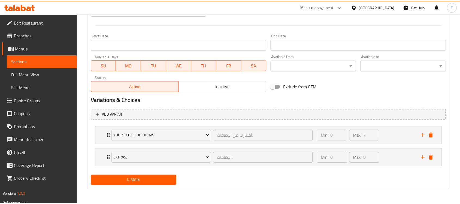
scroll to position [219, 0]
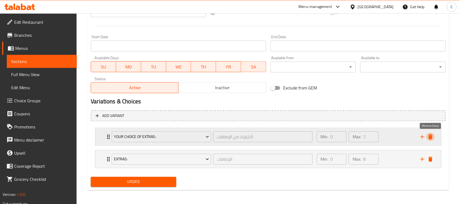
click at [432, 135] on icon "delete" at bounding box center [430, 136] width 7 height 7
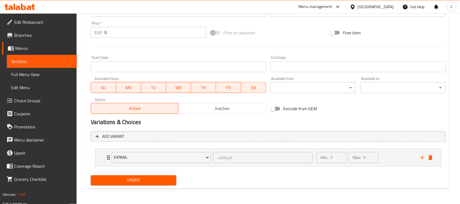
scroll to position [198, 0]
click at [432, 154] on icon "delete" at bounding box center [430, 157] width 7 height 7
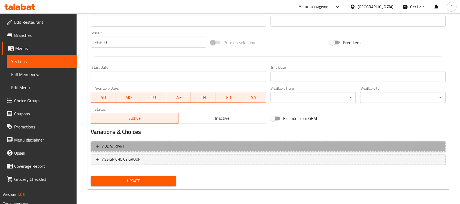
click at [158, 143] on span "Add variant" at bounding box center [268, 146] width 345 height 7
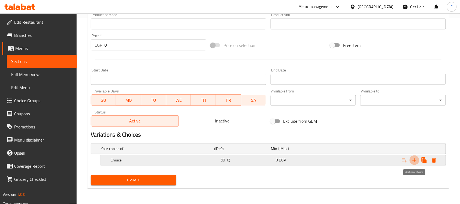
click at [414, 161] on icon "Expand" at bounding box center [414, 160] width 7 height 7
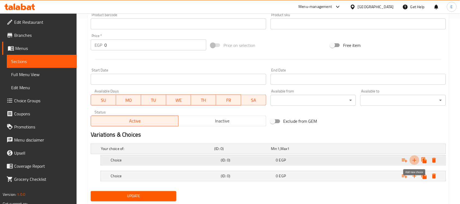
click at [414, 161] on icon "Expand" at bounding box center [414, 160] width 7 height 7
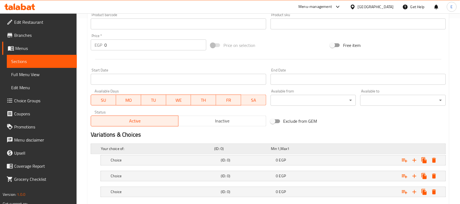
scroll to position [217, 0]
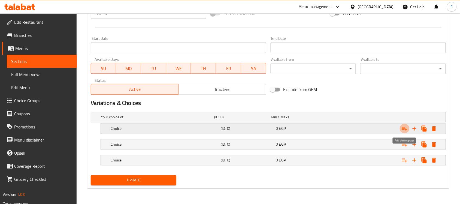
click at [403, 129] on icon "Expand" at bounding box center [404, 129] width 5 height 4
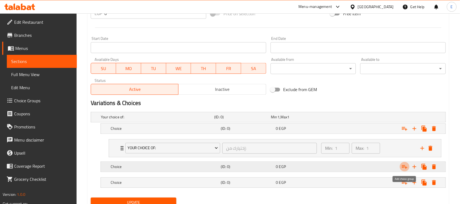
click at [404, 170] on icon "Expand" at bounding box center [404, 166] width 7 height 7
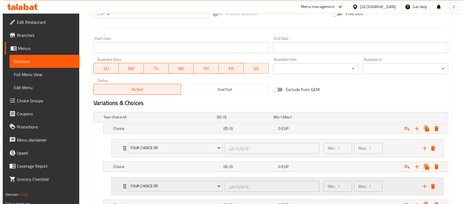
scroll to position [262, 0]
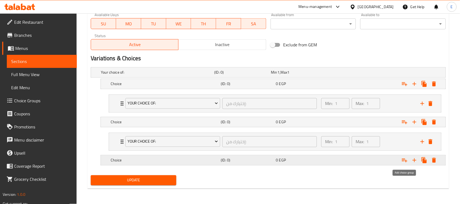
click at [403, 158] on icon "Expand" at bounding box center [404, 160] width 7 height 7
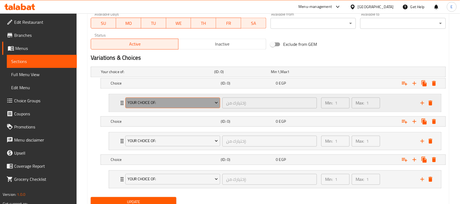
click at [144, 98] on button "Your Choice Of:" at bounding box center [172, 102] width 95 height 11
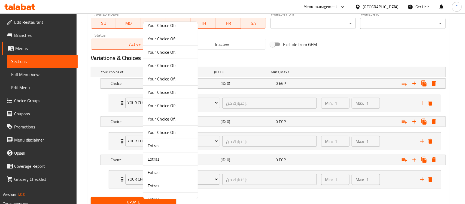
scroll to position [229, 0]
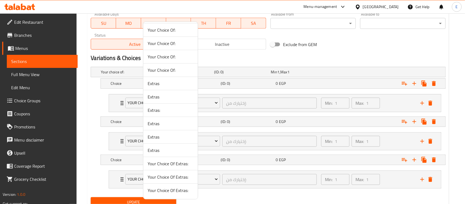
click at [152, 111] on span "Extras:" at bounding box center [171, 110] width 46 height 7
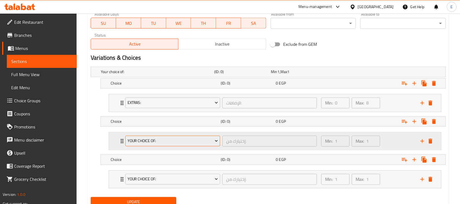
click at [146, 138] on span "Your Choice Of:" at bounding box center [172, 141] width 91 height 7
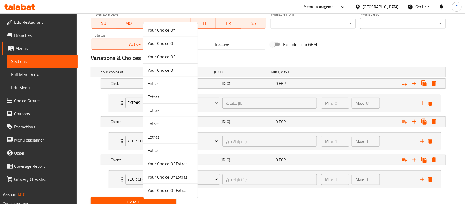
click at [154, 109] on span "Extras:" at bounding box center [171, 110] width 46 height 7
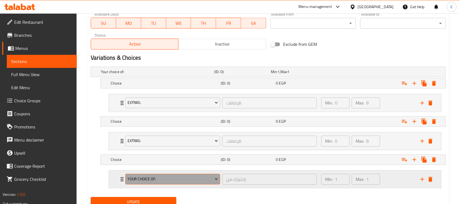
click at [145, 178] on span "Your Choice Of:" at bounding box center [172, 179] width 91 height 7
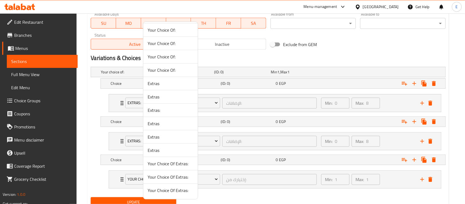
click at [153, 111] on span "Extras:" at bounding box center [171, 110] width 46 height 7
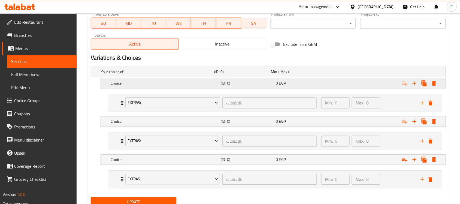
click at [180, 83] on h5 "Choice" at bounding box center [165, 83] width 108 height 5
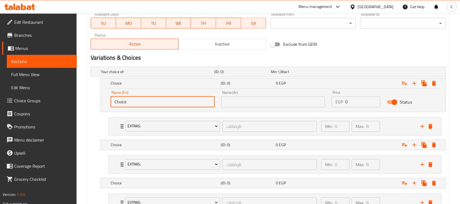
click at [144, 102] on input "Choice" at bounding box center [163, 101] width 104 height 11
paste input "Plain"
type input "Plain"
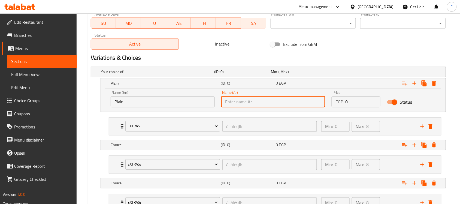
click at [227, 97] on input "text" at bounding box center [273, 101] width 104 height 11
paste input "سادة"
type input "سادة"
click at [234, 148] on h5 "(ID: 0)" at bounding box center [247, 144] width 53 height 5
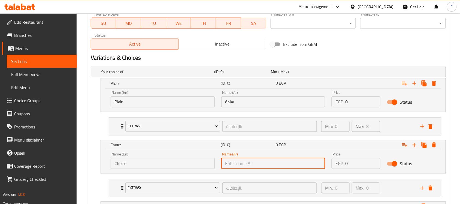
click at [249, 162] on input "text" at bounding box center [273, 163] width 104 height 11
paste input "بالخضروات"
type input "بالخضروات"
click at [124, 167] on input "Choice" at bounding box center [163, 163] width 104 height 11
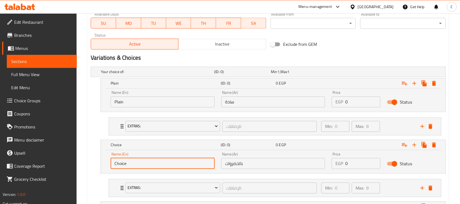
click at [124, 167] on input "Choice" at bounding box center [163, 163] width 104 height 11
paste input "With Vegetables"
type input "With Vegetables"
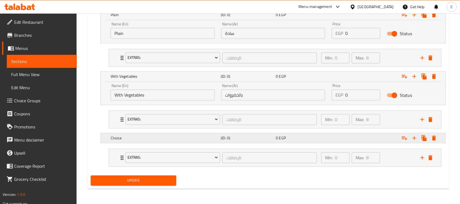
click at [138, 133] on div "Choice (ID: 0) 0 EGP" at bounding box center [274, 138] width 330 height 12
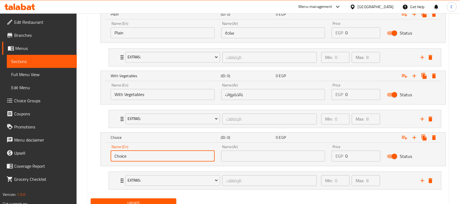
click at [144, 154] on input "Choice" at bounding box center [163, 155] width 104 height 11
paste input "With Mozzarella Chess"
type input "With Mozzarella Chesse"
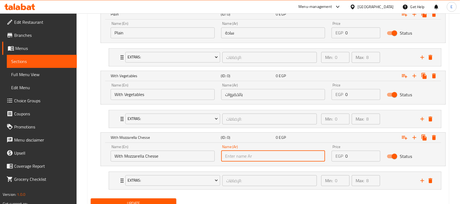
click at [232, 152] on input "text" at bounding box center [273, 155] width 104 height 11
paste input "مع جبنة [PERSON_NAME]"
type input "مع جبنة [PERSON_NAME]"
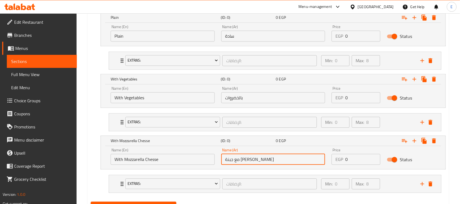
scroll to position [321, 0]
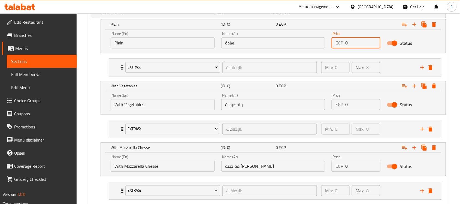
drag, startPoint x: 348, startPoint y: 44, endPoint x: 334, endPoint y: 71, distance: 30.5
click at [338, 45] on div "EGP 0 Price" at bounding box center [355, 42] width 49 height 11
type input "80"
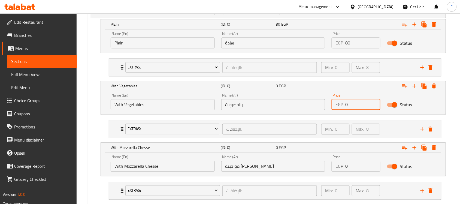
drag, startPoint x: 355, startPoint y: 99, endPoint x: 339, endPoint y: 95, distance: 16.1
click at [339, 95] on div "Price EGP 0 Price" at bounding box center [355, 101] width 49 height 17
type input "85"
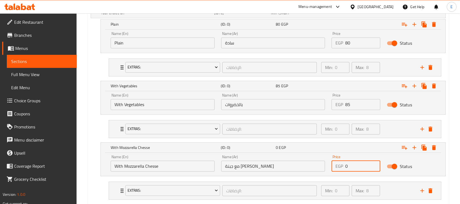
drag, startPoint x: 359, startPoint y: 167, endPoint x: 321, endPoint y: 172, distance: 38.9
click at [321, 172] on div "Name (En) With Mozzarella Chesse Name (En) Name (Ar) مع جبنة موتزاريلا Name (Ar…" at bounding box center [272, 162] width 331 height 23
type input "90"
click at [349, 150] on div "Expand" at bounding box center [385, 147] width 110 height 12
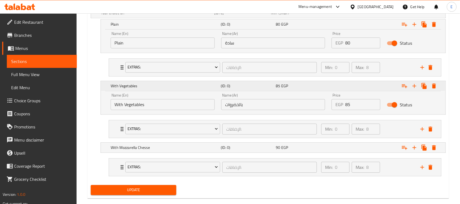
click at [346, 87] on div "Expand" at bounding box center [385, 86] width 110 height 12
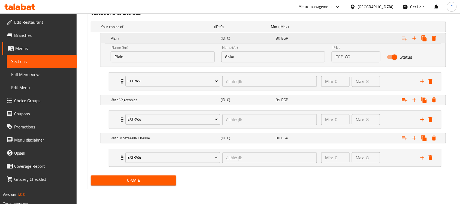
click at [326, 39] on div "80 EGP" at bounding box center [302, 37] width 53 height 5
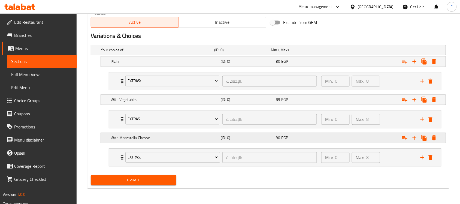
scroll to position [285, 0]
click at [150, 176] on button "Update" at bounding box center [134, 180] width 86 height 10
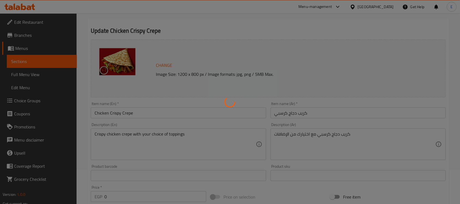
scroll to position [0, 0]
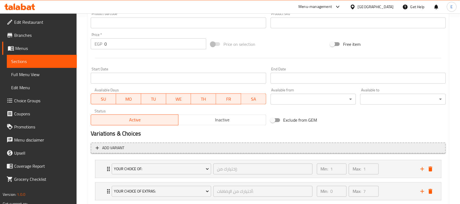
scroll to position [243, 0]
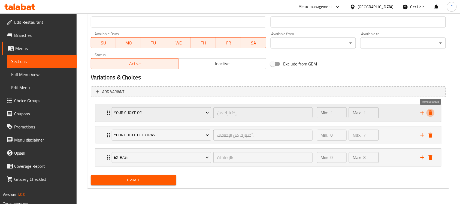
click at [430, 113] on icon "delete" at bounding box center [430, 112] width 4 height 5
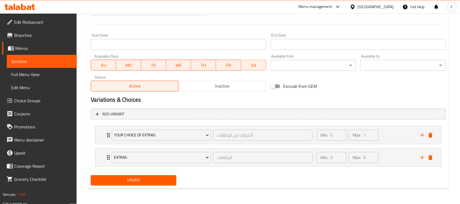
scroll to position [220, 0]
click at [431, 136] on icon "delete" at bounding box center [430, 135] width 4 height 5
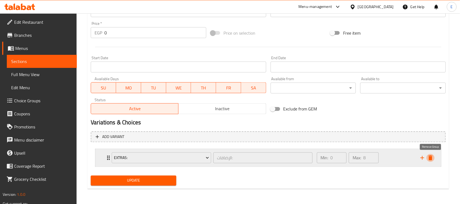
click at [431, 157] on icon "delete" at bounding box center [430, 157] width 4 height 5
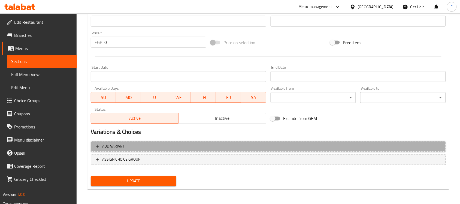
click at [181, 148] on span "Add variant" at bounding box center [268, 146] width 345 height 7
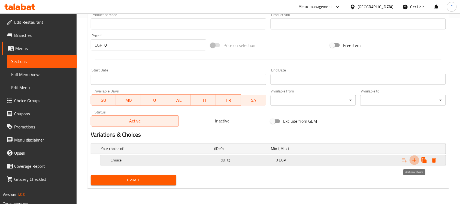
click at [412, 161] on icon "Expand" at bounding box center [414, 160] width 7 height 7
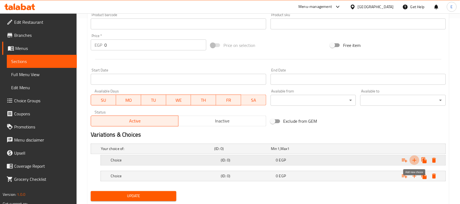
click at [412, 161] on icon "Expand" at bounding box center [414, 160] width 7 height 7
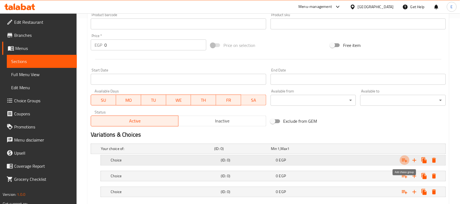
click at [405, 160] on icon "Expand" at bounding box center [404, 160] width 5 height 4
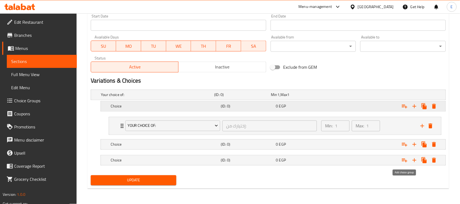
scroll to position [240, 0]
click at [404, 147] on icon "Expand" at bounding box center [404, 144] width 7 height 7
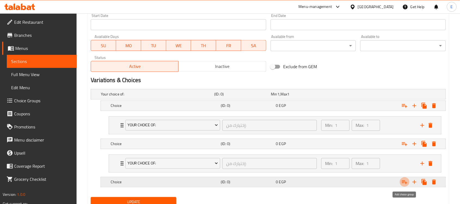
click at [403, 183] on icon "Expand" at bounding box center [404, 182] width 7 height 7
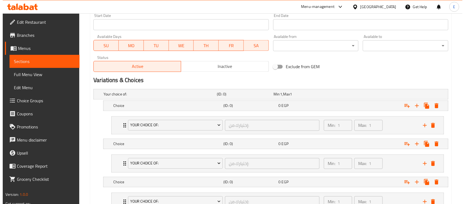
scroll to position [285, 0]
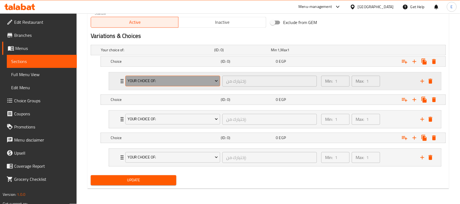
click at [167, 78] on span "Your Choice Of:" at bounding box center [172, 81] width 91 height 7
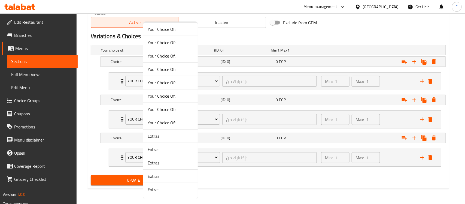
scroll to position [229, 0]
click at [154, 114] on li "Extras:" at bounding box center [170, 109] width 54 height 13
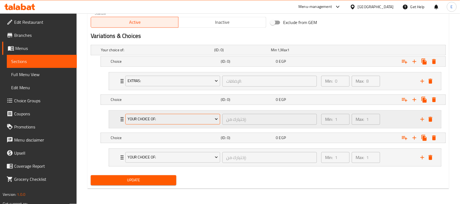
click at [152, 116] on span "Your Choice Of:" at bounding box center [172, 119] width 91 height 7
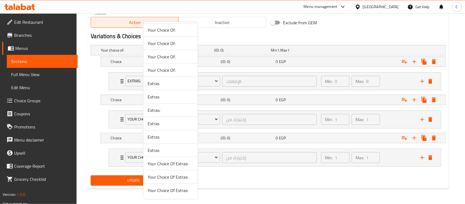
click at [153, 107] on span "Extras:" at bounding box center [171, 110] width 46 height 7
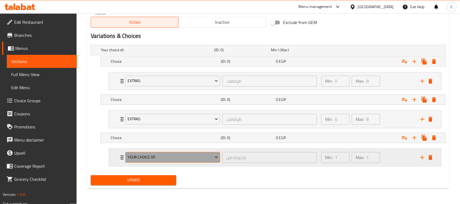
click at [144, 157] on span "Your Choice Of:" at bounding box center [172, 157] width 91 height 7
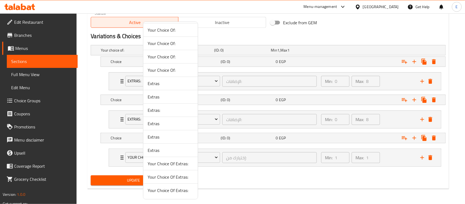
click at [157, 108] on span "Extras:" at bounding box center [171, 110] width 46 height 7
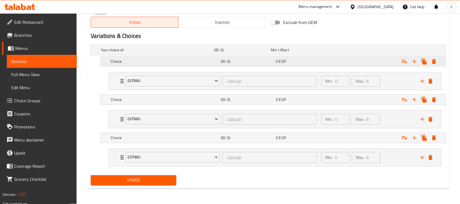
click at [151, 59] on h5 "Choice" at bounding box center [165, 61] width 108 height 5
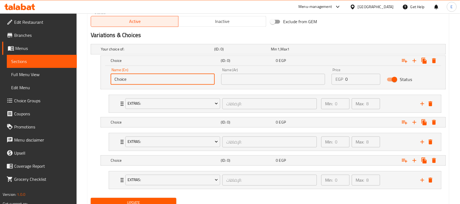
click at [147, 84] on input "Choice" at bounding box center [163, 79] width 104 height 11
paste input "Plain"
type input "Plain"
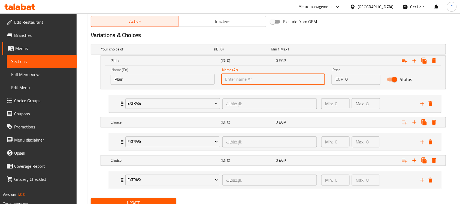
click at [223, 80] on input "text" at bounding box center [273, 79] width 104 height 11
paste input "سادة"
type input "سادة"
click at [233, 116] on div "Choice (ID: 0) 0 EGP" at bounding box center [274, 122] width 330 height 12
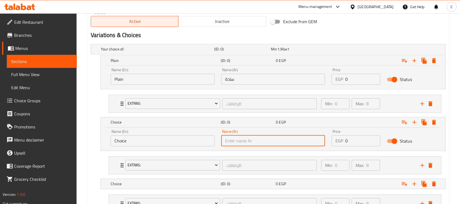
click at [247, 142] on input "text" at bounding box center [273, 140] width 104 height 11
paste input "بالخضروات"
type input "بالخضروات"
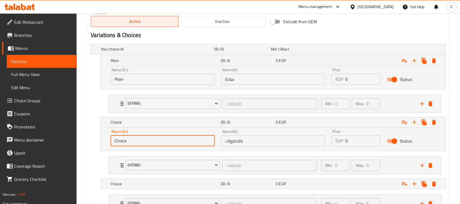
click at [138, 141] on input "Choice" at bounding box center [163, 140] width 104 height 11
paste input "With Vegetables"
click at [138, 141] on input "Choice" at bounding box center [163, 140] width 104 height 11
type input "With Vegetables"
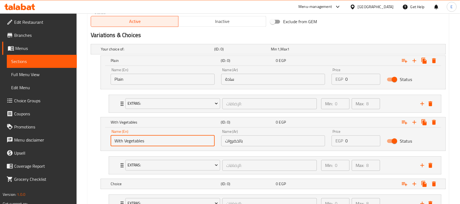
scroll to position [331, 0]
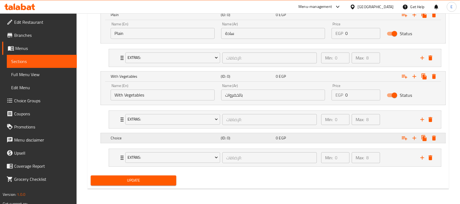
click at [152, 136] on h5 "Choice" at bounding box center [165, 137] width 108 height 5
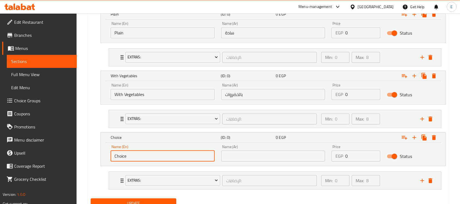
click at [156, 160] on input "Choice" at bounding box center [163, 155] width 104 height 11
paste input "With Mozzarella Chess"
click at [156, 160] on input "Choice" at bounding box center [163, 155] width 104 height 11
type input "With Mozzarella Chesse"
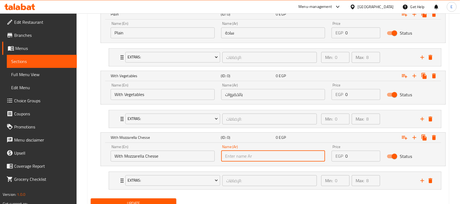
click at [233, 158] on input "text" at bounding box center [273, 155] width 104 height 11
paste input "مع جبنة [PERSON_NAME]"
type input "مع جبنة [PERSON_NAME]"
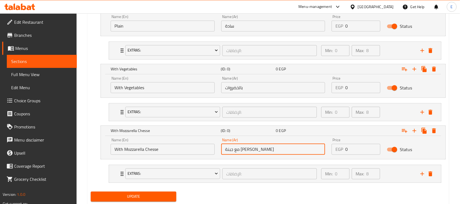
scroll to position [355, 0]
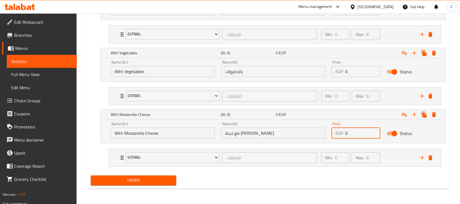
drag, startPoint x: 355, startPoint y: 132, endPoint x: 327, endPoint y: 131, distance: 28.1
click at [327, 131] on div "Name (En) With Mozzarella Chesse Name (En) Name (Ar) مع جبنة موتزاريلا Name (Ar…" at bounding box center [272, 129] width 331 height 23
type input "85"
click at [324, 116] on div "85 EGP" at bounding box center [302, 114] width 53 height 5
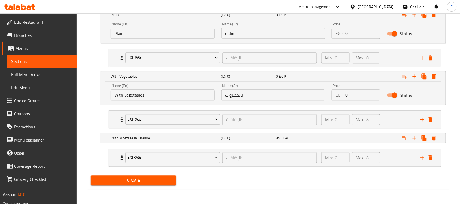
scroll to position [331, 0]
drag, startPoint x: 346, startPoint y: 93, endPoint x: 351, endPoint y: 94, distance: 5.6
click at [352, 95] on input "0" at bounding box center [362, 94] width 35 height 11
type input "80"
click at [351, 79] on div "Expand" at bounding box center [385, 76] width 110 height 12
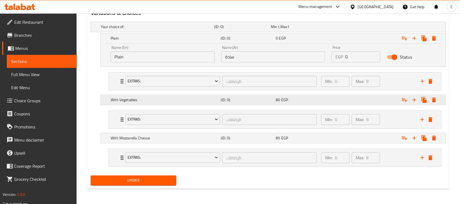
scroll to position [308, 0]
drag, startPoint x: 353, startPoint y: 58, endPoint x: 341, endPoint y: 62, distance: 12.8
click at [341, 62] on div "Price EGP 0 Price" at bounding box center [355, 53] width 55 height 23
type input "75"
click at [303, 35] on div "75 EGP" at bounding box center [302, 37] width 53 height 5
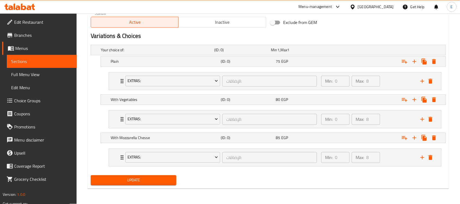
scroll to position [285, 0]
click at [157, 180] on span "Update" at bounding box center [133, 180] width 77 height 7
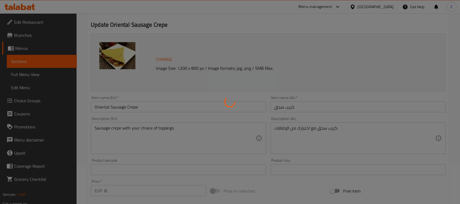
scroll to position [0, 0]
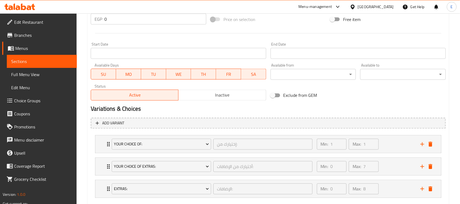
scroll to position [243, 0]
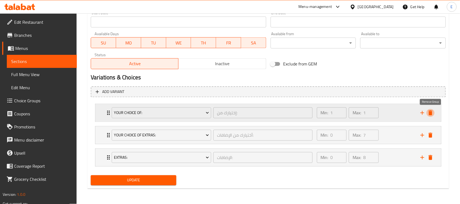
click at [430, 115] on icon "delete" at bounding box center [430, 112] width 4 height 5
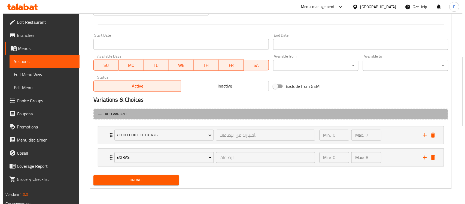
scroll to position [220, 0]
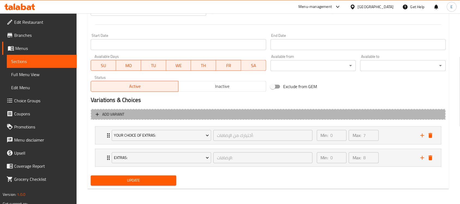
click at [430, 115] on span "Add variant" at bounding box center [268, 114] width 345 height 7
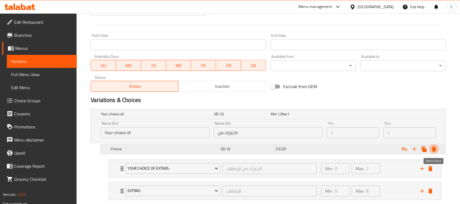
click at [434, 145] on button "Expand" at bounding box center [434, 149] width 10 height 10
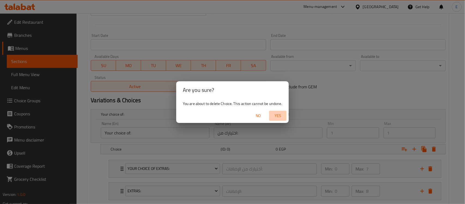
click at [281, 116] on span "Yes" at bounding box center [277, 115] width 13 height 7
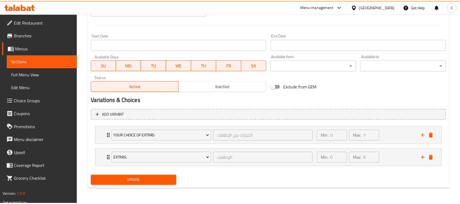
scroll to position [219, 0]
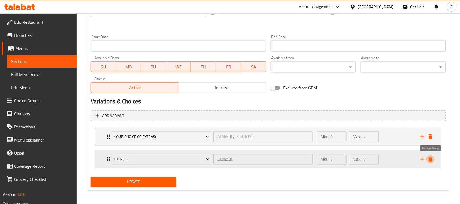
click at [432, 160] on icon "delete" at bounding box center [430, 159] width 4 height 5
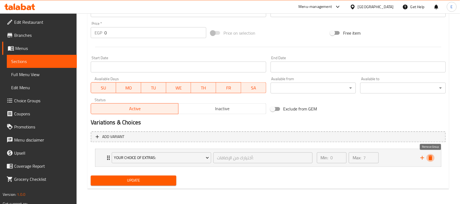
click at [432, 160] on icon "delete" at bounding box center [430, 157] width 4 height 5
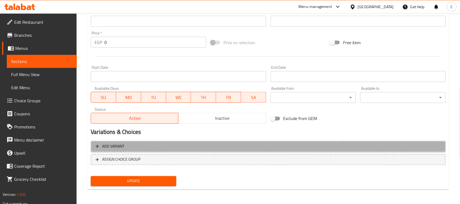
click at [393, 142] on button "Add variant" at bounding box center [268, 146] width 355 height 11
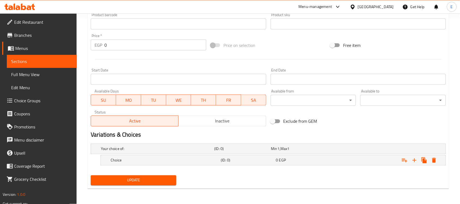
scroll to position [185, 0]
click at [412, 161] on icon "Expand" at bounding box center [414, 160] width 7 height 7
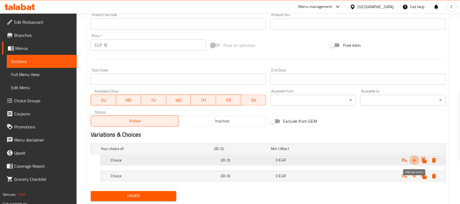
click at [412, 161] on icon "Expand" at bounding box center [414, 160] width 7 height 7
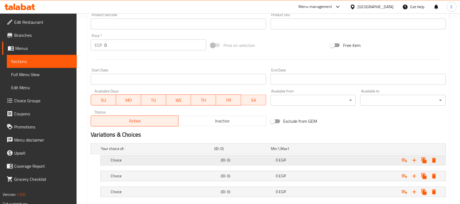
scroll to position [217, 0]
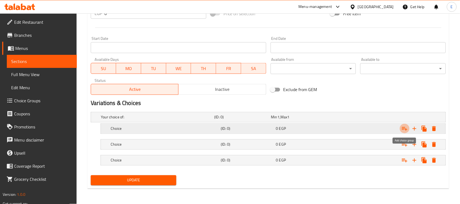
click at [407, 129] on icon "Expand" at bounding box center [404, 128] width 7 height 7
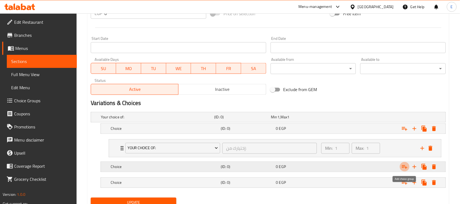
click at [403, 166] on icon "Expand" at bounding box center [404, 167] width 5 height 4
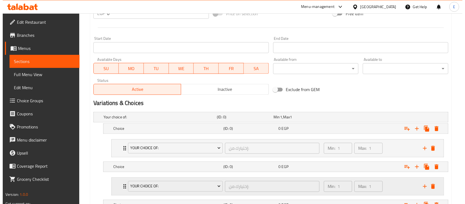
scroll to position [262, 0]
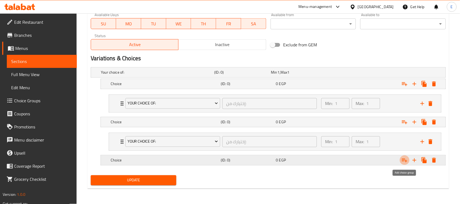
click at [404, 163] on icon "Expand" at bounding box center [404, 160] width 7 height 7
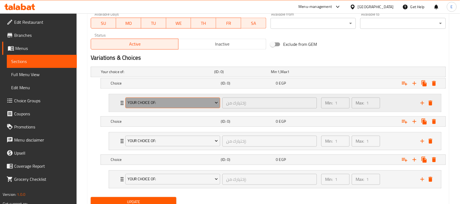
click at [154, 101] on span "Your Choice Of:" at bounding box center [172, 102] width 91 height 7
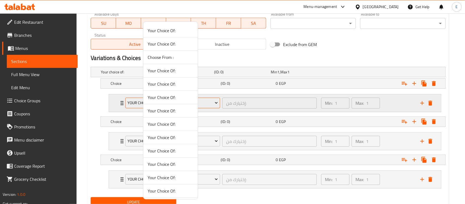
scroll to position [229, 0]
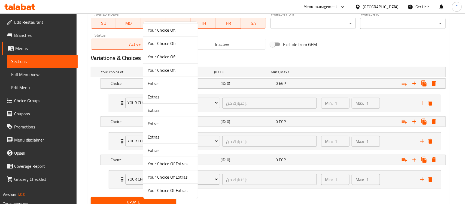
click at [153, 111] on span "Extras:" at bounding box center [171, 110] width 46 height 7
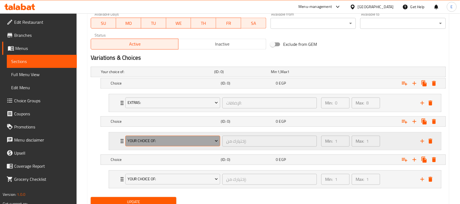
click at [146, 139] on span "Your Choice Of:" at bounding box center [172, 141] width 91 height 7
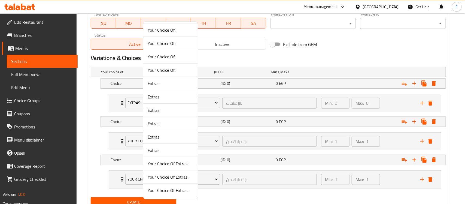
click at [149, 112] on span "Extras:" at bounding box center [171, 110] width 46 height 7
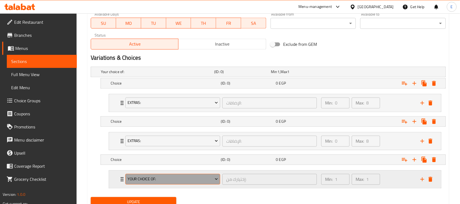
click at [143, 179] on span "Your Choice Of:" at bounding box center [172, 179] width 91 height 7
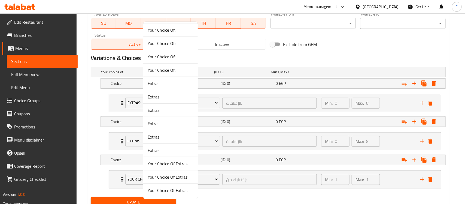
click at [155, 109] on span "Extras:" at bounding box center [171, 110] width 46 height 7
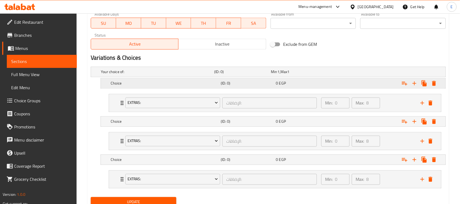
click at [182, 80] on div "Choice" at bounding box center [164, 84] width 110 height 8
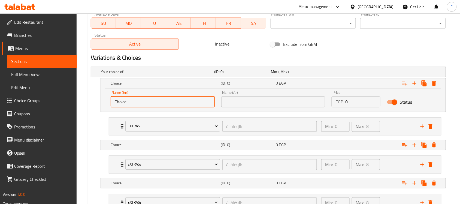
click at [154, 105] on input "Choice" at bounding box center [163, 101] width 104 height 11
paste input "Plain"
type input "Plain"
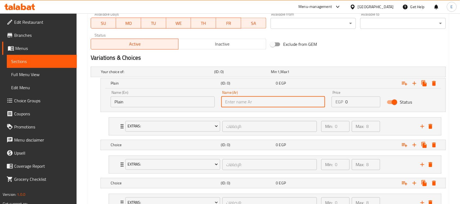
click at [232, 97] on input "text" at bounding box center [273, 101] width 104 height 11
paste input "سادة"
type input "سادة"
click at [239, 147] on h5 "(ID: 0)" at bounding box center [247, 144] width 53 height 5
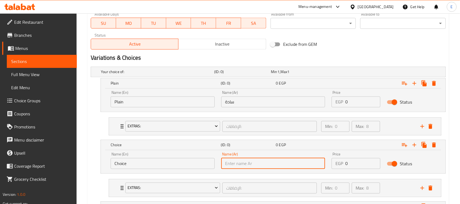
click at [244, 160] on input "text" at bounding box center [273, 163] width 104 height 11
paste input "بالخضروات"
type input "بالخضروات"
click at [130, 159] on input "Choice" at bounding box center [163, 163] width 104 height 11
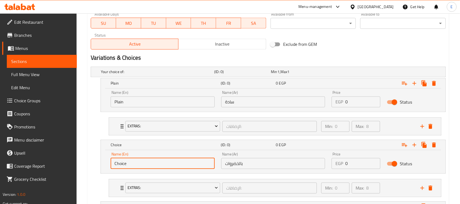
click at [130, 159] on input "Choice" at bounding box center [163, 163] width 104 height 11
paste input "With Vegetables"
type input "With Vegetables"
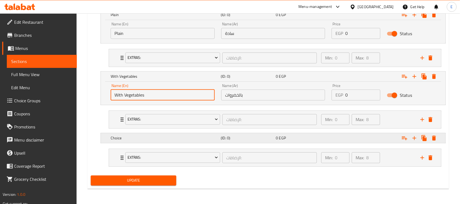
click at [139, 133] on div "Choice (ID: 0) 0 EGP" at bounding box center [274, 138] width 330 height 12
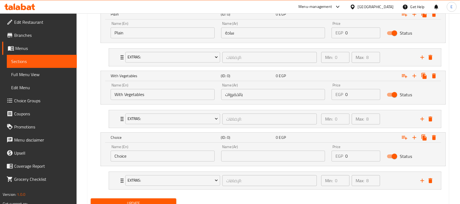
click at [151, 157] on input "Choice" at bounding box center [163, 155] width 104 height 11
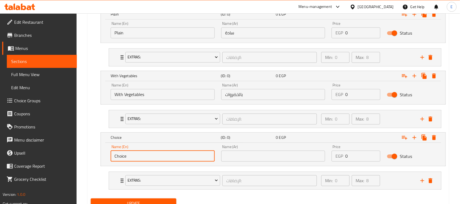
click at [151, 157] on input "Choice" at bounding box center [163, 155] width 104 height 11
paste input "With Mozzarella Chess"
type input "With Mozzarella Chesse"
click at [239, 155] on input "text" at bounding box center [273, 155] width 104 height 11
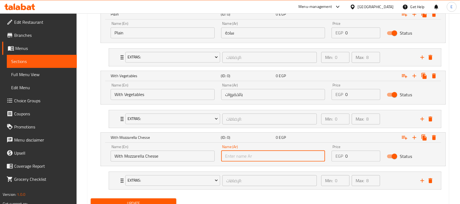
paste input "مع جبنة [PERSON_NAME]"
type input "مع جبنة [PERSON_NAME]"
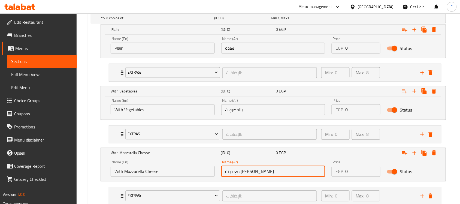
scroll to position [310, 0]
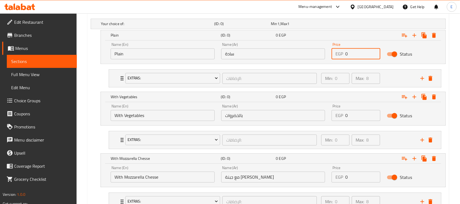
drag, startPoint x: 351, startPoint y: 54, endPoint x: 335, endPoint y: 48, distance: 17.0
click at [335, 48] on div "EGP 0 Price" at bounding box center [355, 53] width 49 height 11
type input "95"
drag, startPoint x: 346, startPoint y: 113, endPoint x: 317, endPoint y: 105, distance: 30.3
click at [321, 108] on div "Name (En) With Vegetables Name (En) Name (Ar) بالخضروات Name (Ar) Price EGP 0 P…" at bounding box center [272, 112] width 331 height 23
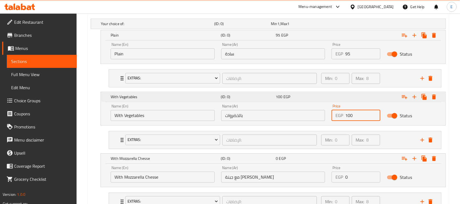
type input "100"
click at [315, 99] on div "100 EGP" at bounding box center [302, 96] width 53 height 5
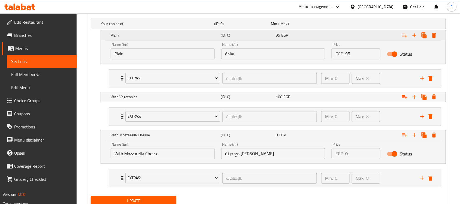
click at [304, 33] on div "95 EGP" at bounding box center [302, 34] width 53 height 5
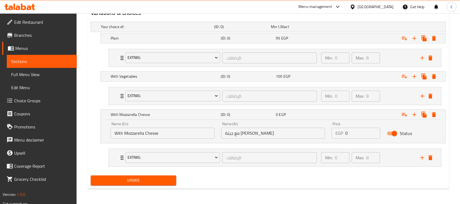
scroll to position [308, 0]
drag, startPoint x: 359, startPoint y: 134, endPoint x: 323, endPoint y: 123, distance: 37.6
click at [325, 125] on div "Name (En) With Mozzarella Chesse Name (En) Name (Ar) مع جبنة موتزاريلا Name (Ar…" at bounding box center [272, 129] width 331 height 23
type input "105"
click at [319, 113] on div "105 EGP" at bounding box center [302, 114] width 53 height 5
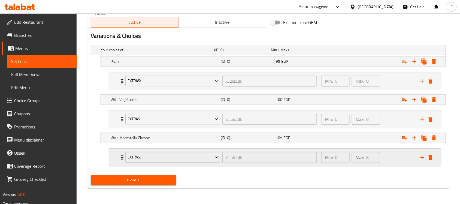
scroll to position [285, 0]
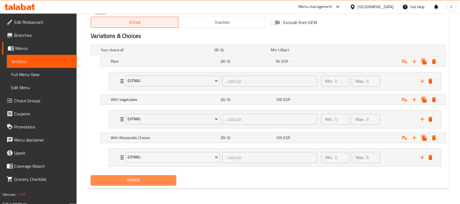
click at [163, 180] on span "Update" at bounding box center [133, 180] width 77 height 7
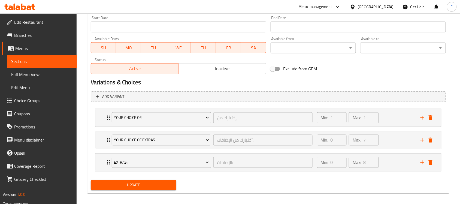
scroll to position [243, 0]
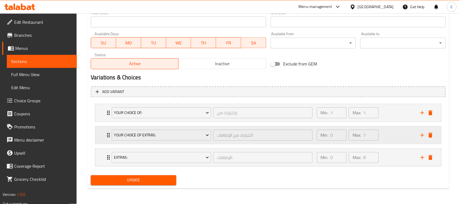
click at [430, 139] on div "Your Choice Of Extras: أختيارك من الإضافات: ​ Min: 0 ​ Max: 7 ​" at bounding box center [269, 134] width 329 height 17
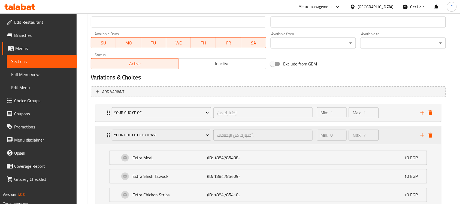
click at [430, 139] on div "Your Choice Of Extras: أختيارك من الإضافات: ​ Min: 0 ​ Max: 7 ​" at bounding box center [269, 134] width 329 height 17
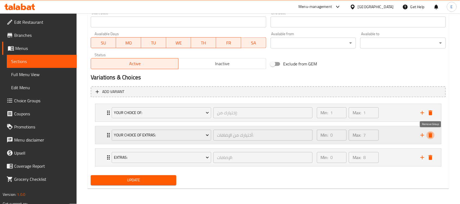
click at [432, 136] on icon "delete" at bounding box center [430, 135] width 7 height 7
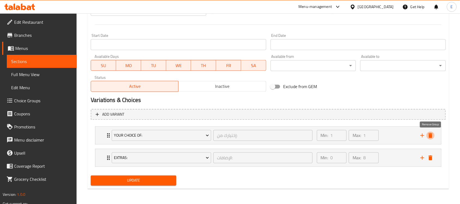
click at [432, 136] on icon "delete" at bounding box center [430, 135] width 7 height 7
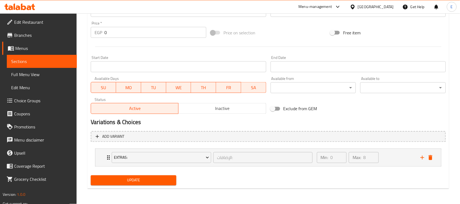
scroll to position [198, 0]
click at [428, 157] on icon "delete" at bounding box center [430, 157] width 7 height 7
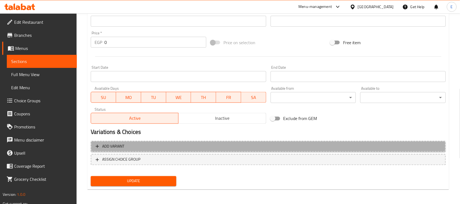
click at [239, 144] on span "Add variant" at bounding box center [268, 146] width 345 height 7
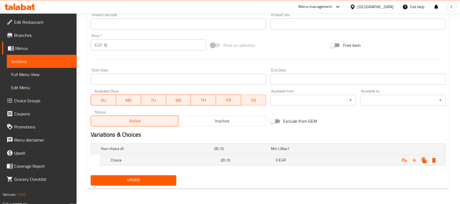
scroll to position [185, 0]
click at [416, 162] on icon "Expand" at bounding box center [414, 160] width 7 height 7
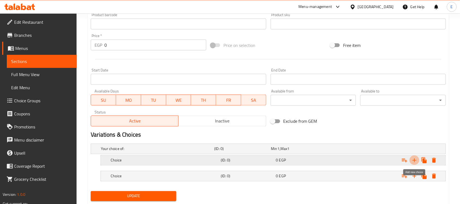
click at [416, 162] on icon "Expand" at bounding box center [414, 160] width 7 height 7
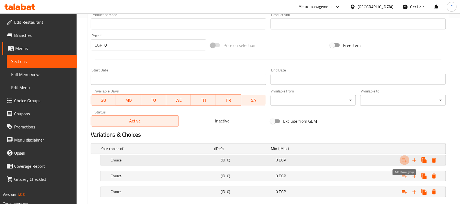
click at [403, 162] on icon "Expand" at bounding box center [404, 160] width 7 height 7
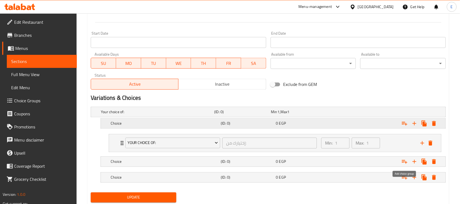
scroll to position [223, 0]
click at [403, 162] on icon "Expand" at bounding box center [404, 161] width 5 height 4
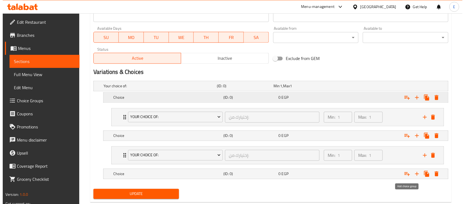
scroll to position [262, 0]
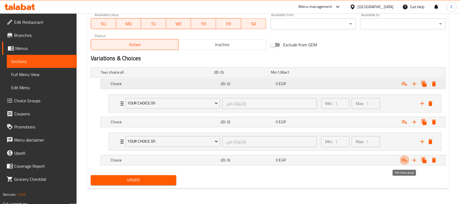
click at [403, 162] on icon "Expand" at bounding box center [404, 160] width 7 height 7
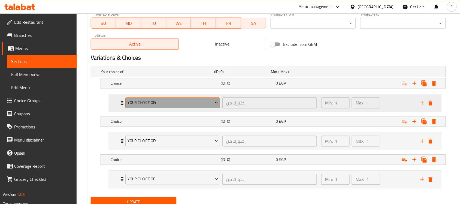
click at [142, 99] on button "Your Choice Of:" at bounding box center [172, 102] width 95 height 11
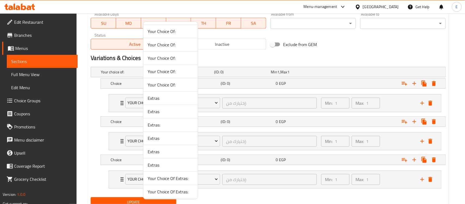
scroll to position [229, 0]
click at [152, 107] on span "Extras:" at bounding box center [171, 110] width 46 height 7
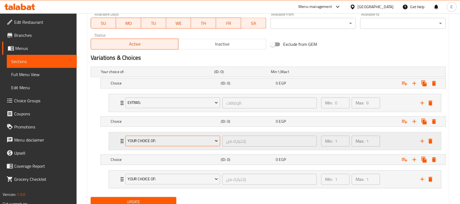
click at [149, 140] on span "Your Choice Of:" at bounding box center [172, 141] width 91 height 7
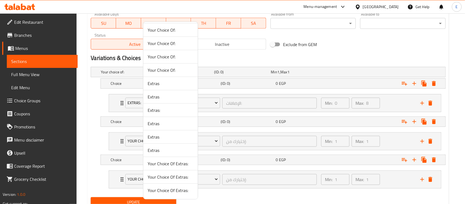
click at [151, 110] on span "Extras:" at bounding box center [171, 110] width 46 height 7
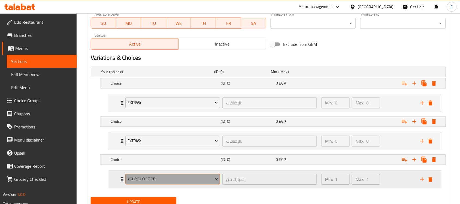
click at [143, 179] on span "Your Choice Of:" at bounding box center [172, 179] width 91 height 7
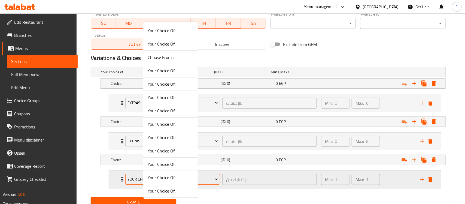
click at [143, 179] on div at bounding box center [232, 102] width 465 height 204
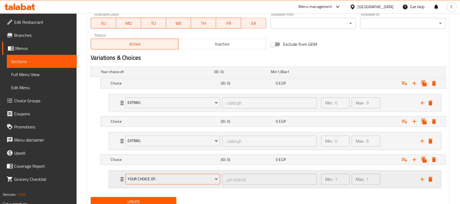
click at [143, 179] on span "Your Choice Of:" at bounding box center [172, 179] width 91 height 7
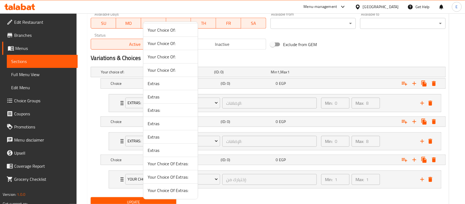
click at [154, 108] on span "Extras:" at bounding box center [171, 110] width 46 height 7
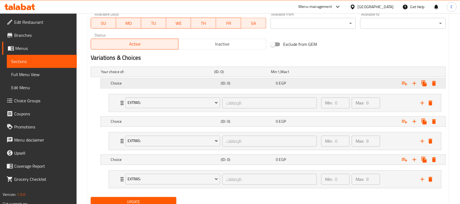
click at [145, 83] on h5 "Choice" at bounding box center [165, 83] width 108 height 5
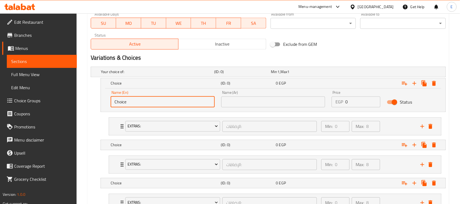
click at [151, 99] on input "Choice" at bounding box center [163, 101] width 104 height 11
paste input "Plain"
type input "Plain"
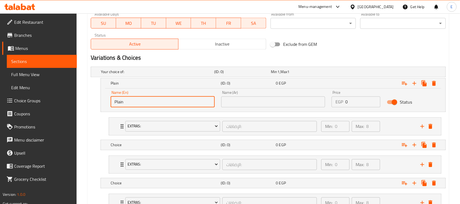
click at [246, 99] on input "text" at bounding box center [273, 101] width 104 height 11
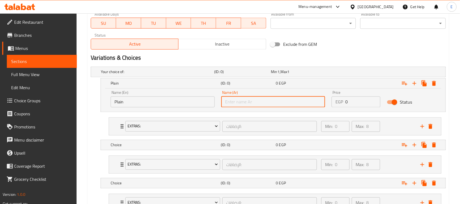
paste input "سادة"
type input "سادة"
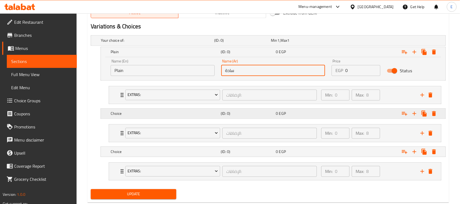
scroll to position [294, 0]
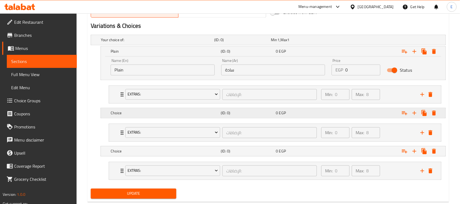
click at [253, 112] on h5 "(ID: 0)" at bounding box center [247, 112] width 53 height 5
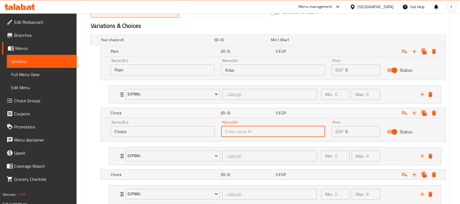
click at [266, 136] on input "text" at bounding box center [273, 131] width 104 height 11
paste input "بالخضروات"
type input "بالخضروات"
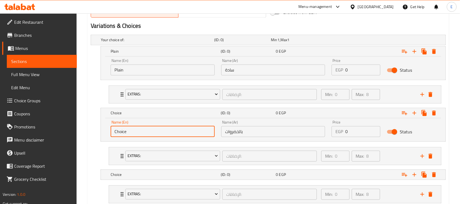
click at [161, 137] on input "Choice" at bounding box center [163, 131] width 104 height 11
paste input "With Vegetables"
click at [161, 137] on input "Choice" at bounding box center [163, 131] width 104 height 11
type input "With Vegetables"
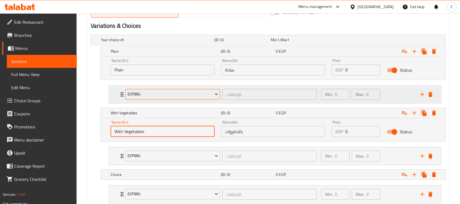
scroll to position [331, 0]
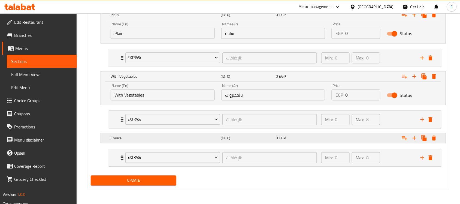
click at [155, 133] on div "Choice (ID: 0) 0 EGP" at bounding box center [274, 138] width 330 height 12
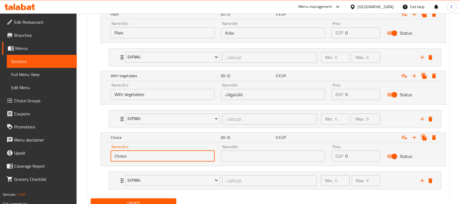
click at [160, 154] on input "Choice" at bounding box center [163, 155] width 104 height 11
paste input "With Mozzarella Chess"
type input "With Mozzarella Chesse"
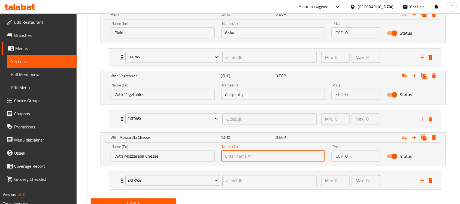
click at [238, 153] on input "text" at bounding box center [273, 155] width 104 height 11
paste input "مع جبنة موتزاريلا"
type input "مع جبنة موتزاريلا"
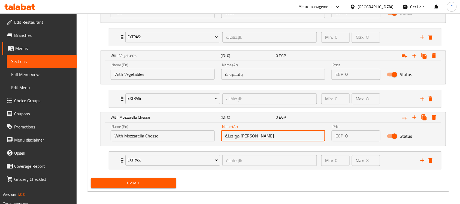
scroll to position [355, 0]
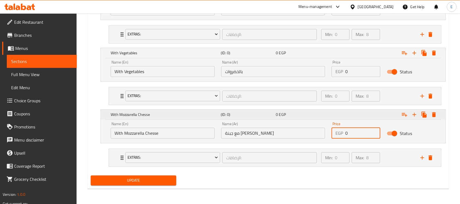
drag, startPoint x: 359, startPoint y: 130, endPoint x: 314, endPoint y: 118, distance: 47.0
click at [315, 118] on div "With Mozzarella Chesse (ID: 0) 0 EGP Name (En) With Mozzarella Chesse Name (En)…" at bounding box center [273, 125] width 344 height 33
type input "105"
click at [309, 111] on div "105 EGP" at bounding box center [302, 115] width 55 height 8
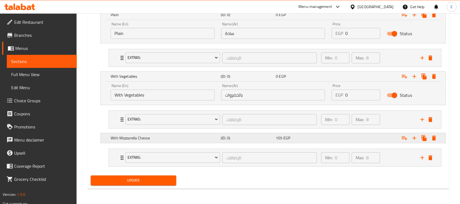
scroll to position [331, 0]
drag, startPoint x: 353, startPoint y: 93, endPoint x: 329, endPoint y: 90, distance: 24.5
click at [329, 90] on div "Price EGP 0 Price" at bounding box center [355, 91] width 55 height 23
type input "100"
click at [317, 81] on div "With Vegetables (ID: 0) 100 EGP" at bounding box center [274, 76] width 330 height 12
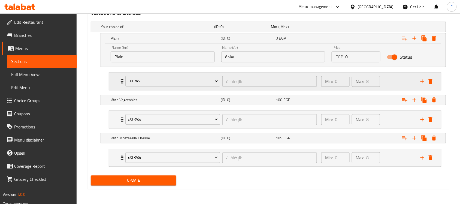
scroll to position [308, 0]
drag, startPoint x: 341, startPoint y: 53, endPoint x: 332, endPoint y: 48, distance: 10.3
click at [334, 48] on div "Price EGP 0 Price" at bounding box center [355, 53] width 49 height 17
type input "95"
click at [269, 40] on h5 "(ID: 0)" at bounding box center [247, 37] width 53 height 5
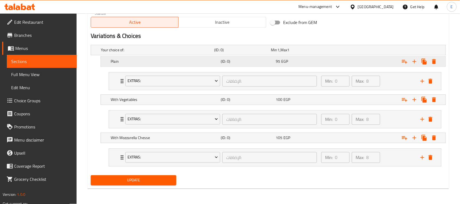
scroll to position [285, 0]
click at [166, 180] on span "Update" at bounding box center [133, 180] width 77 height 7
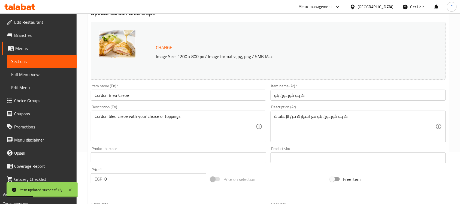
scroll to position [0, 0]
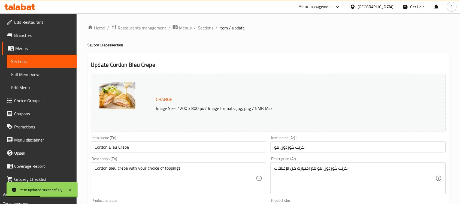
click at [208, 26] on span "Sections" at bounding box center [206, 28] width 16 height 7
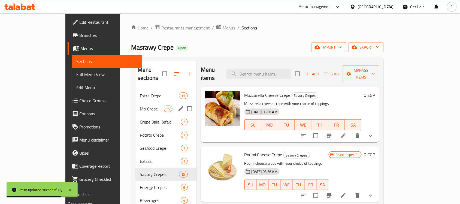
click at [135, 102] on div "Mix Crepe 15" at bounding box center [165, 108] width 61 height 13
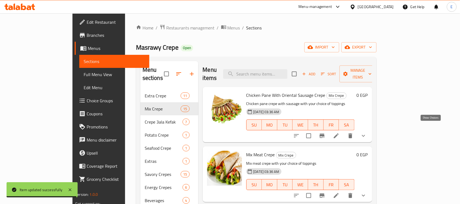
click at [365, 135] on icon "show more" at bounding box center [363, 136] width 3 height 2
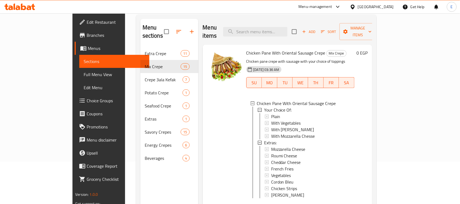
scroll to position [44, 0]
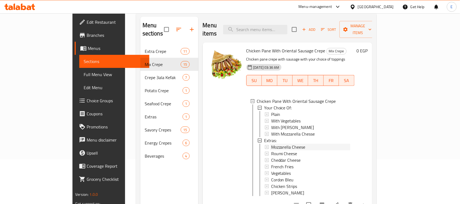
click at [313, 144] on div "Mozzarella Cheese" at bounding box center [310, 147] width 79 height 7
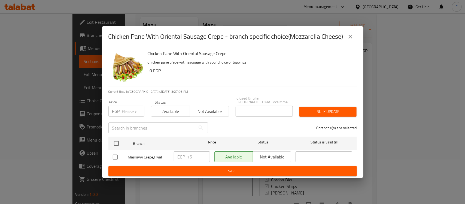
click at [350, 38] on icon "close" at bounding box center [350, 37] width 4 height 4
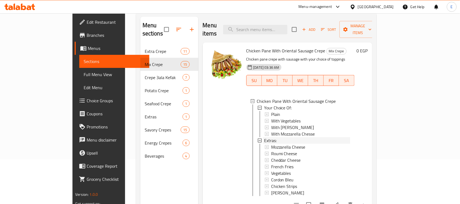
click at [280, 137] on div "Extras:" at bounding box center [307, 140] width 86 height 7
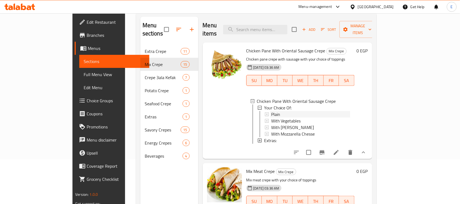
click at [321, 111] on div "Plain" at bounding box center [310, 114] width 79 height 7
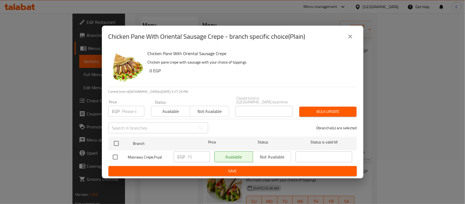
click at [351, 43] on button "close" at bounding box center [350, 36] width 13 height 13
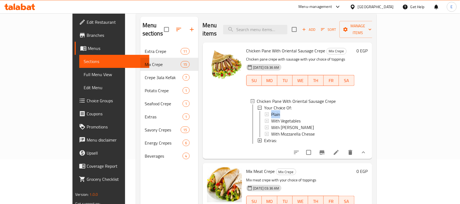
click at [283, 104] on li "Your Choice Of: Plain With Vegetables With Roumi Cheese With Mozzarella Chesse" at bounding box center [304, 120] width 92 height 33
click at [275, 111] on div "Plain" at bounding box center [310, 114] width 79 height 7
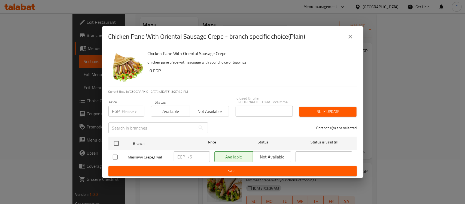
click at [347, 37] on icon "close" at bounding box center [350, 36] width 7 height 7
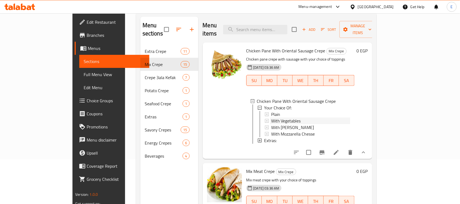
click at [271, 117] on span "With Vegetables" at bounding box center [286, 120] width 30 height 7
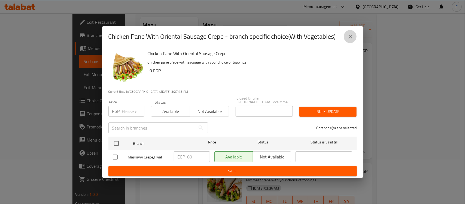
click at [355, 39] on button "close" at bounding box center [350, 36] width 13 height 13
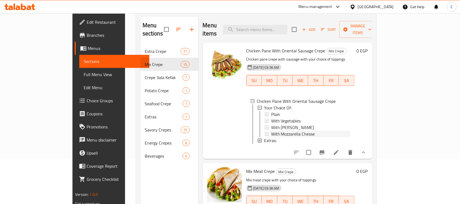
click at [277, 130] on span "With Mozzarella Chesse" at bounding box center [293, 133] width 44 height 7
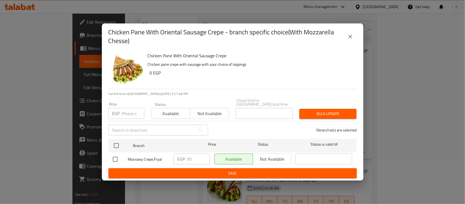
click at [350, 38] on icon "close" at bounding box center [350, 37] width 4 height 4
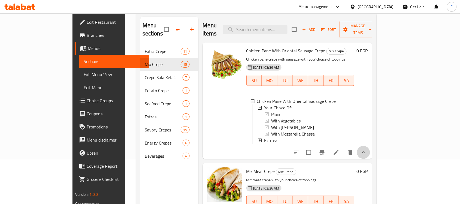
click at [370, 149] on button "show more" at bounding box center [363, 152] width 13 height 13
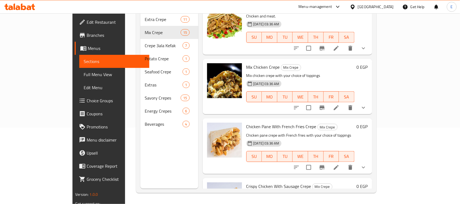
scroll to position [170, 0]
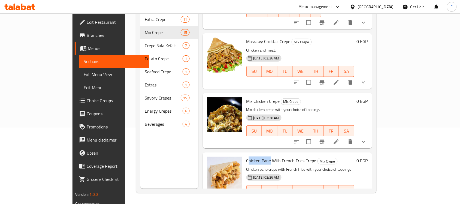
drag, startPoint x: 252, startPoint y: 135, endPoint x: 230, endPoint y: 136, distance: 22.6
click at [246, 156] on span "Chicken Pane With French Fries Crepe" at bounding box center [281, 160] width 70 height 8
click at [249, 156] on span "Chicken Pane With French Fries Crepe" at bounding box center [281, 160] width 70 height 8
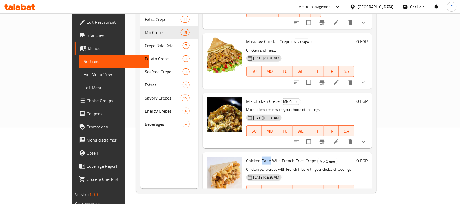
drag, startPoint x: 252, startPoint y: 137, endPoint x: 243, endPoint y: 138, distance: 8.8
click at [246, 156] on span "Chicken Pane With French Fries Crepe" at bounding box center [281, 160] width 70 height 8
copy span "Pane"
click at [246, 156] on span "Chicken Pane With French Fries Crepe" at bounding box center [281, 160] width 70 height 8
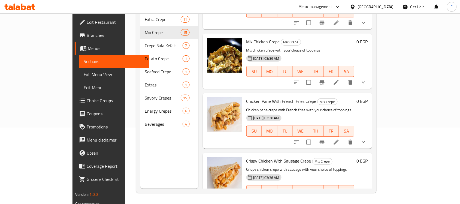
scroll to position [459, 0]
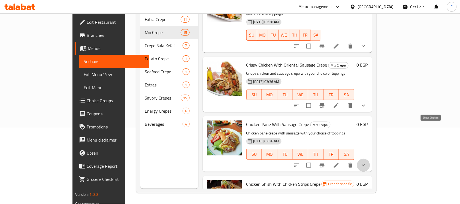
click at [367, 162] on icon "show more" at bounding box center [363, 165] width 7 height 7
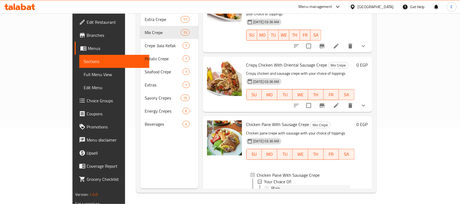
click at [272, 185] on div "Plain" at bounding box center [310, 188] width 79 height 7
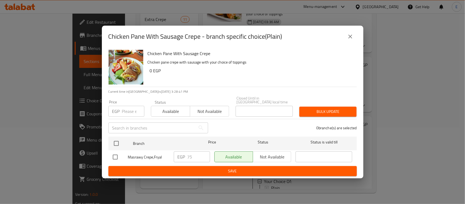
click at [351, 38] on icon "close" at bounding box center [350, 36] width 7 height 7
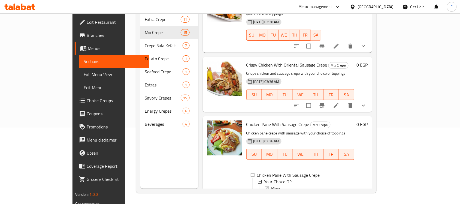
click at [271, 191] on span "With Vegetables" at bounding box center [286, 194] width 30 height 7
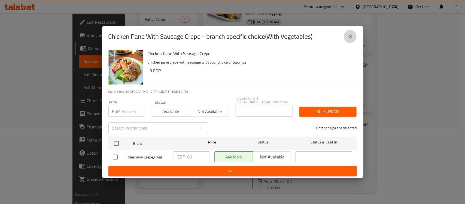
click at [351, 38] on icon "close" at bounding box center [350, 37] width 4 height 4
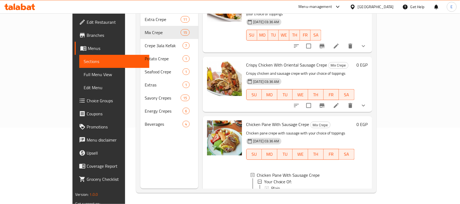
click at [271, 198] on span "With Roumi Cheese" at bounding box center [292, 201] width 43 height 7
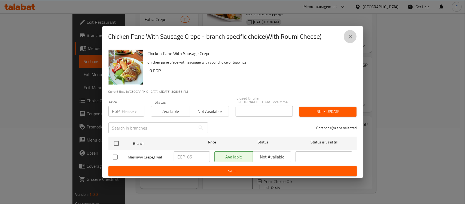
click at [350, 38] on icon "close" at bounding box center [350, 36] width 7 height 7
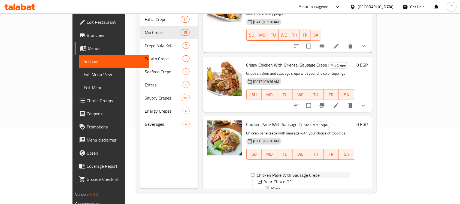
click at [285, 172] on span "Chicken Pane With Sausage Crepe" at bounding box center [288, 175] width 63 height 7
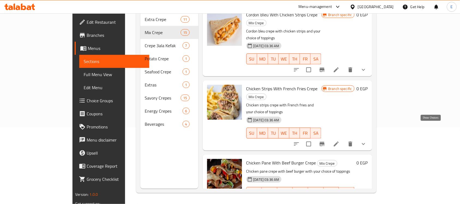
click at [367, 200] on icon "show more" at bounding box center [363, 203] width 7 height 7
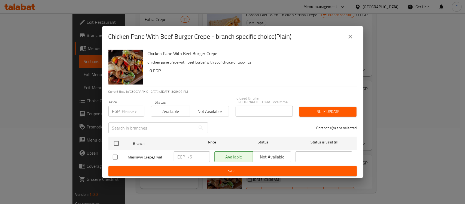
click at [347, 40] on icon "close" at bounding box center [350, 36] width 7 height 7
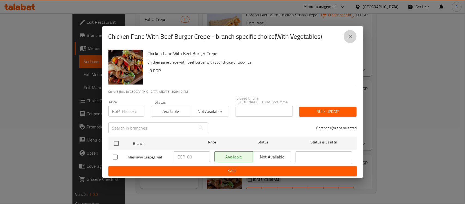
click at [349, 37] on icon "close" at bounding box center [350, 37] width 4 height 4
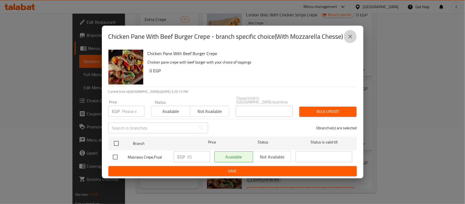
click at [348, 39] on icon "close" at bounding box center [350, 36] width 7 height 7
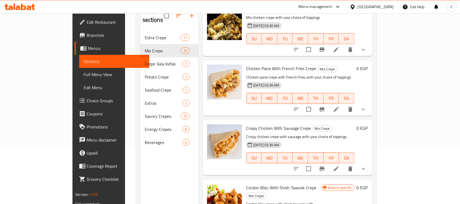
scroll to position [59, 0]
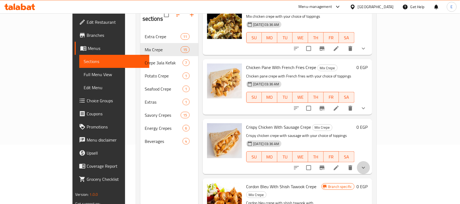
click at [370, 161] on button "show more" at bounding box center [363, 167] width 13 height 13
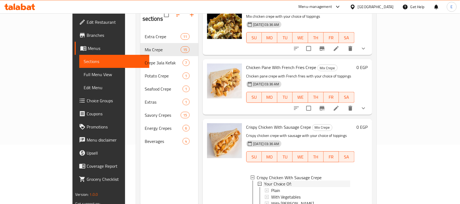
click at [274, 181] on div "Your Choice Of:" at bounding box center [307, 184] width 86 height 7
click at [275, 187] on div "Plain" at bounding box center [310, 190] width 79 height 7
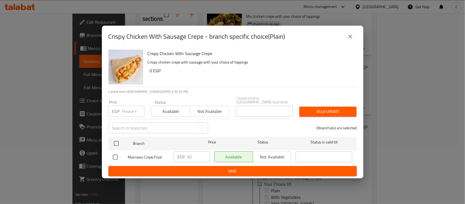
click at [353, 41] on button "close" at bounding box center [350, 36] width 13 height 13
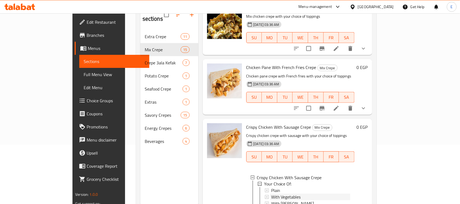
click at [271, 194] on span "With Vegetables" at bounding box center [286, 197] width 30 height 7
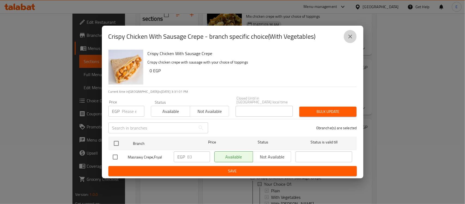
click at [349, 36] on icon "close" at bounding box center [350, 36] width 7 height 7
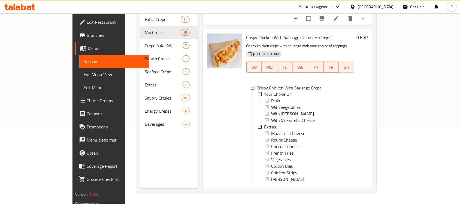
scroll to position [355, 0]
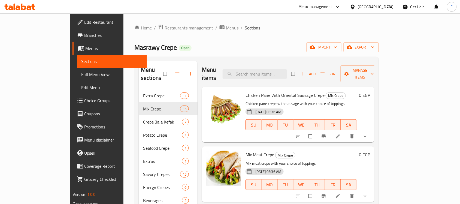
scroll to position [77, 0]
